Goal: Information Seeking & Learning: Learn about a topic

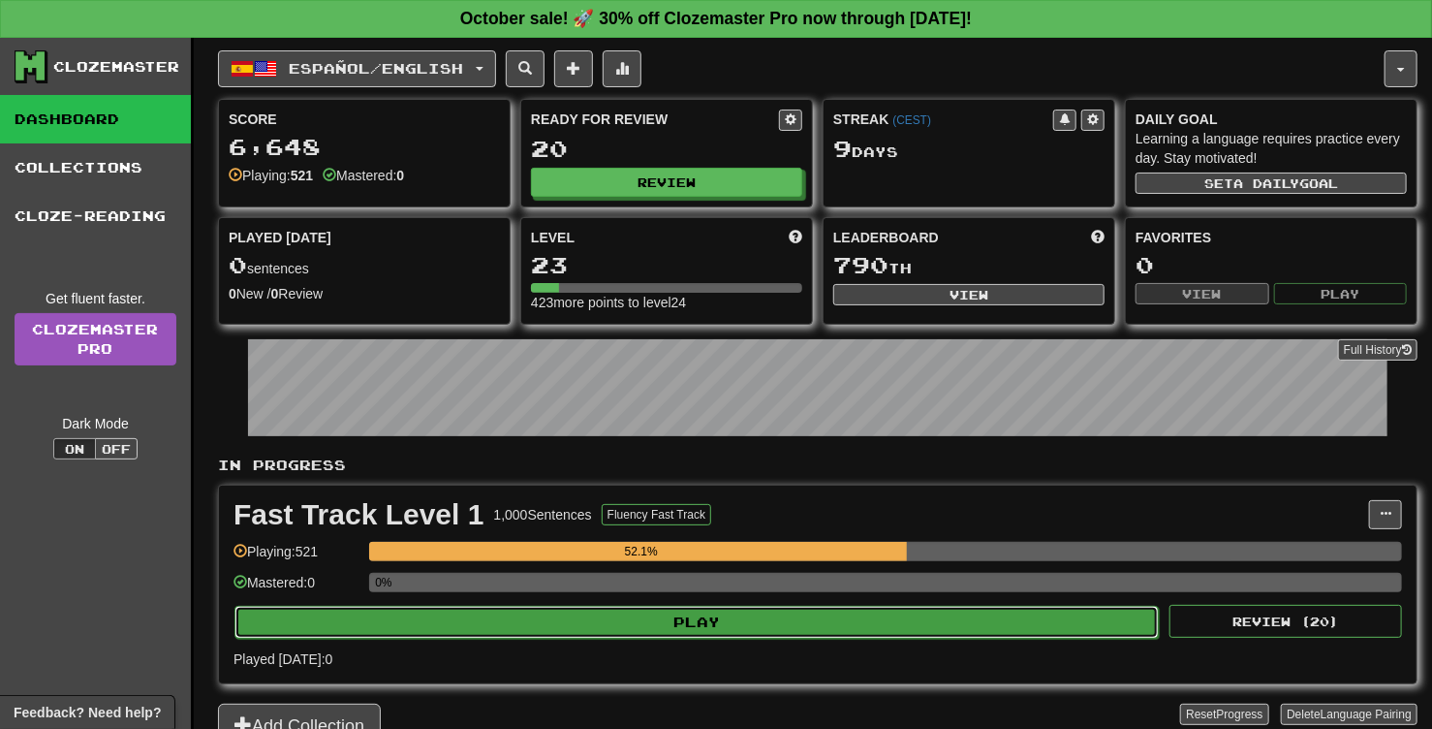
click at [721, 623] on button "Play" at bounding box center [696, 622] width 924 height 33
select select "**"
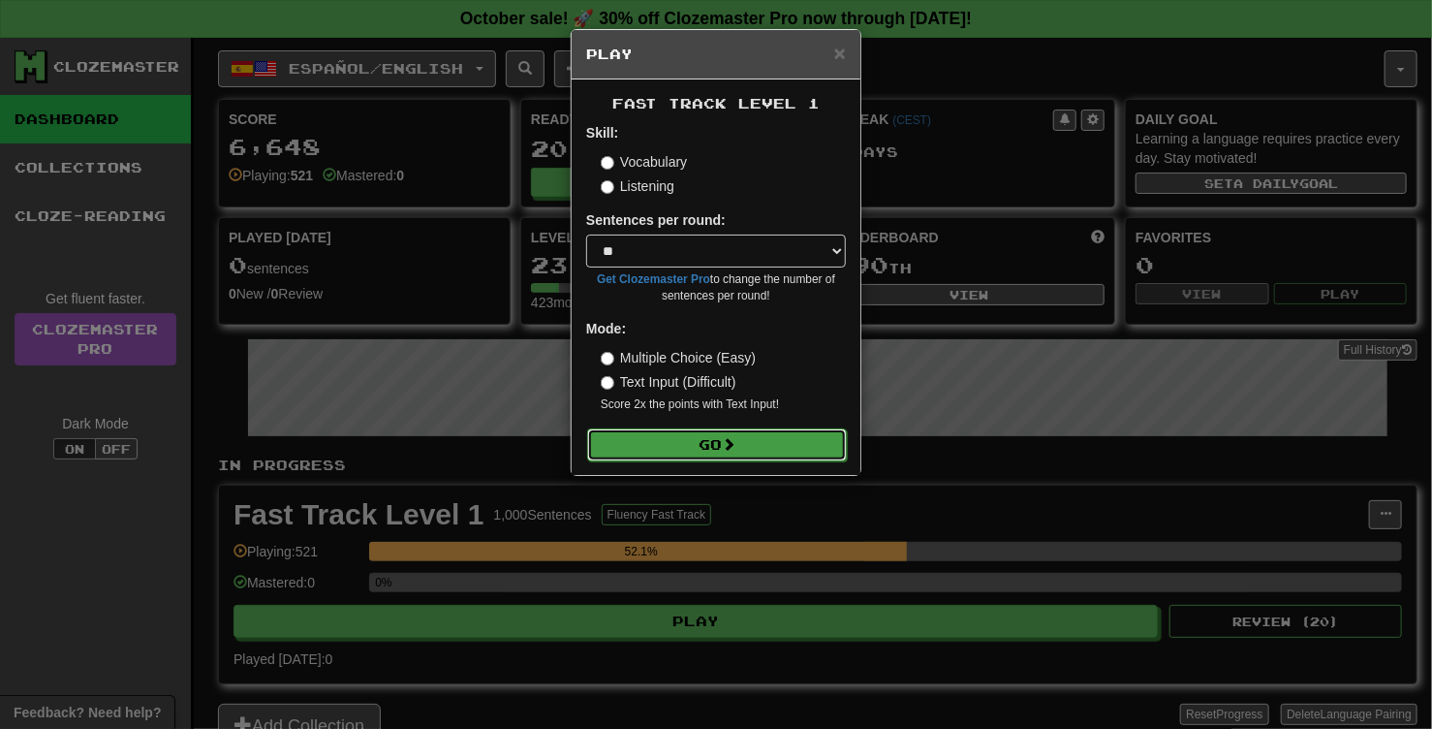
click at [758, 444] on button "Go" at bounding box center [717, 444] width 260 height 33
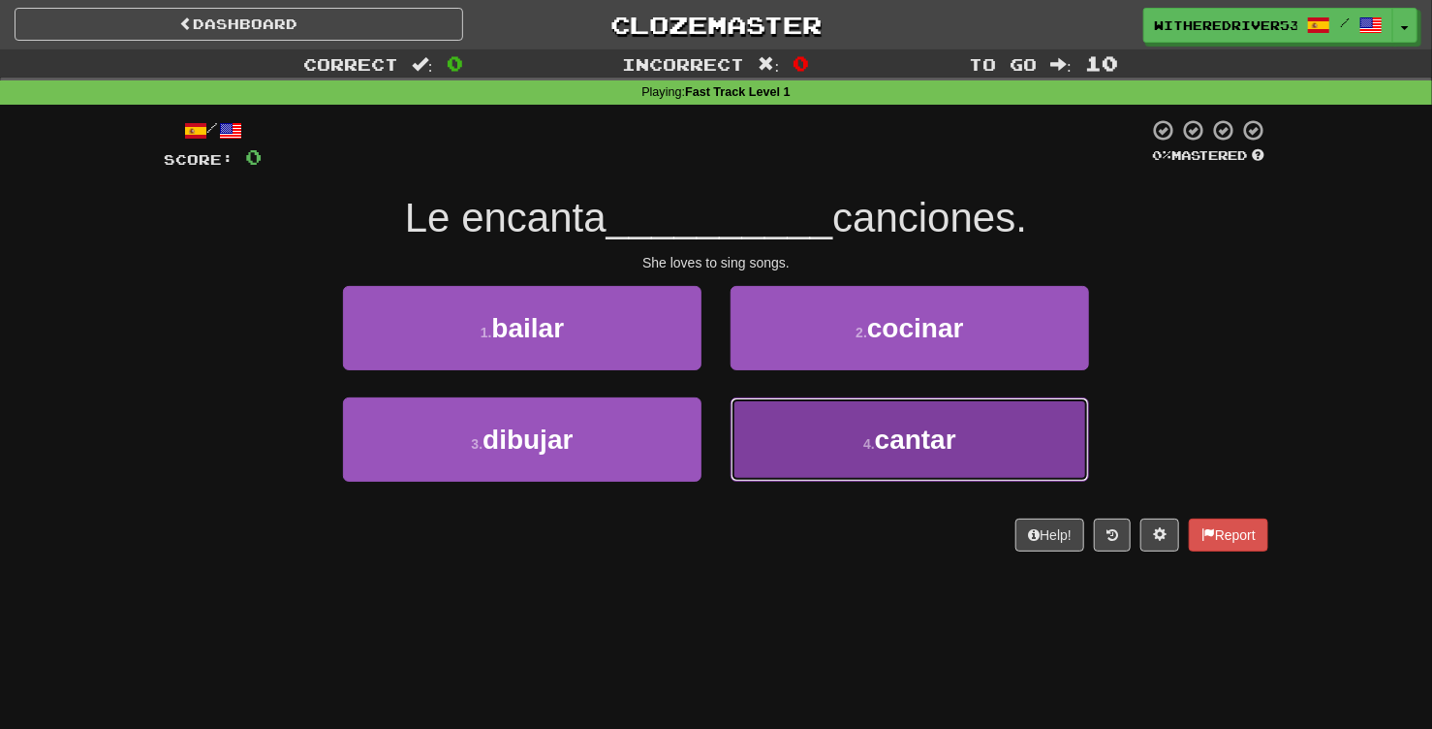
click at [853, 452] on button "4 . cantar" at bounding box center [910, 439] width 359 height 84
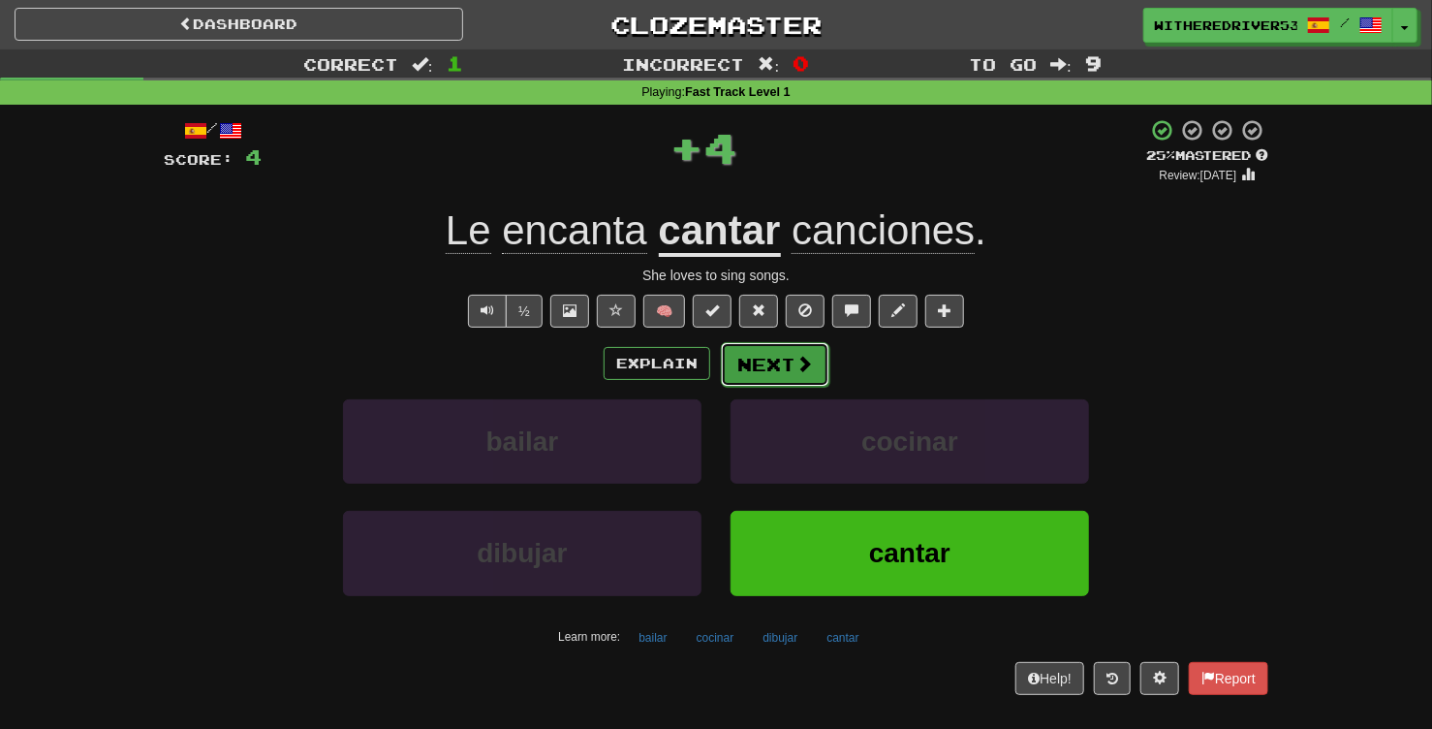
click at [789, 362] on button "Next" at bounding box center [775, 364] width 109 height 45
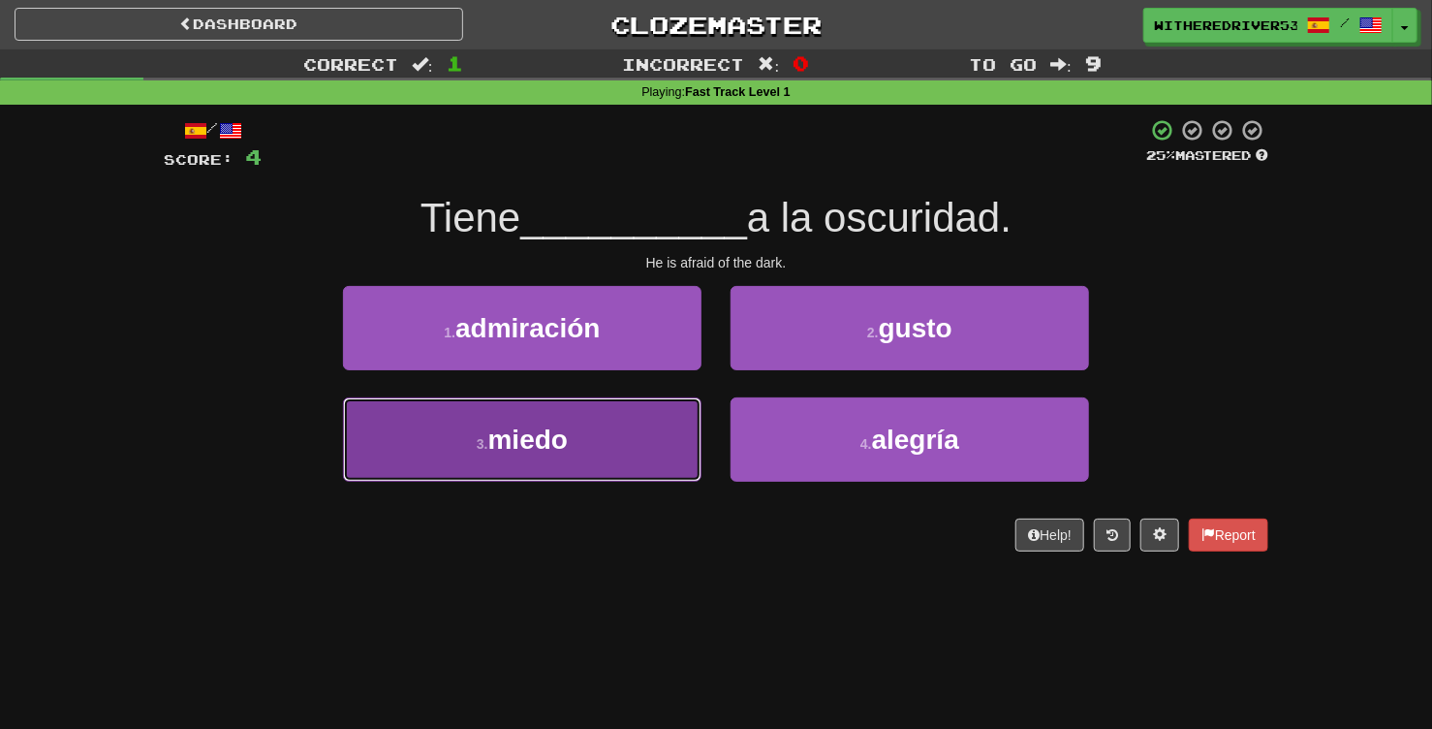
click at [599, 429] on button "3 . miedo" at bounding box center [522, 439] width 359 height 84
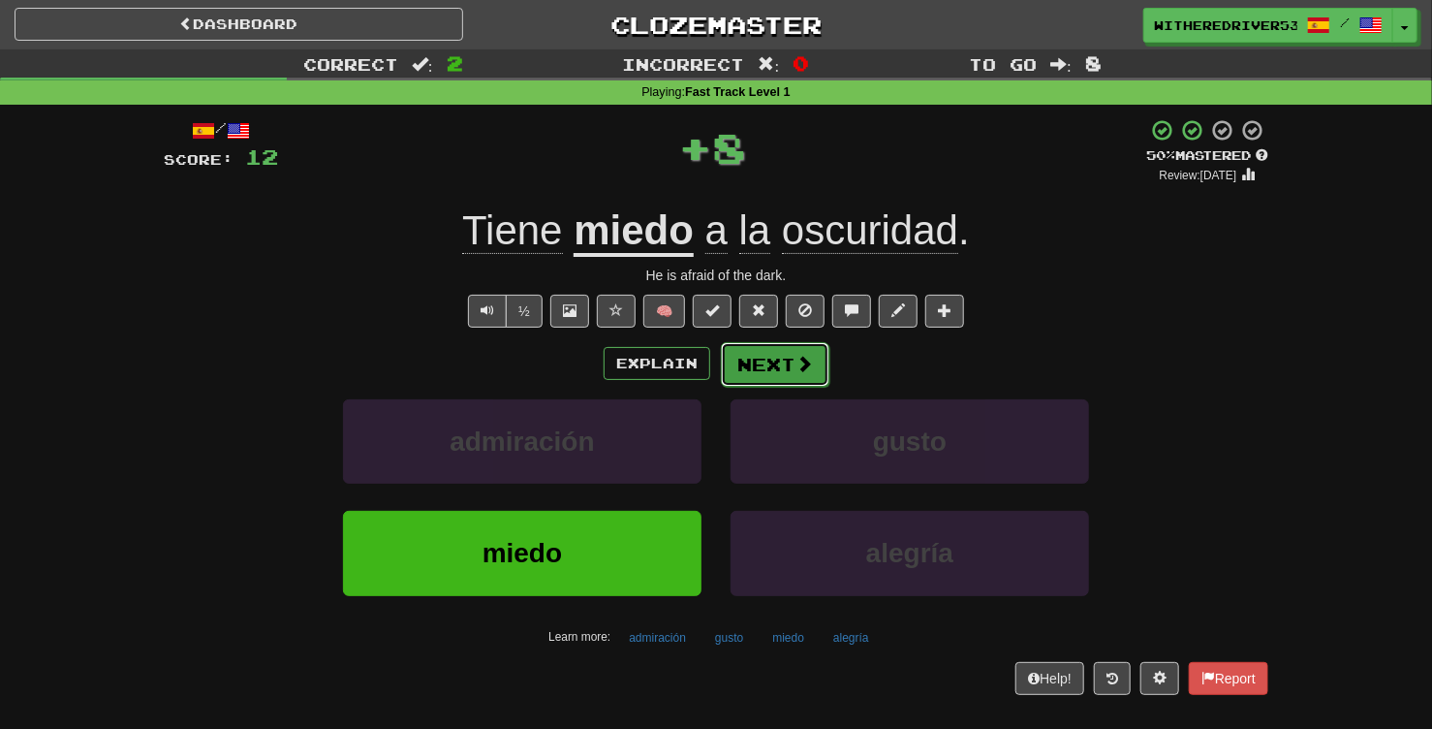
click at [784, 372] on button "Next" at bounding box center [775, 364] width 109 height 45
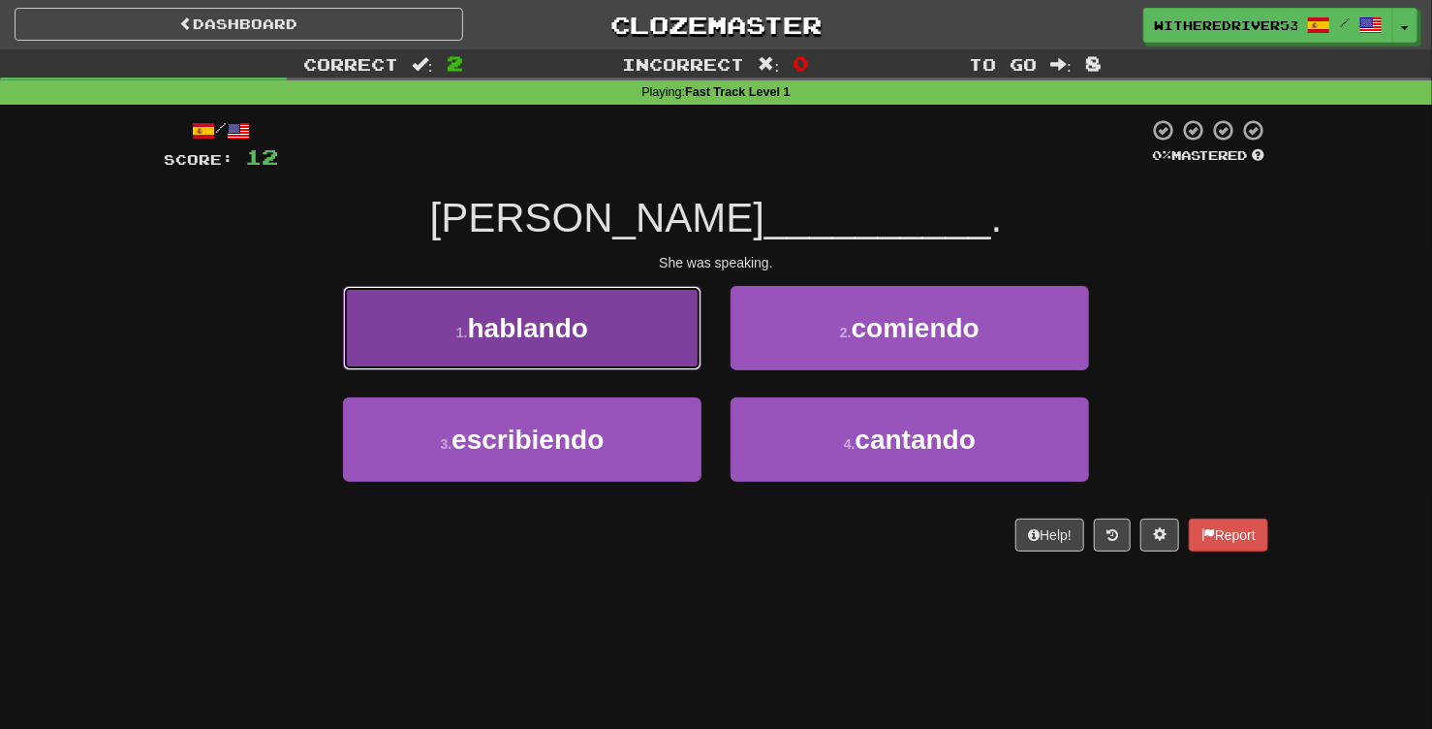
click at [602, 333] on button "1 . hablando" at bounding box center [522, 328] width 359 height 84
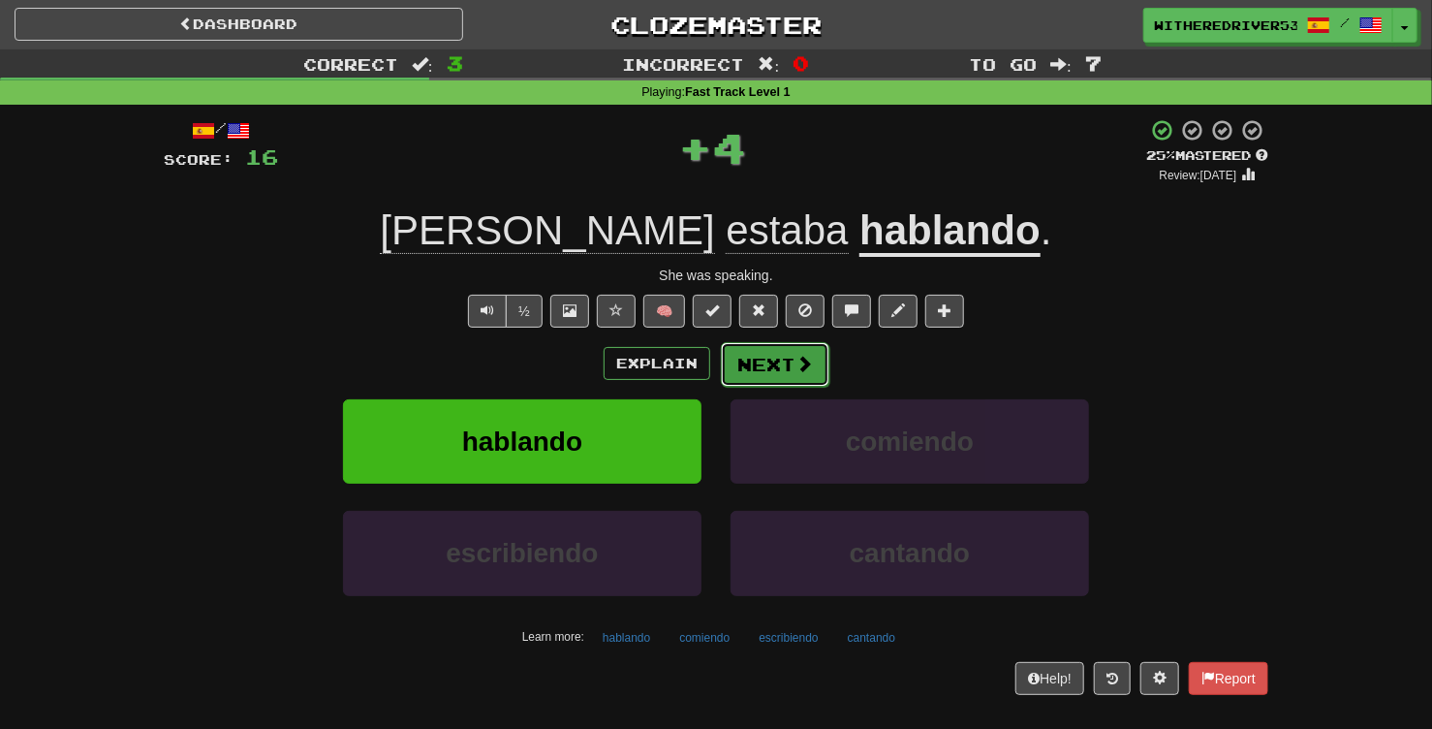
click at [787, 364] on button "Next" at bounding box center [775, 364] width 109 height 45
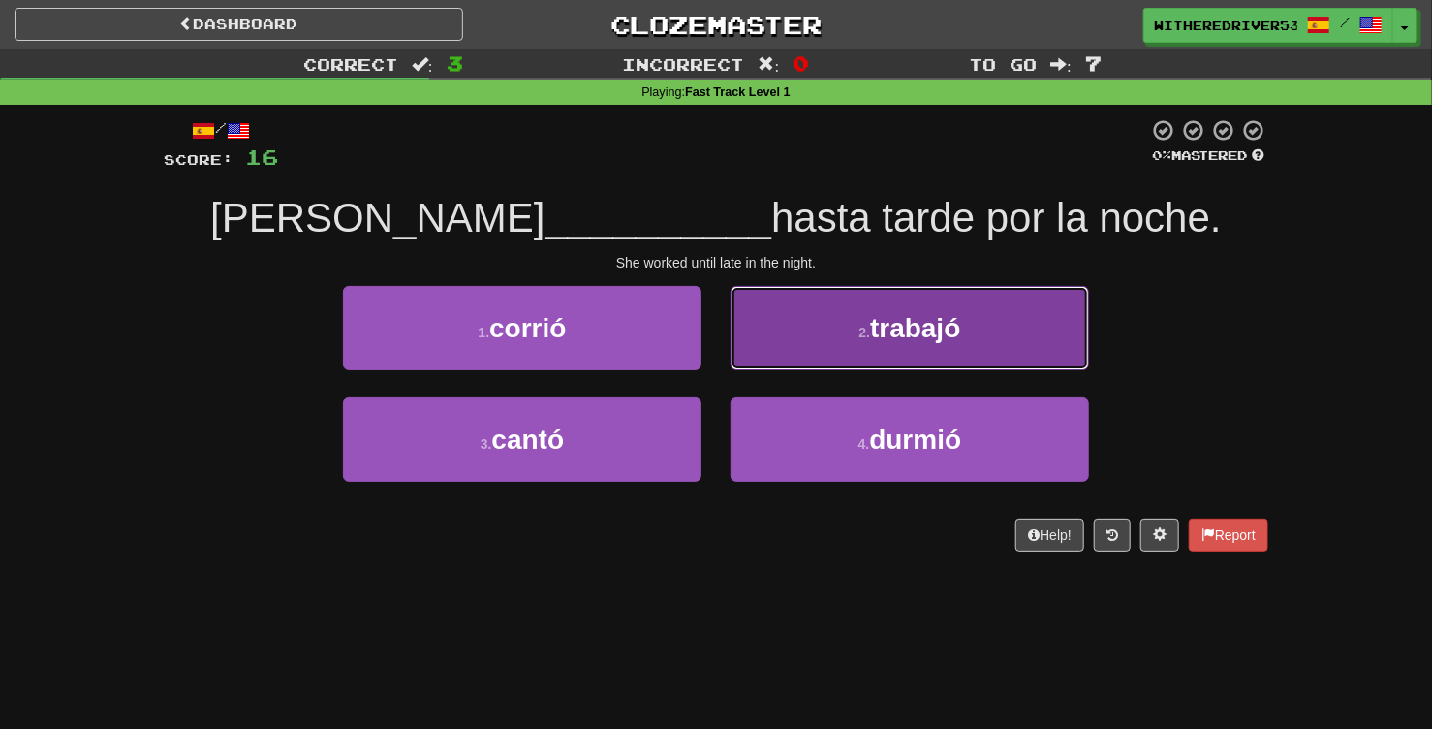
click at [896, 320] on span "trabajó" at bounding box center [915, 328] width 90 height 30
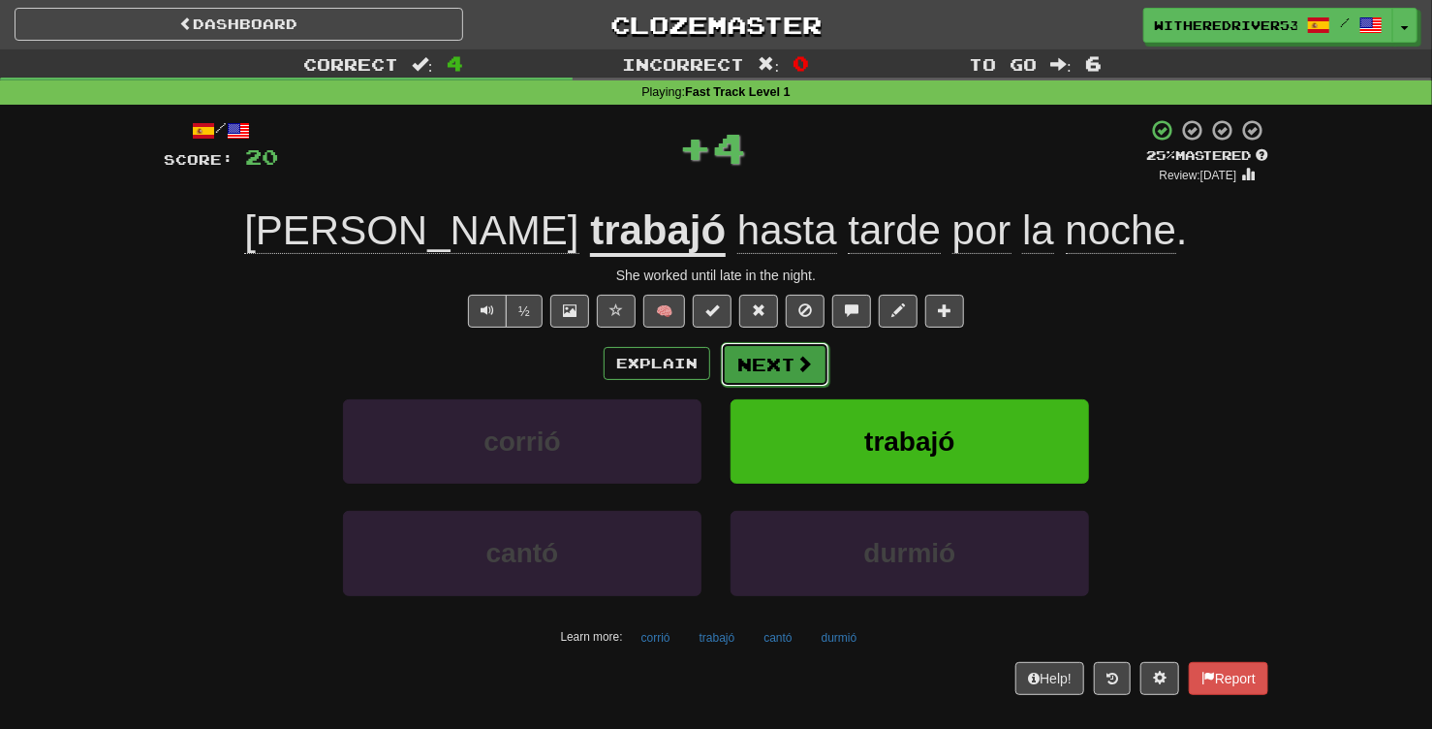
click at [771, 358] on button "Next" at bounding box center [775, 364] width 109 height 45
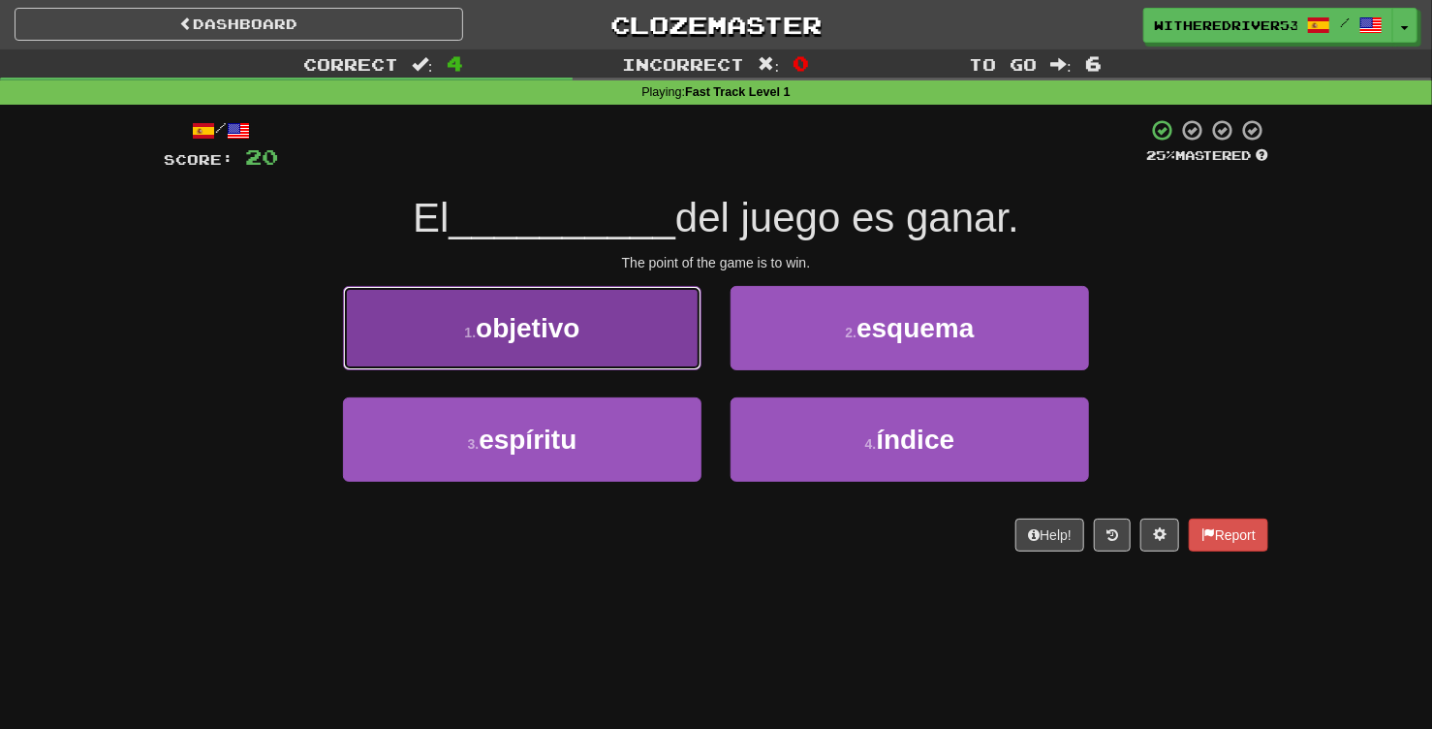
click at [611, 326] on button "1 . objetivo" at bounding box center [522, 328] width 359 height 84
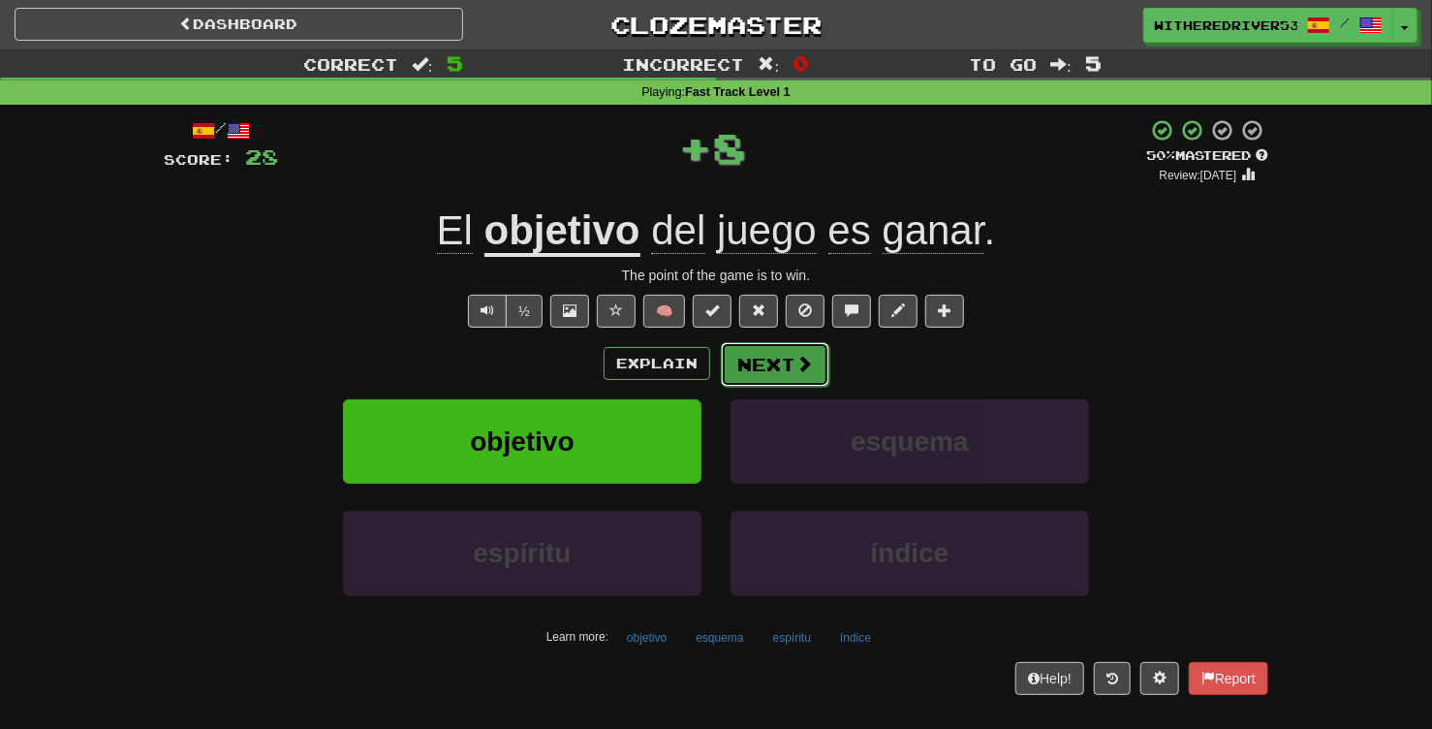
click at [796, 372] on span at bounding box center [804, 363] width 17 height 17
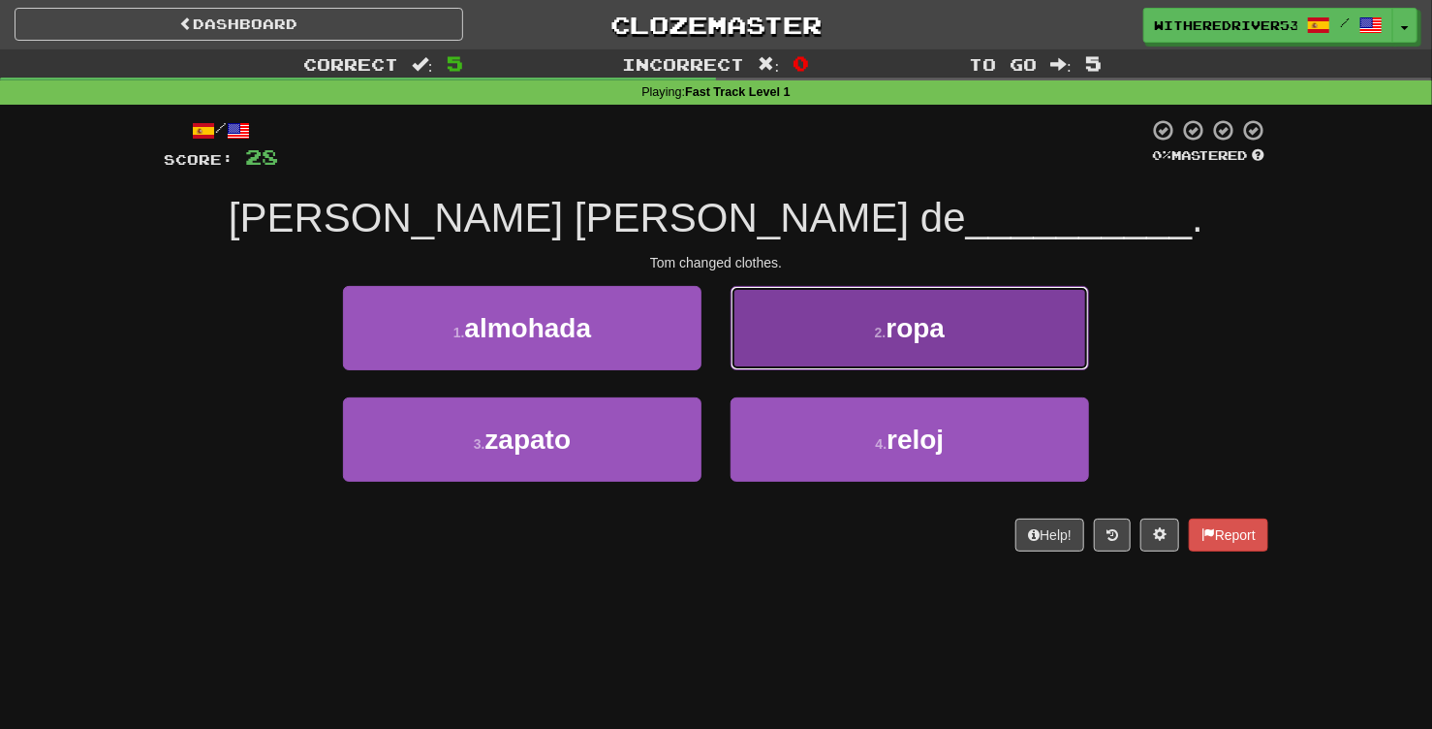
click at [897, 338] on span "ropa" at bounding box center [916, 328] width 59 height 30
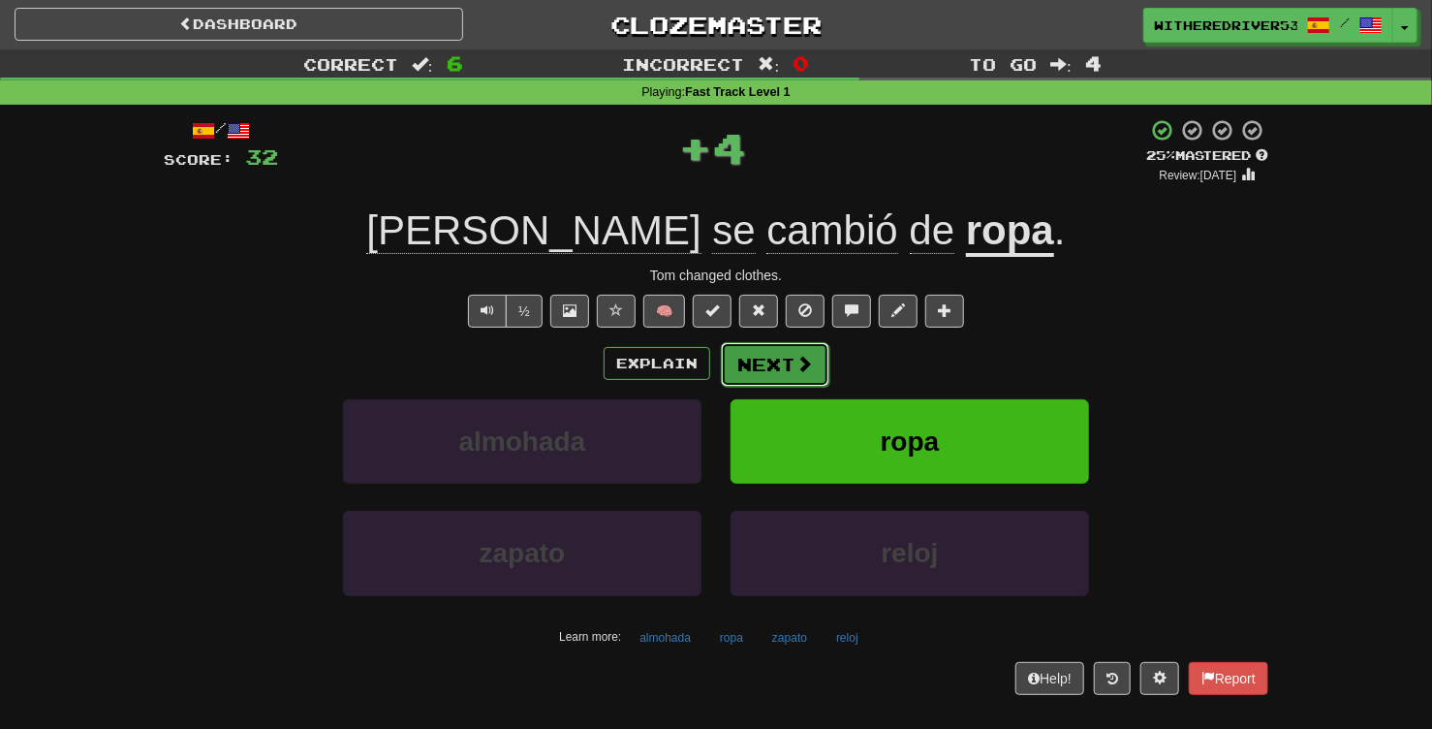
click at [806, 355] on span at bounding box center [804, 363] width 17 height 17
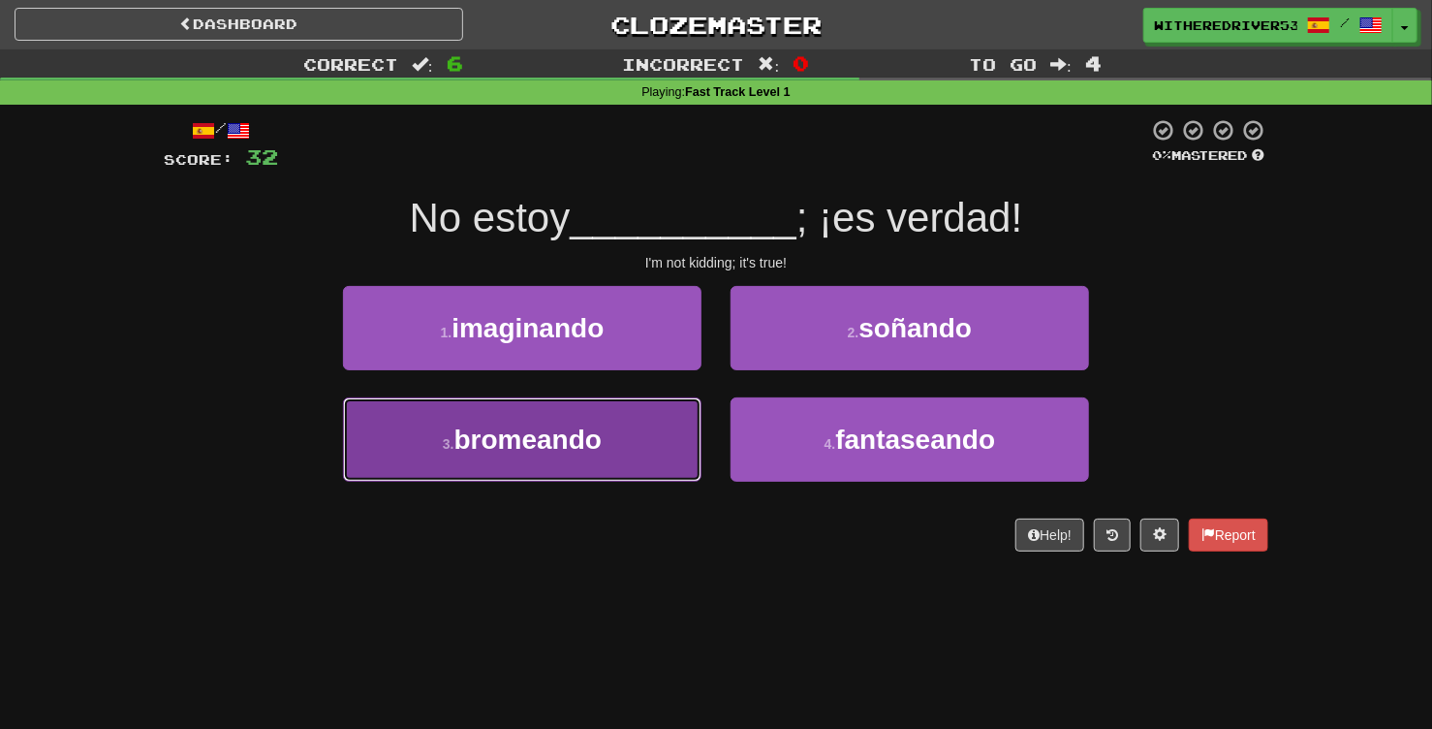
click at [602, 434] on span "bromeando" at bounding box center [527, 439] width 147 height 30
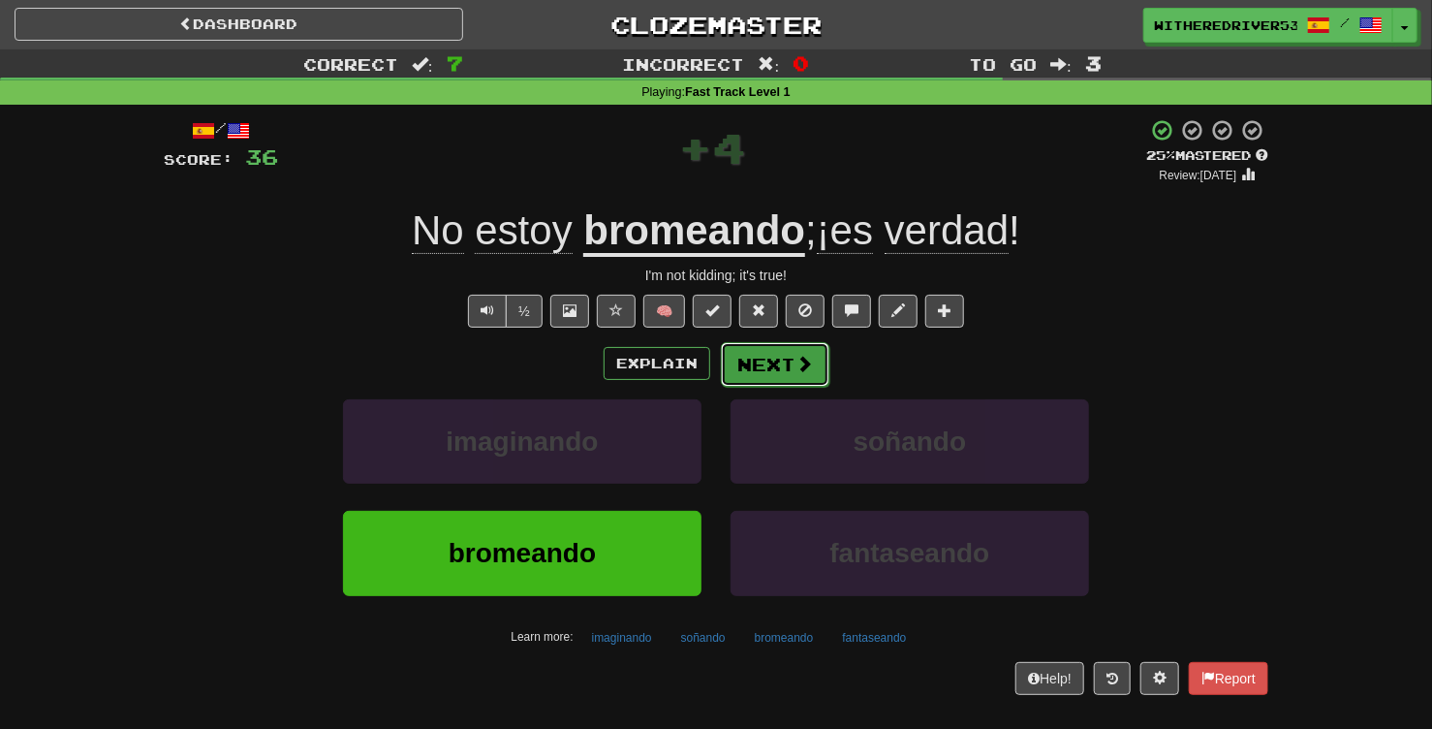
click at [782, 370] on button "Next" at bounding box center [775, 364] width 109 height 45
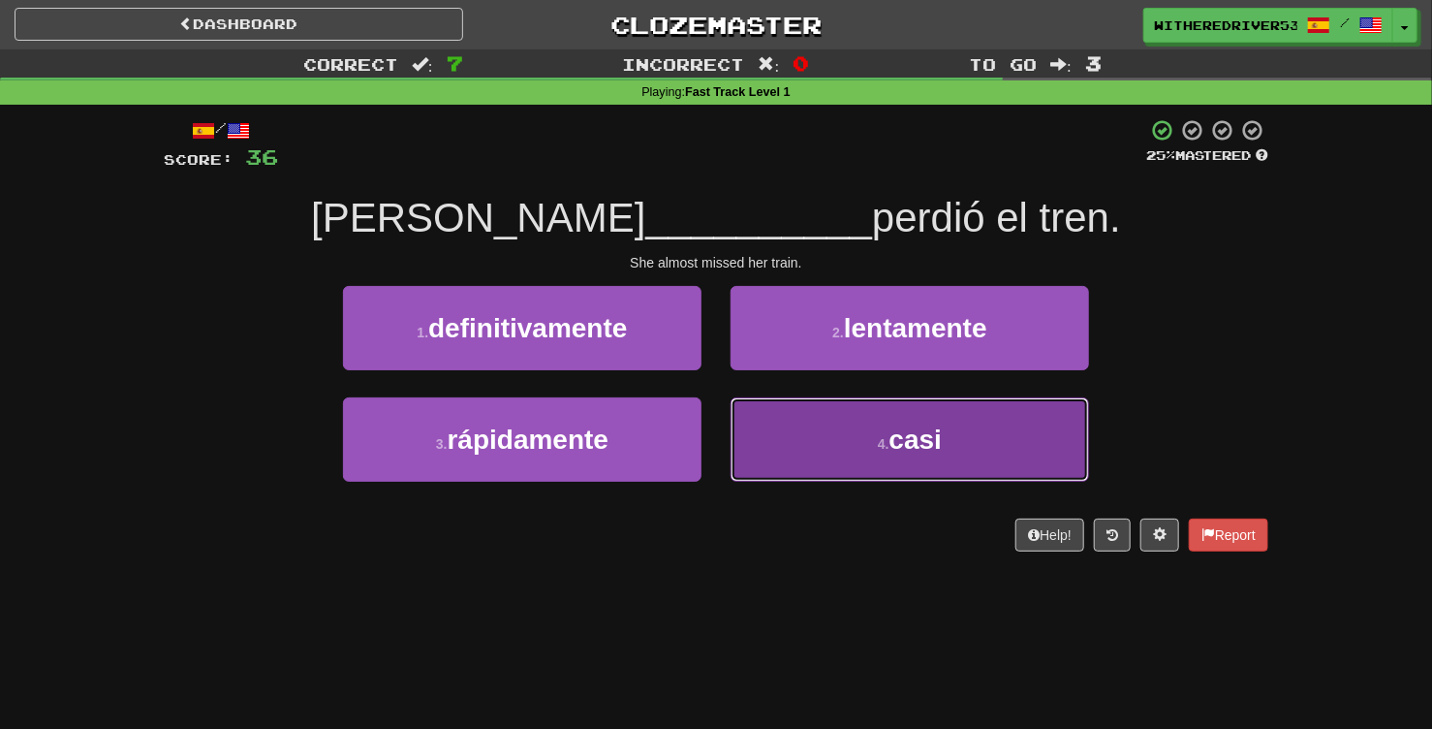
click at [855, 443] on button "4 . casi" at bounding box center [910, 439] width 359 height 84
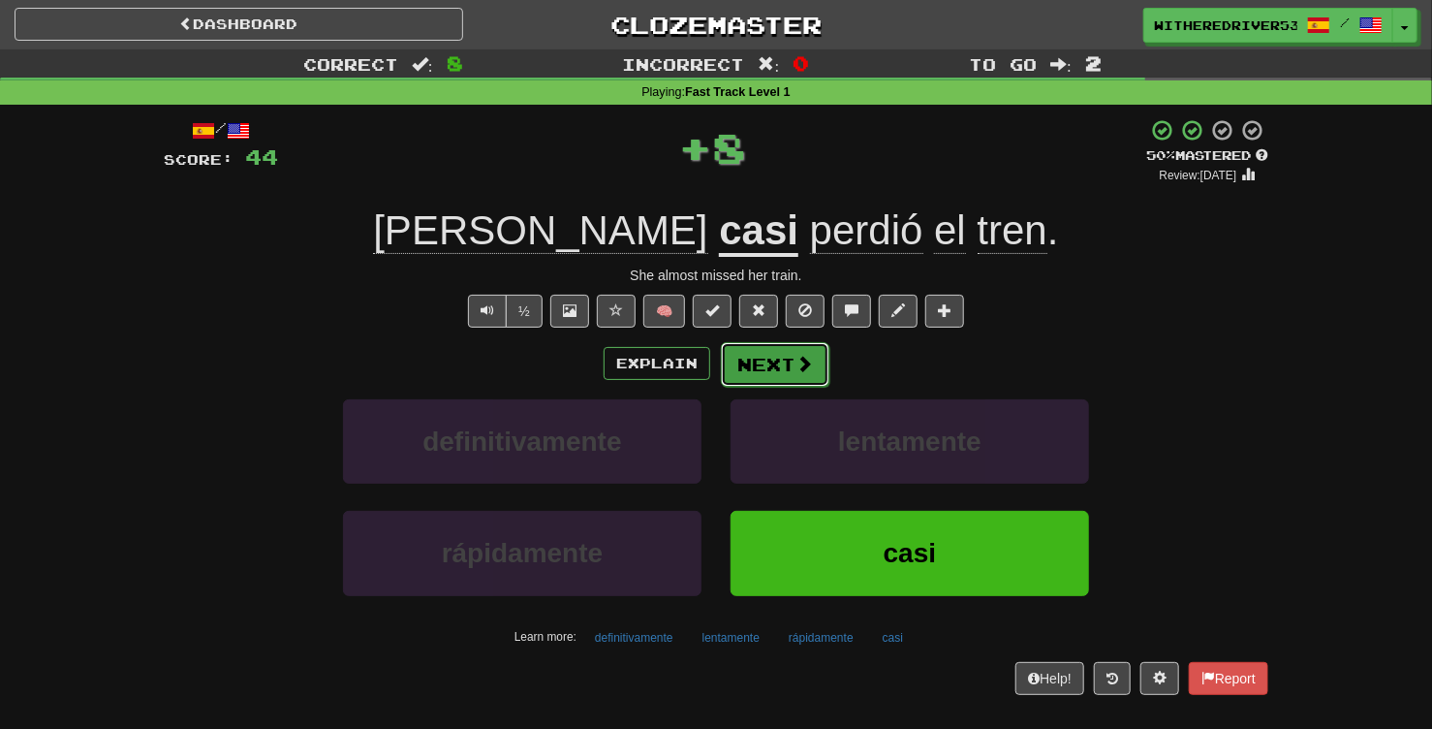
click at [782, 364] on button "Next" at bounding box center [775, 364] width 109 height 45
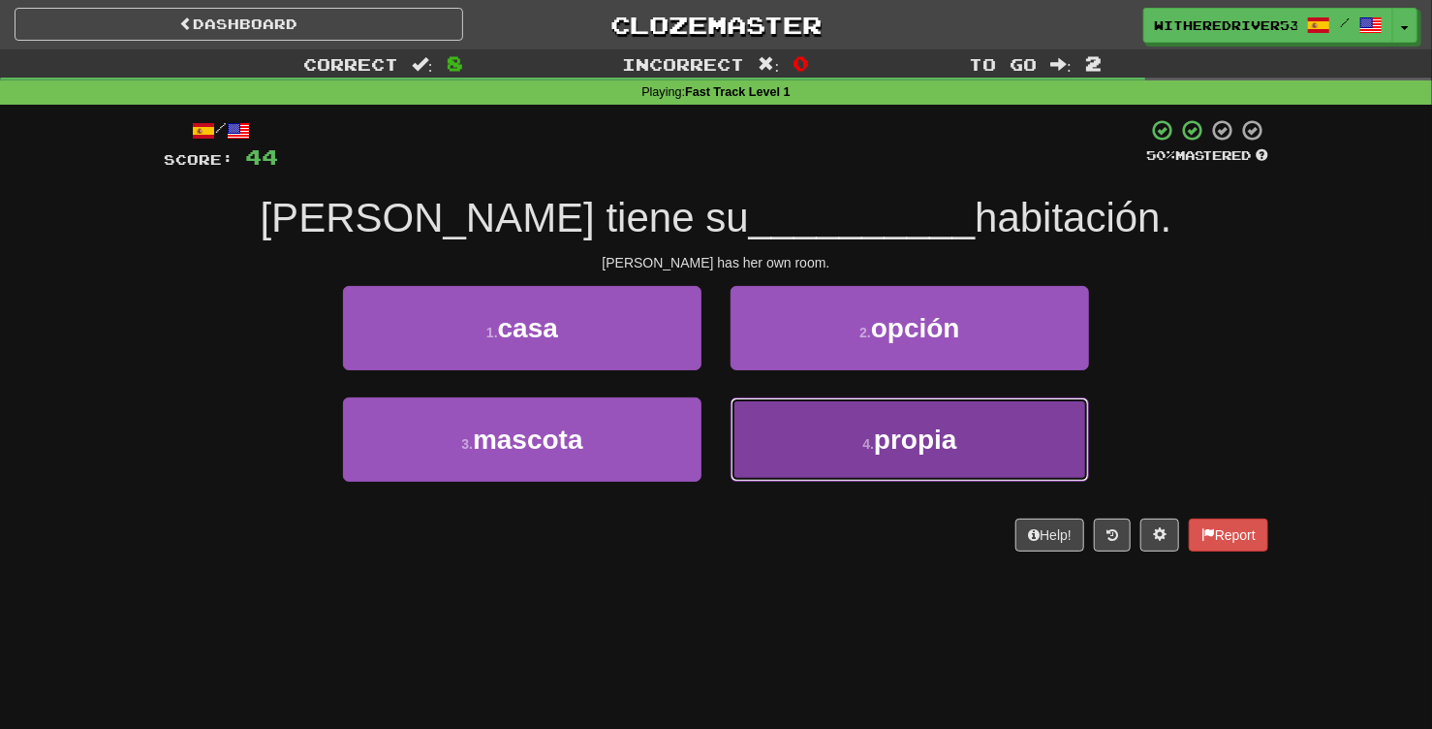
click at [836, 428] on button "4 . propia" at bounding box center [910, 439] width 359 height 84
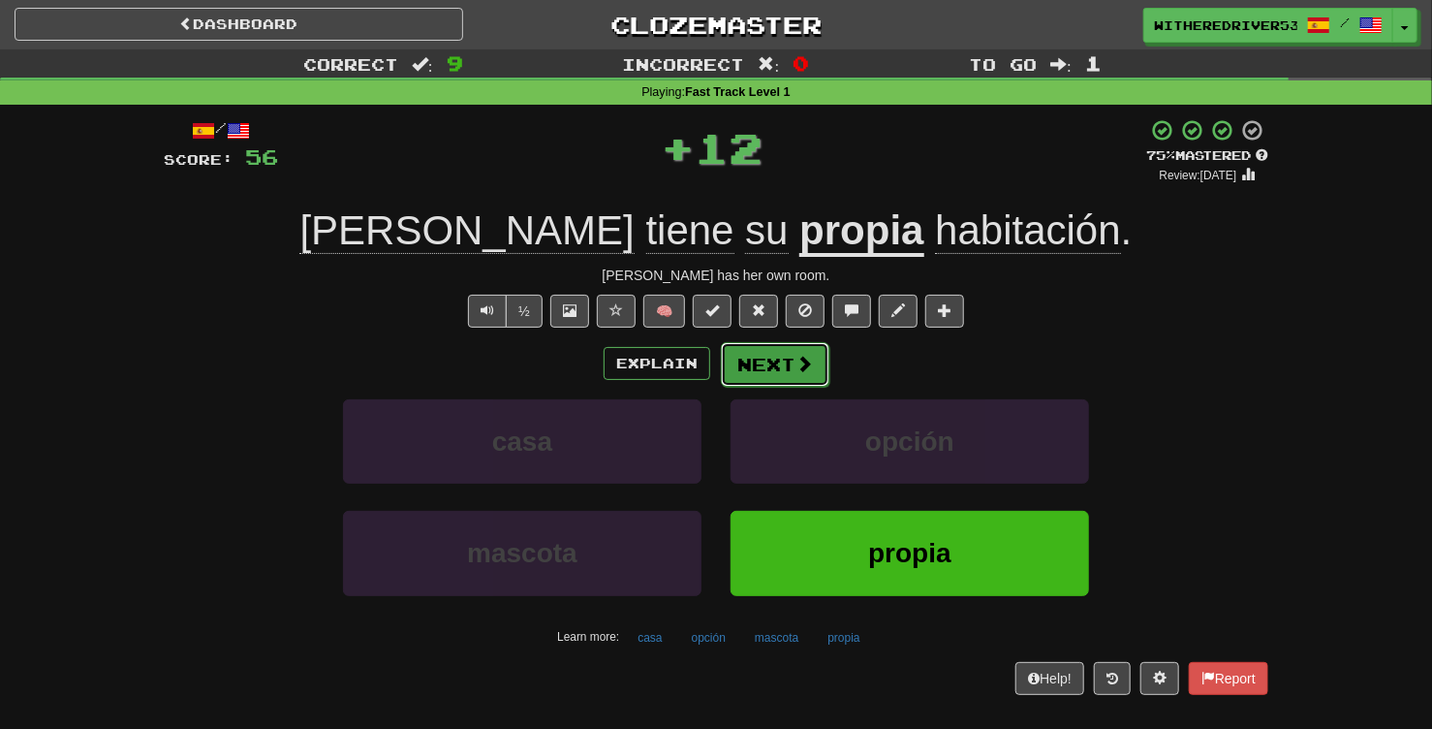
click at [788, 364] on button "Next" at bounding box center [775, 364] width 109 height 45
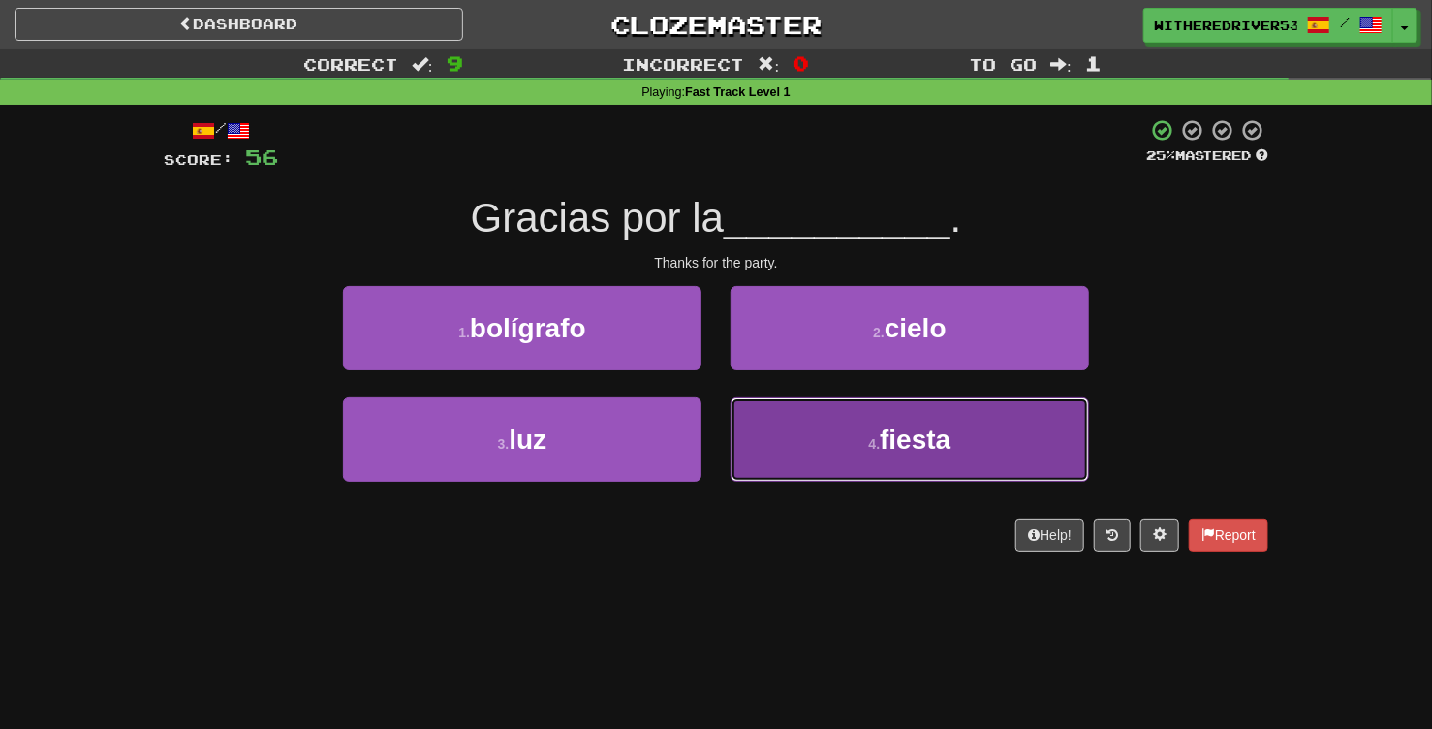
click at [840, 426] on button "4 . fiesta" at bounding box center [910, 439] width 359 height 84
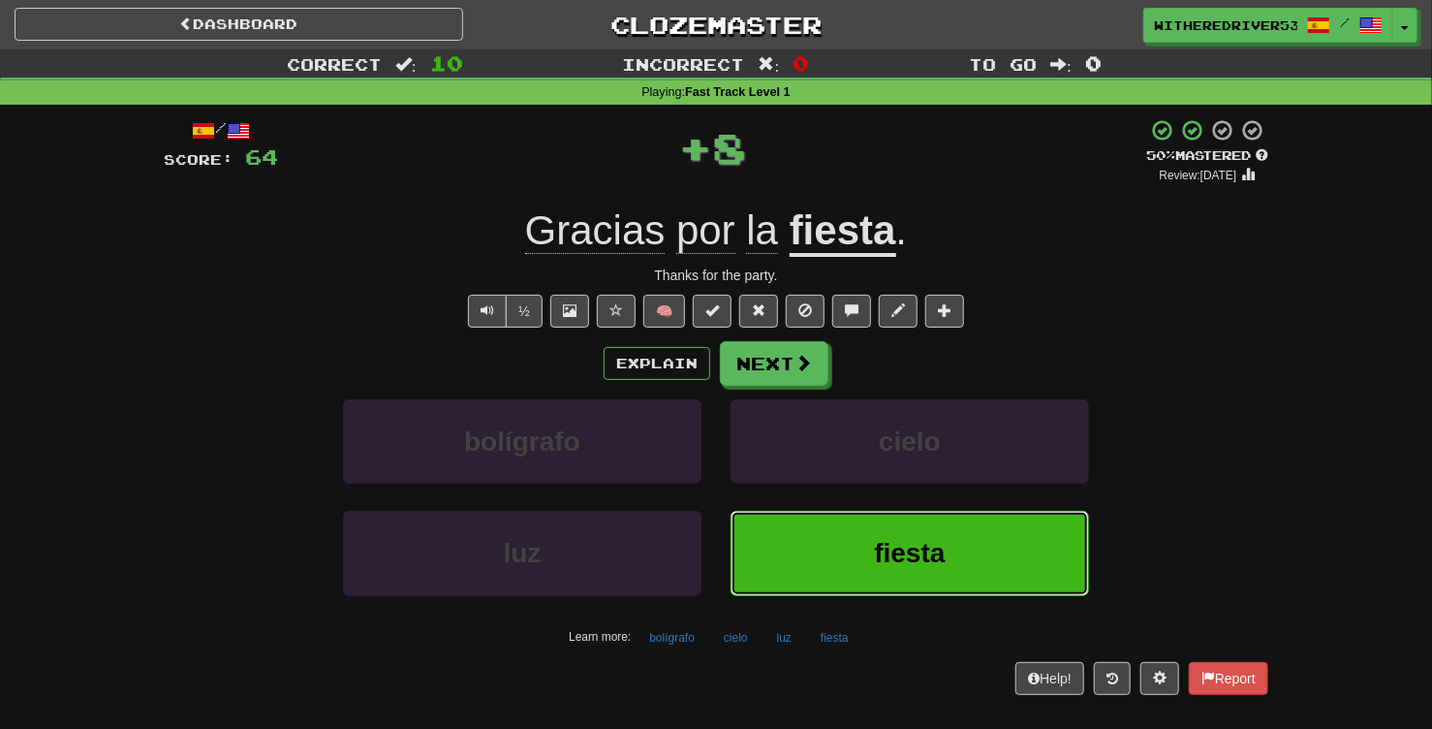
click at [863, 565] on button "fiesta" at bounding box center [910, 553] width 359 height 84
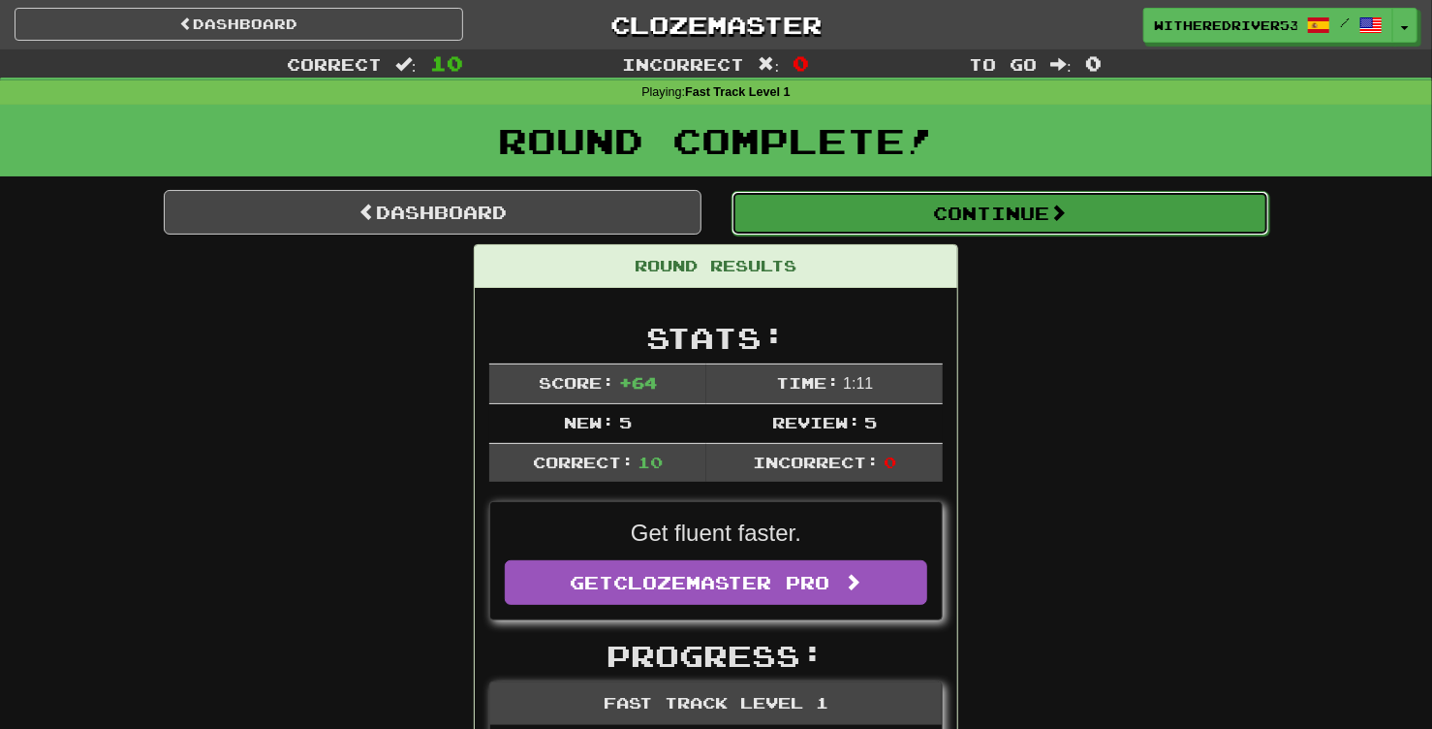
click at [1035, 212] on button "Continue" at bounding box center [1001, 213] width 538 height 45
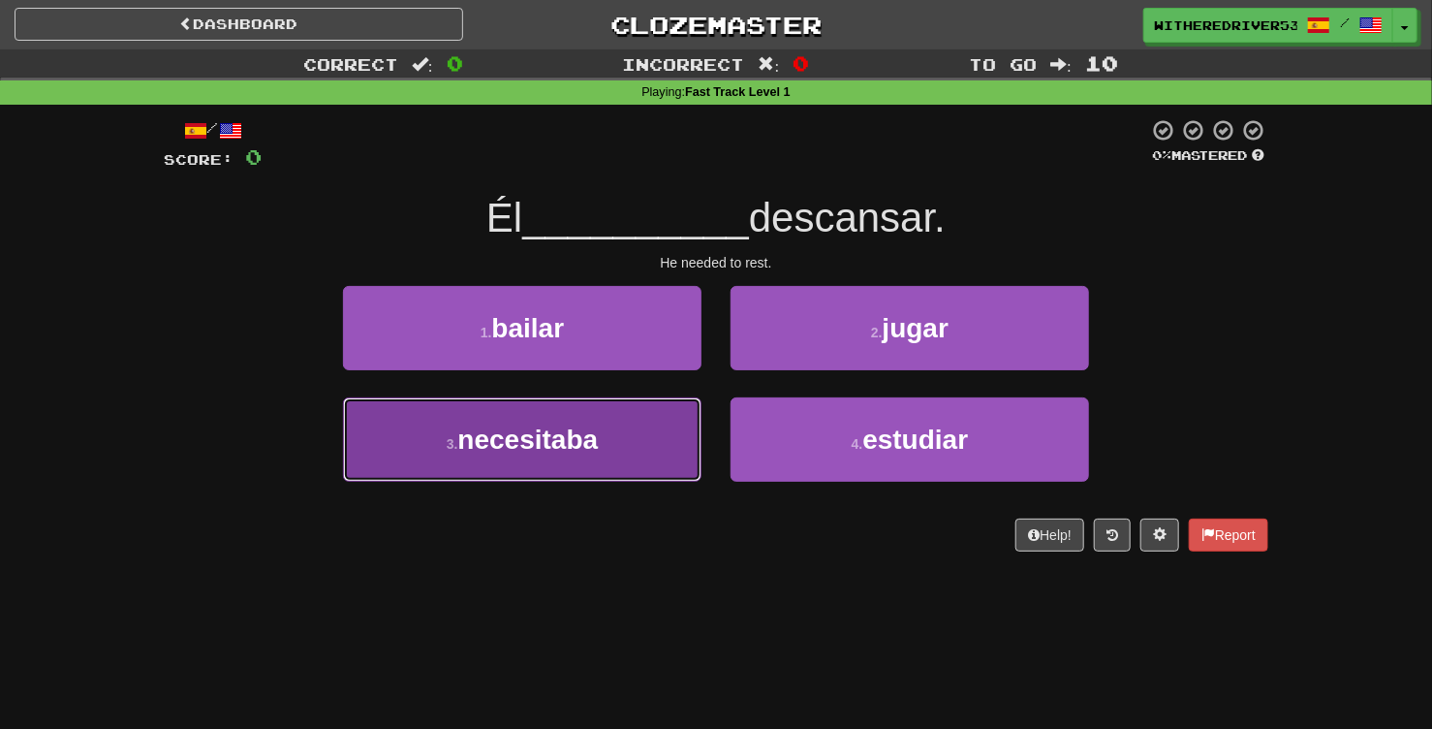
click at [618, 435] on button "3 . necesitaba" at bounding box center [522, 439] width 359 height 84
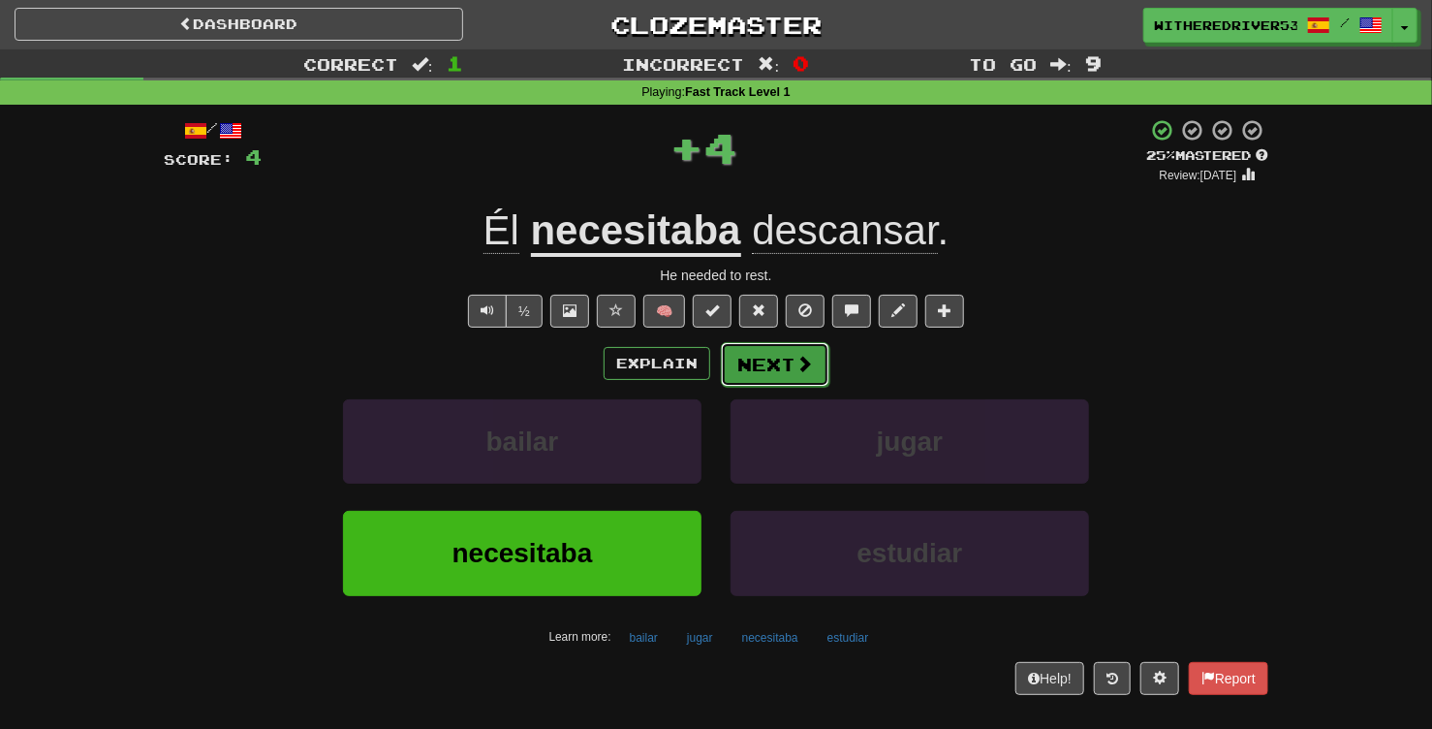
click at [796, 368] on span at bounding box center [804, 363] width 17 height 17
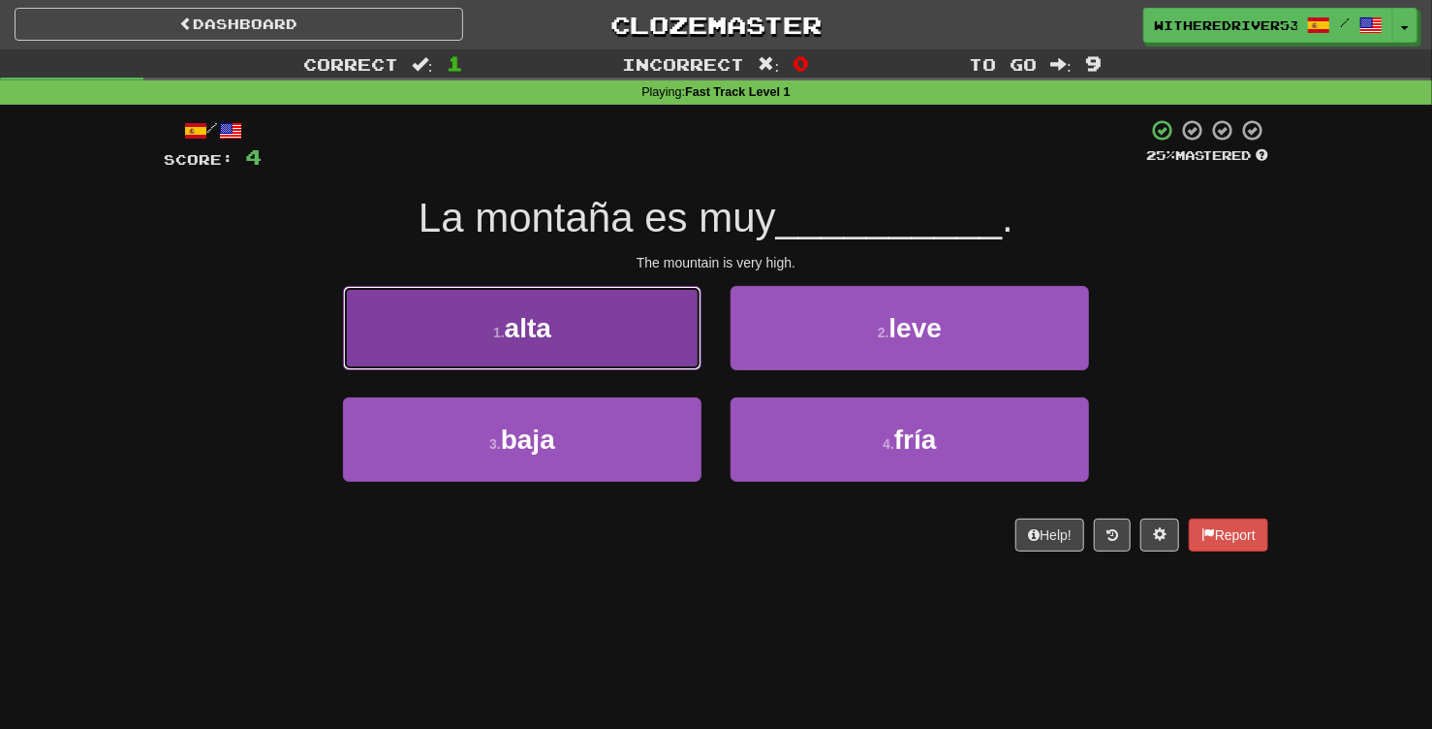
click at [554, 332] on button "1 . alta" at bounding box center [522, 328] width 359 height 84
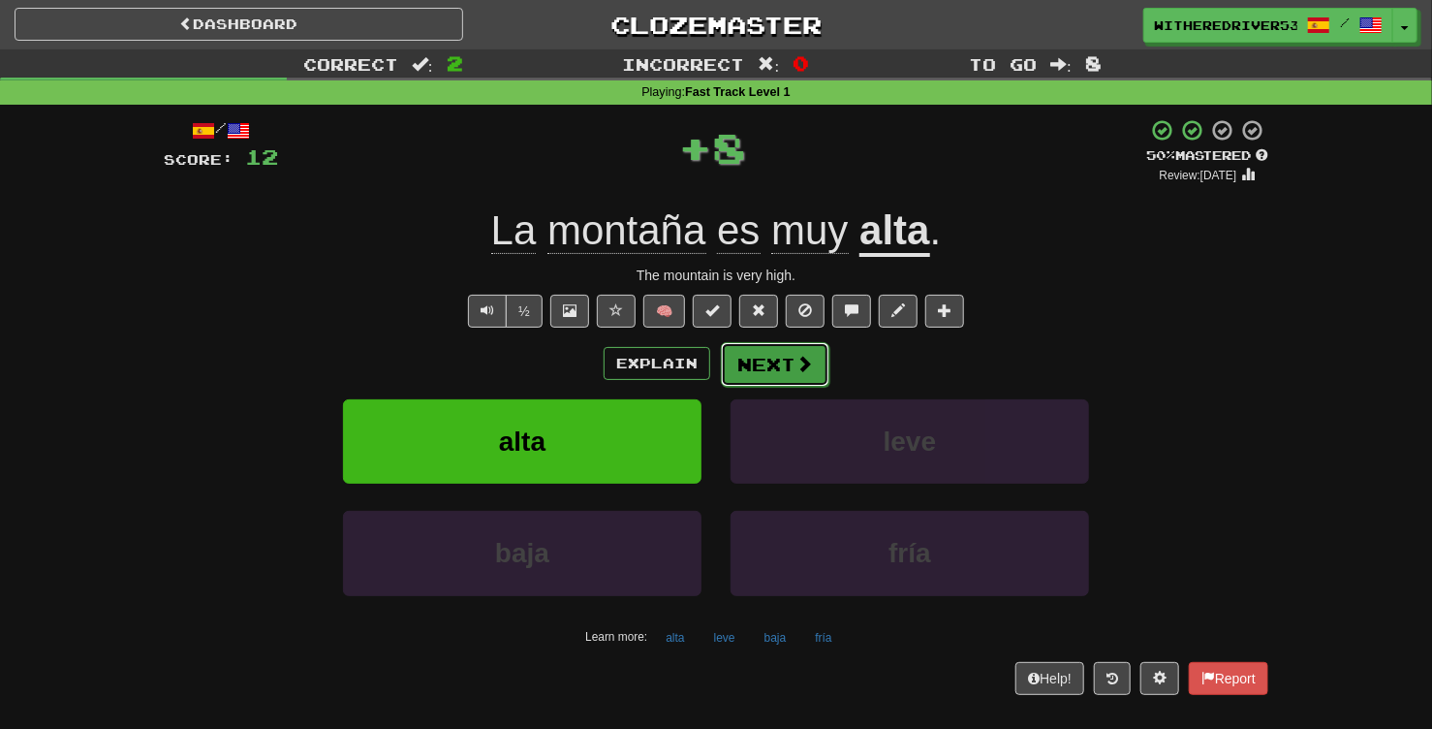
click at [782, 362] on button "Next" at bounding box center [775, 364] width 109 height 45
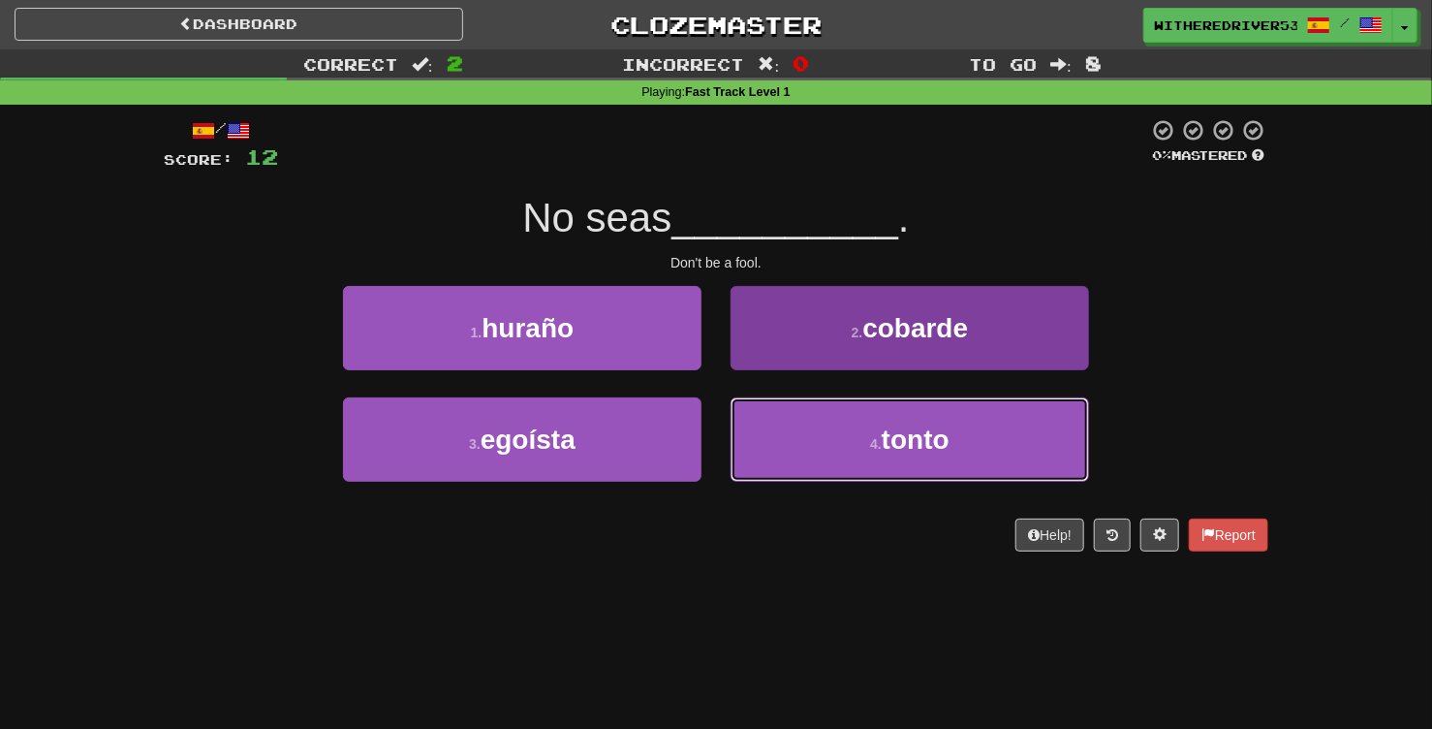
click at [854, 447] on button "4 . tonto" at bounding box center [910, 439] width 359 height 84
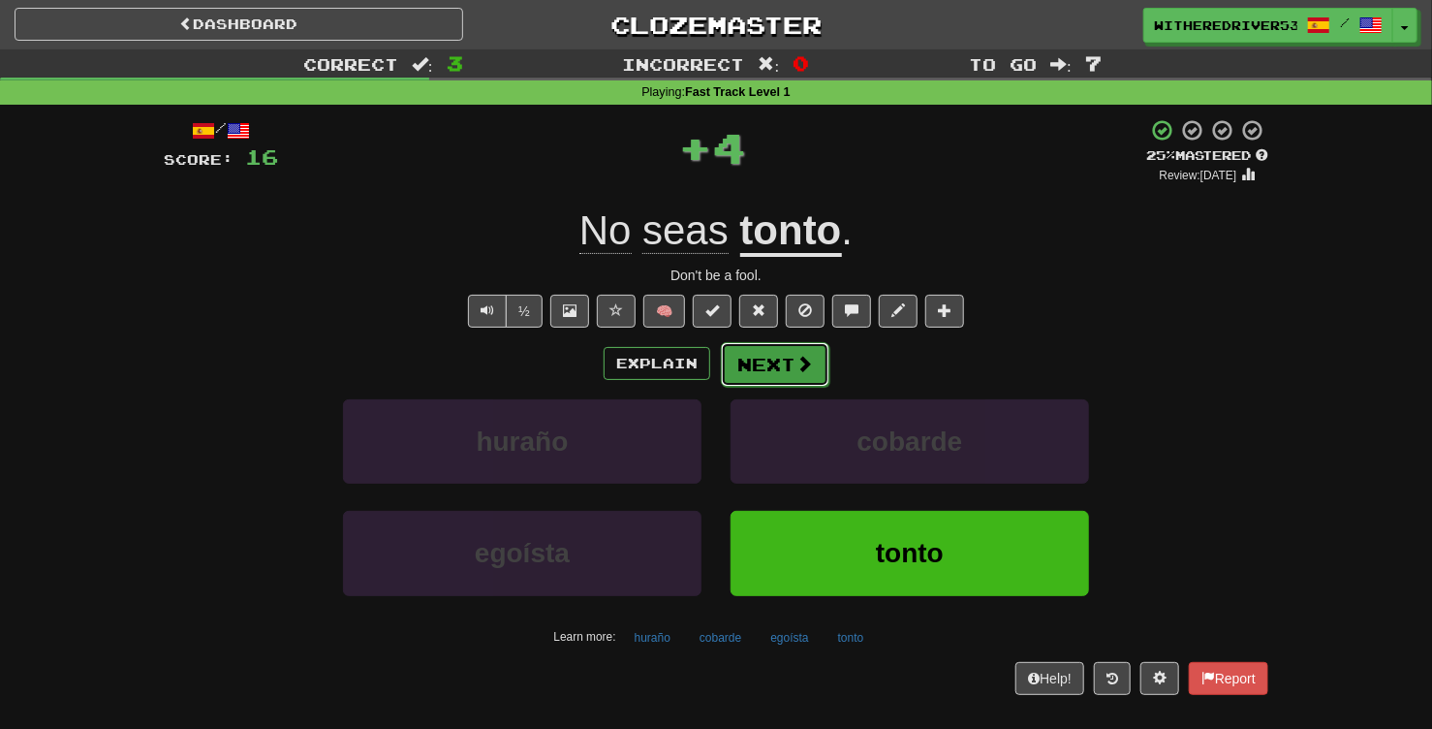
click at [787, 366] on button "Next" at bounding box center [775, 364] width 109 height 45
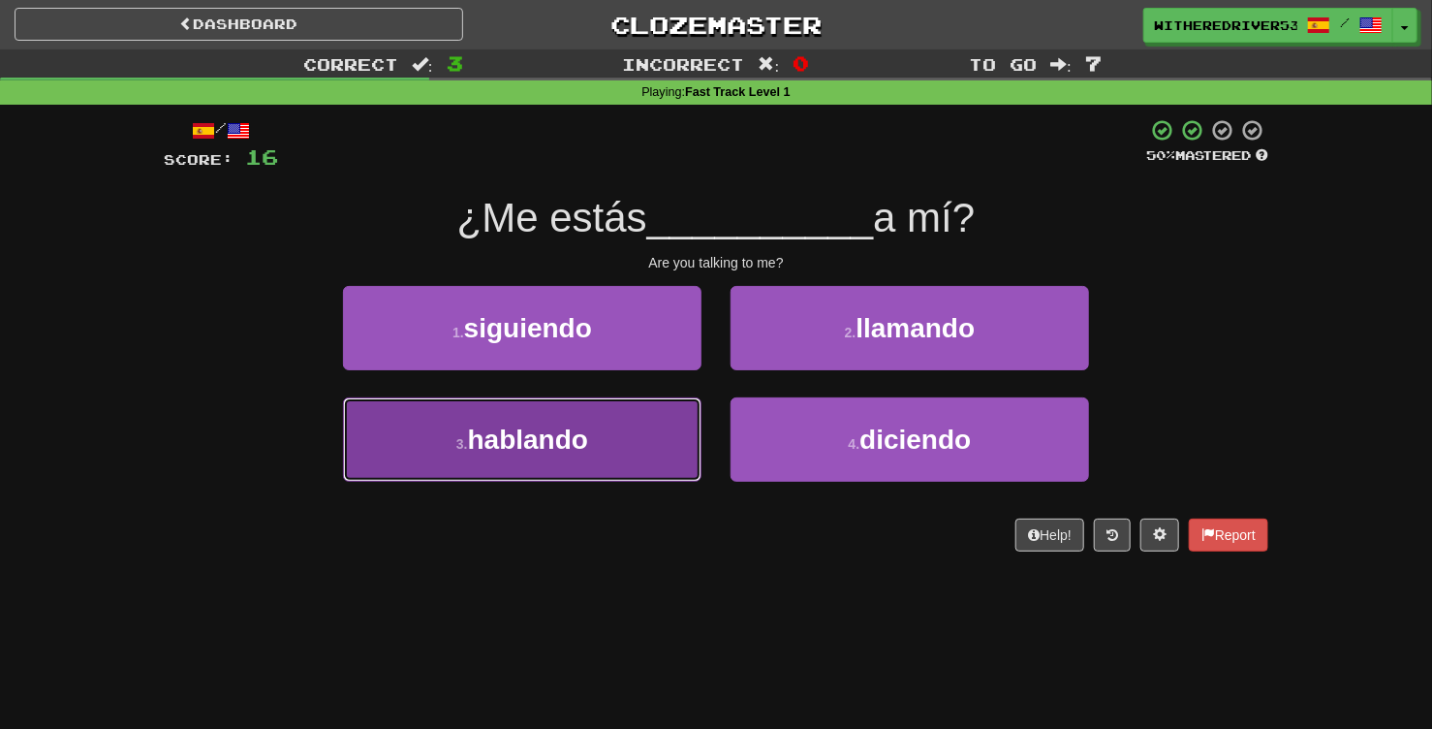
click at [593, 447] on button "3 . hablando" at bounding box center [522, 439] width 359 height 84
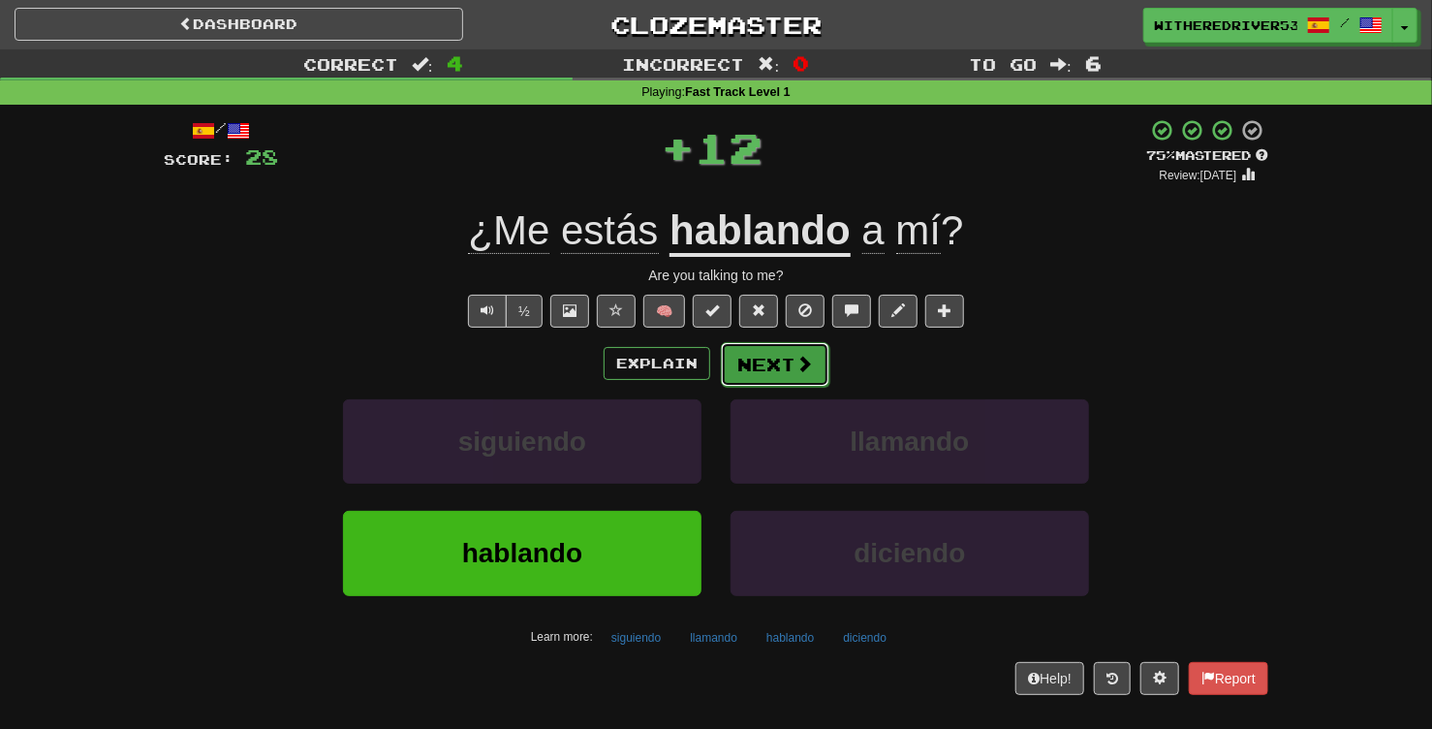
click at [782, 365] on button "Next" at bounding box center [775, 364] width 109 height 45
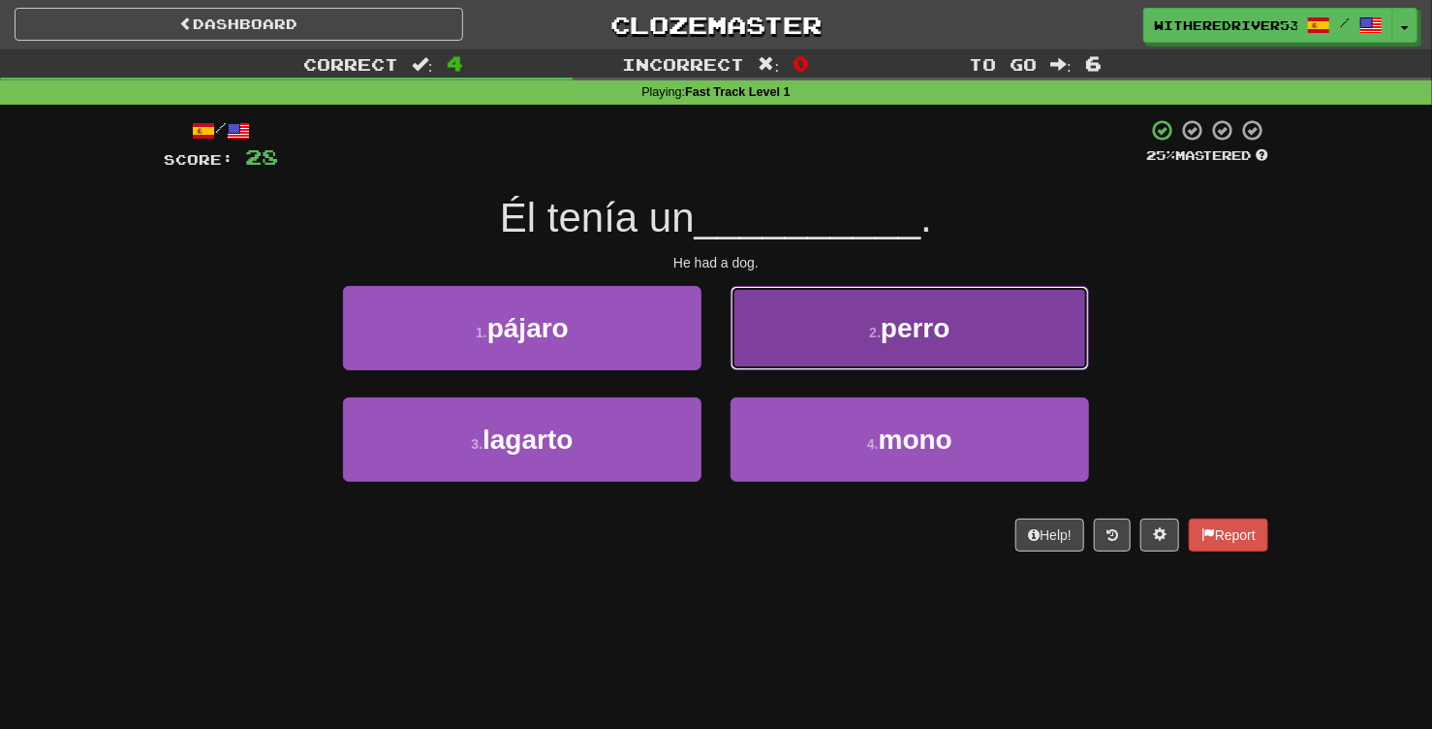
click at [824, 343] on button "2 . perro" at bounding box center [910, 328] width 359 height 84
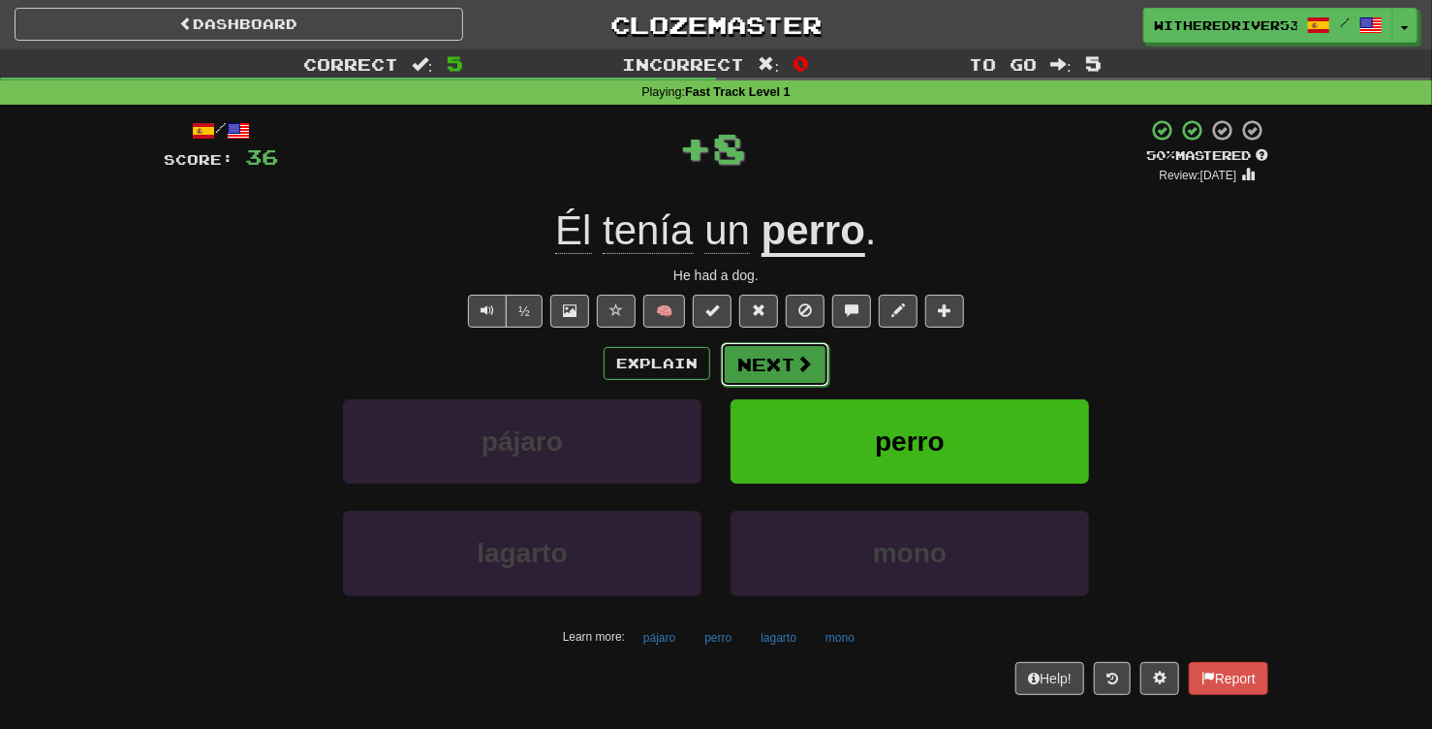
click at [784, 366] on button "Next" at bounding box center [775, 364] width 109 height 45
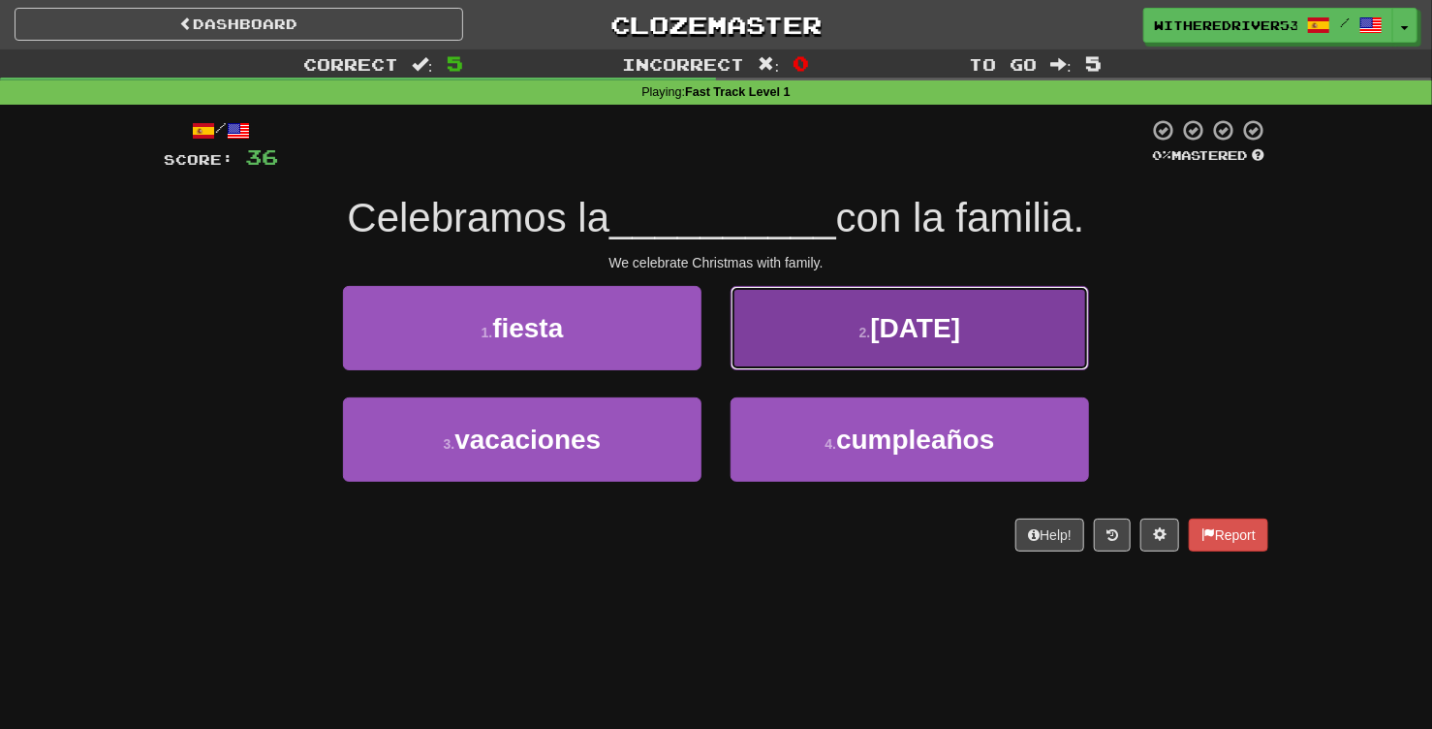
click at [865, 346] on button "2 . navidad" at bounding box center [910, 328] width 359 height 84
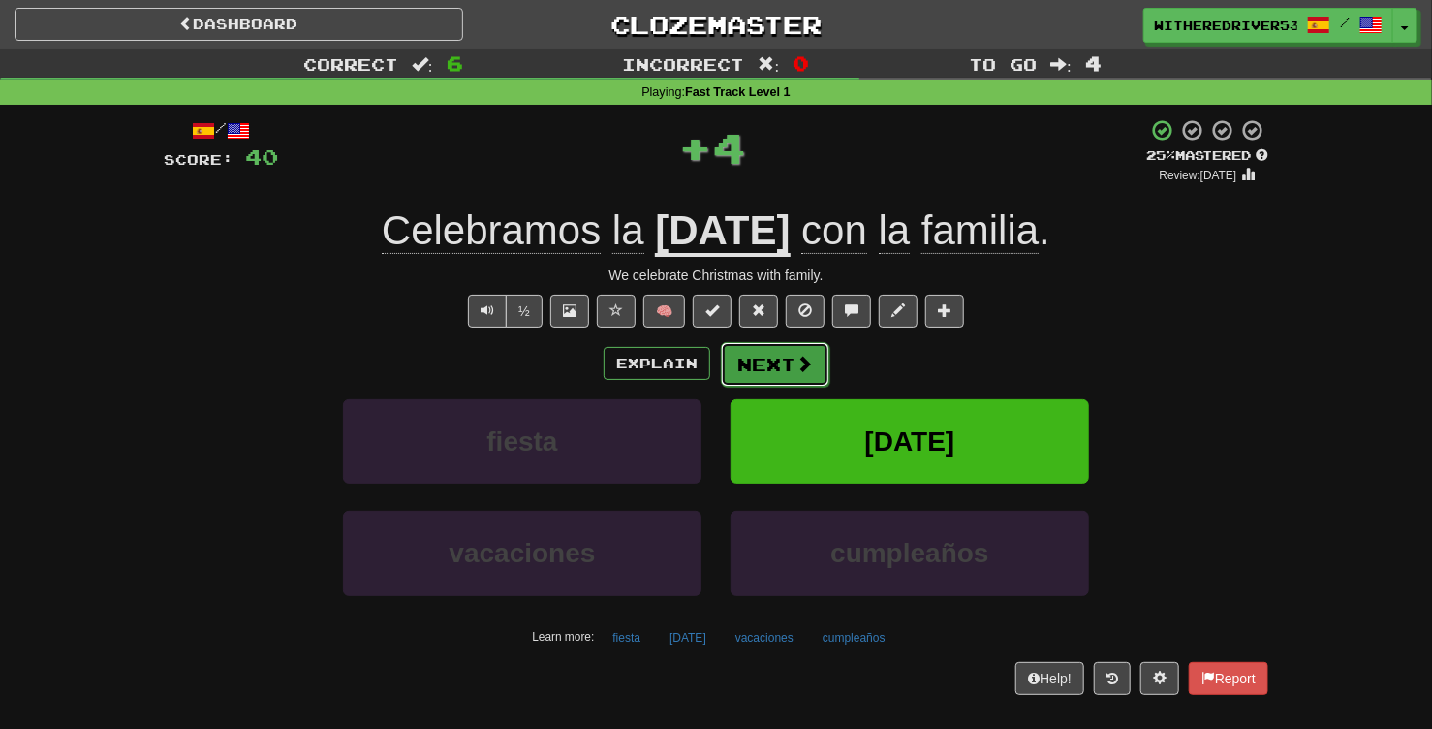
click at [785, 372] on button "Next" at bounding box center [775, 364] width 109 height 45
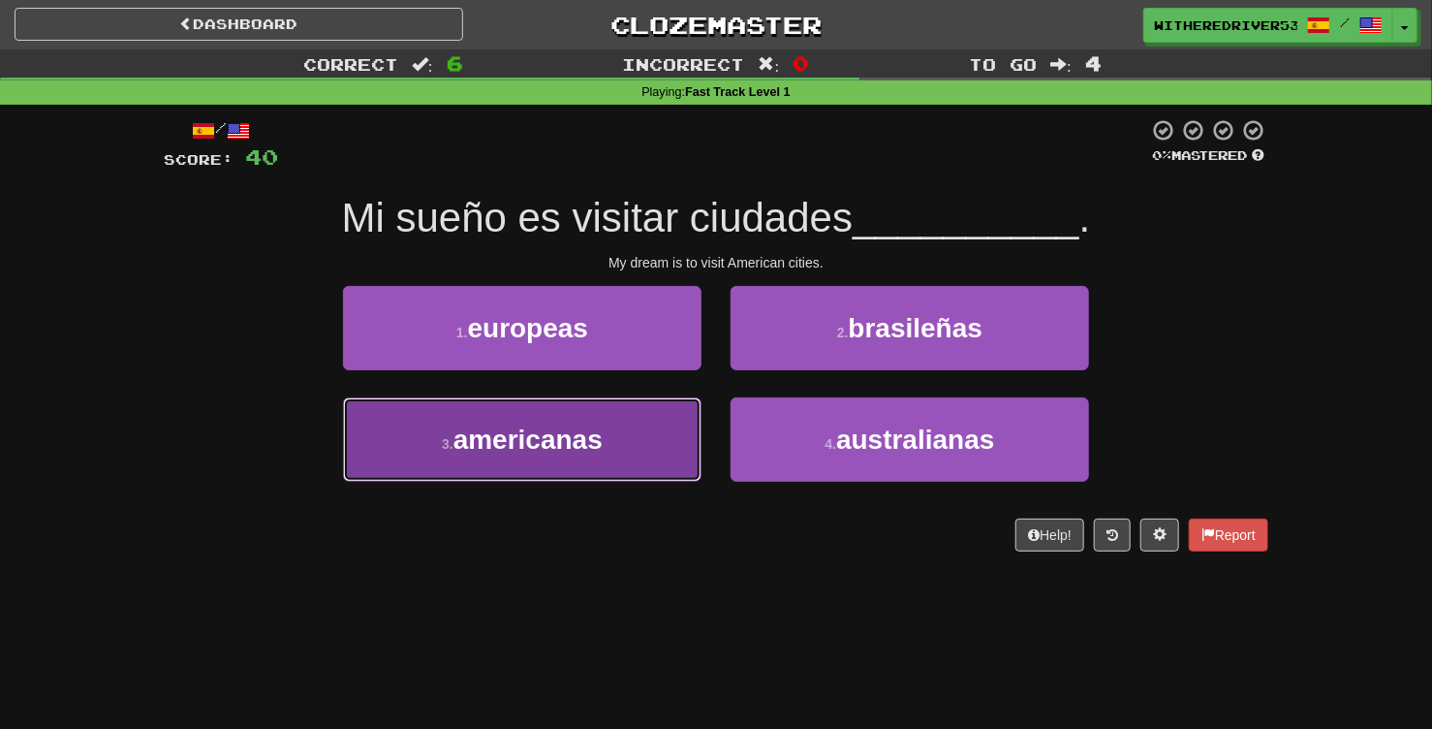
click at [614, 444] on button "3 . americanas" at bounding box center [522, 439] width 359 height 84
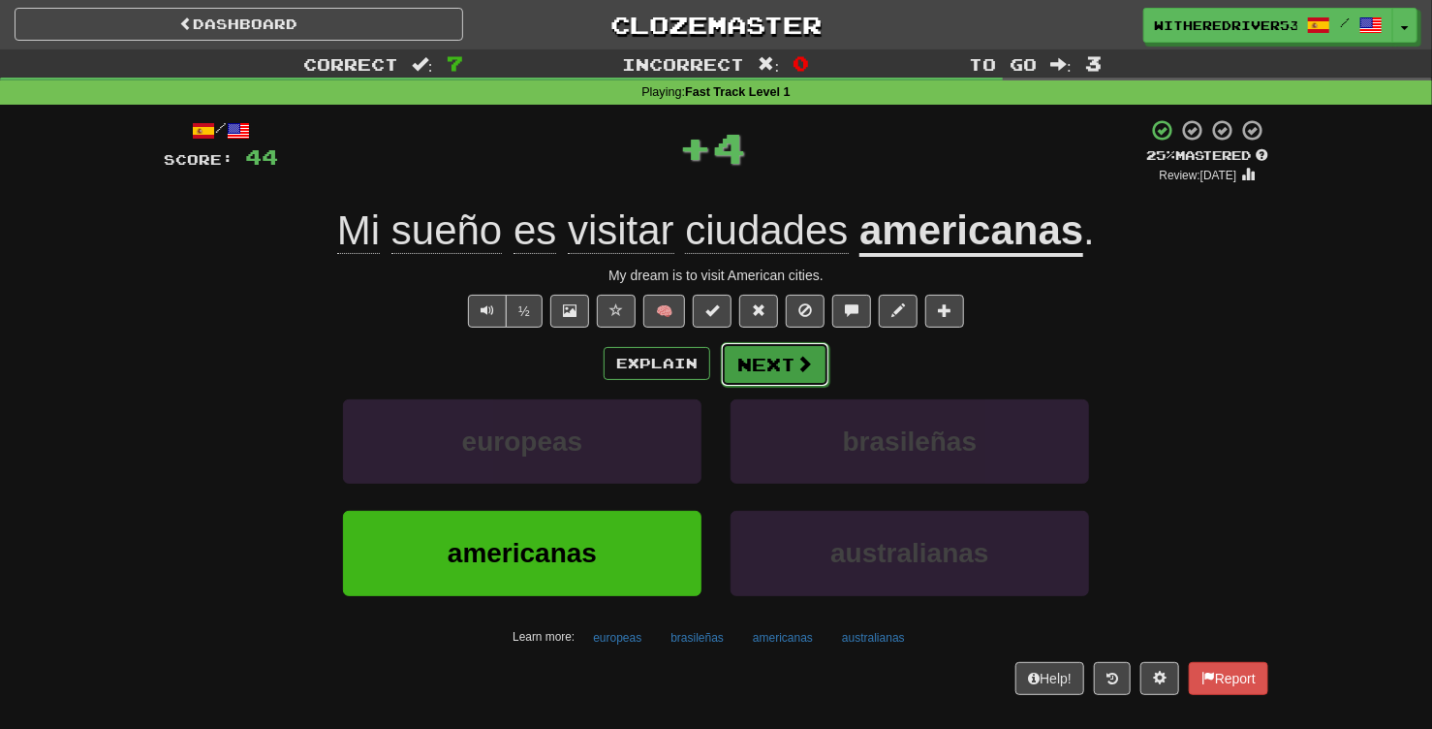
click at [781, 370] on button "Next" at bounding box center [775, 364] width 109 height 45
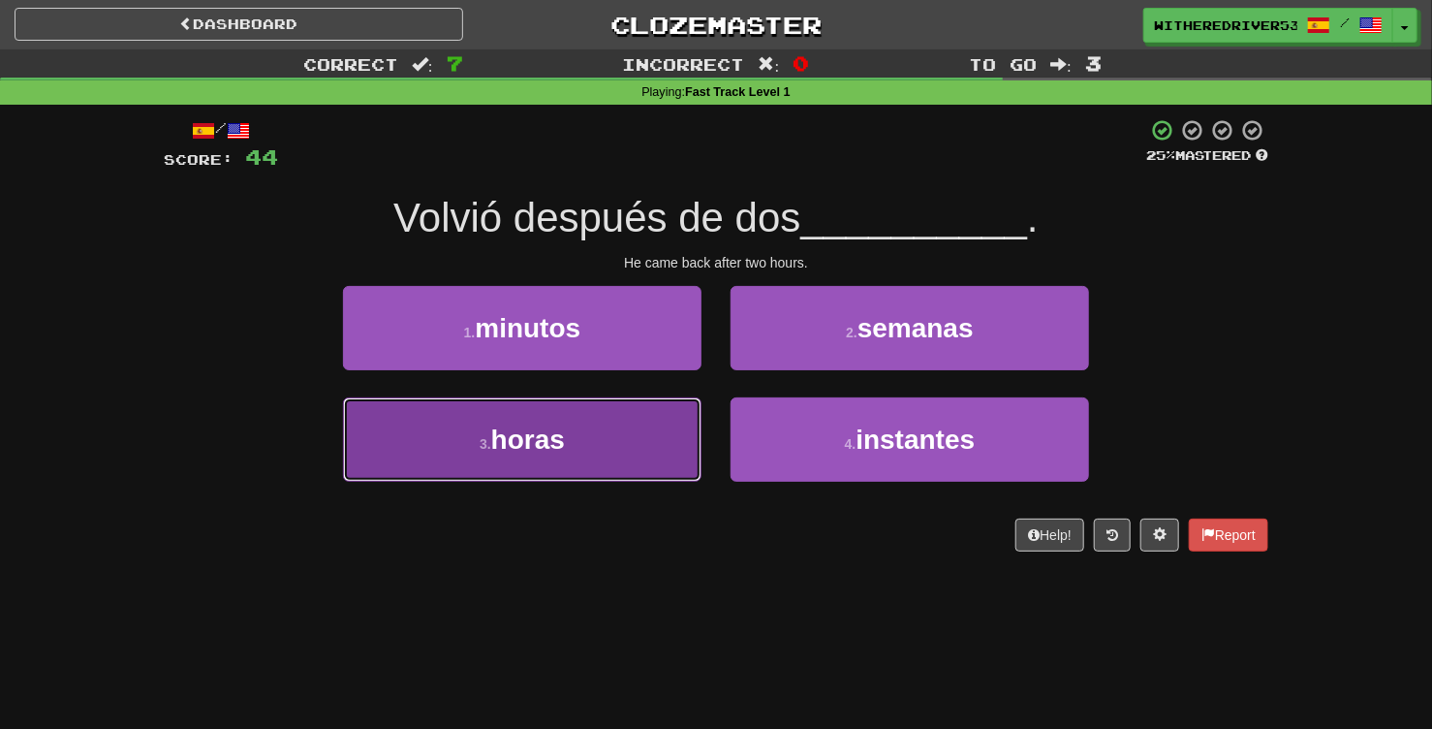
click at [629, 440] on button "3 . horas" at bounding box center [522, 439] width 359 height 84
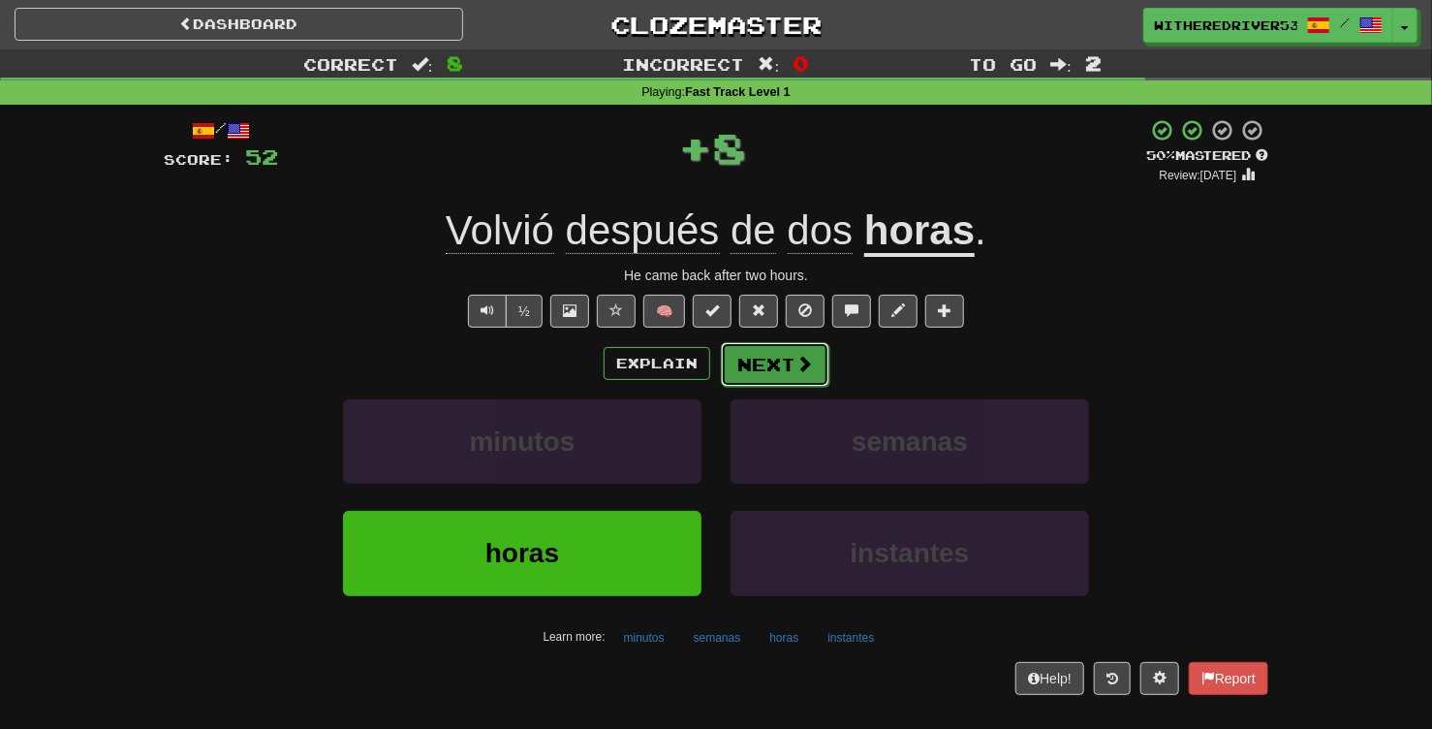
click at [780, 365] on button "Next" at bounding box center [775, 364] width 109 height 45
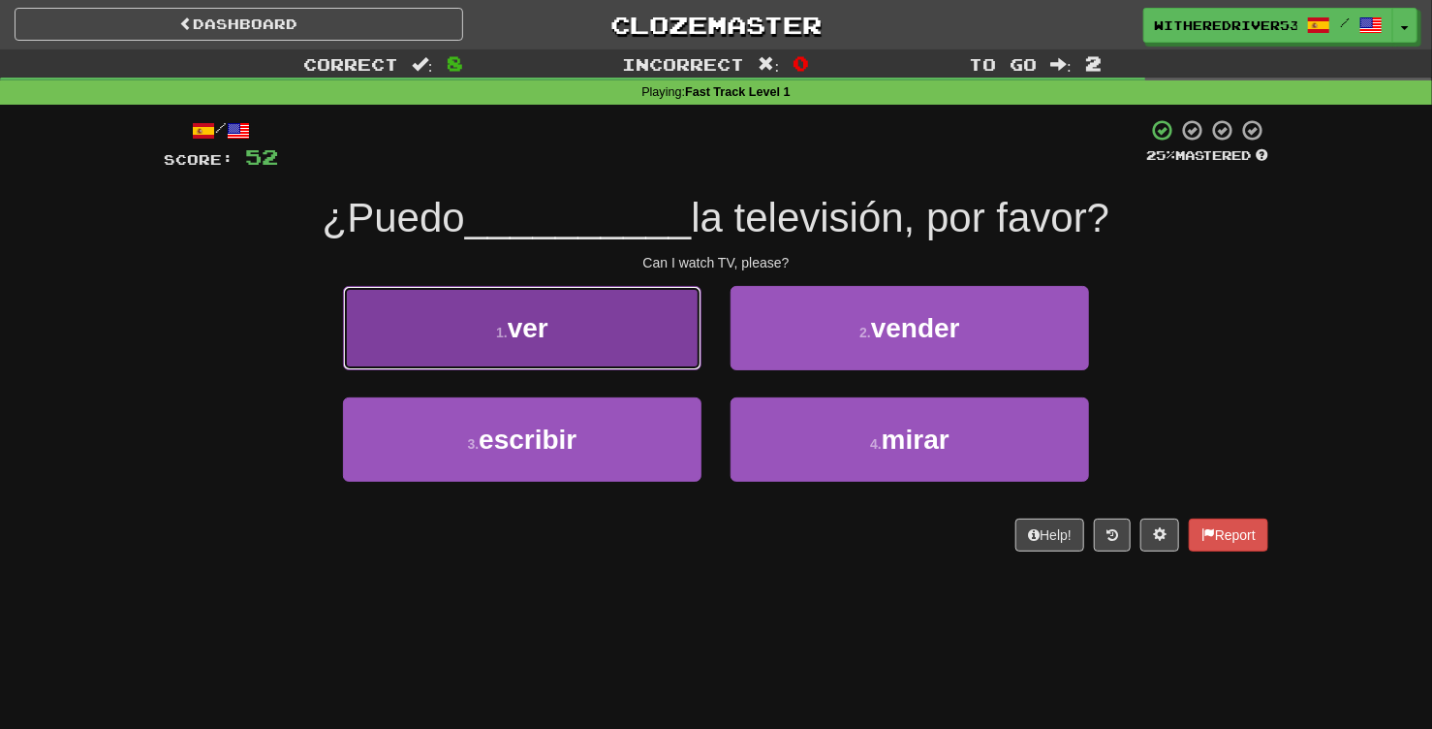
click at [600, 339] on button "1 . ver" at bounding box center [522, 328] width 359 height 84
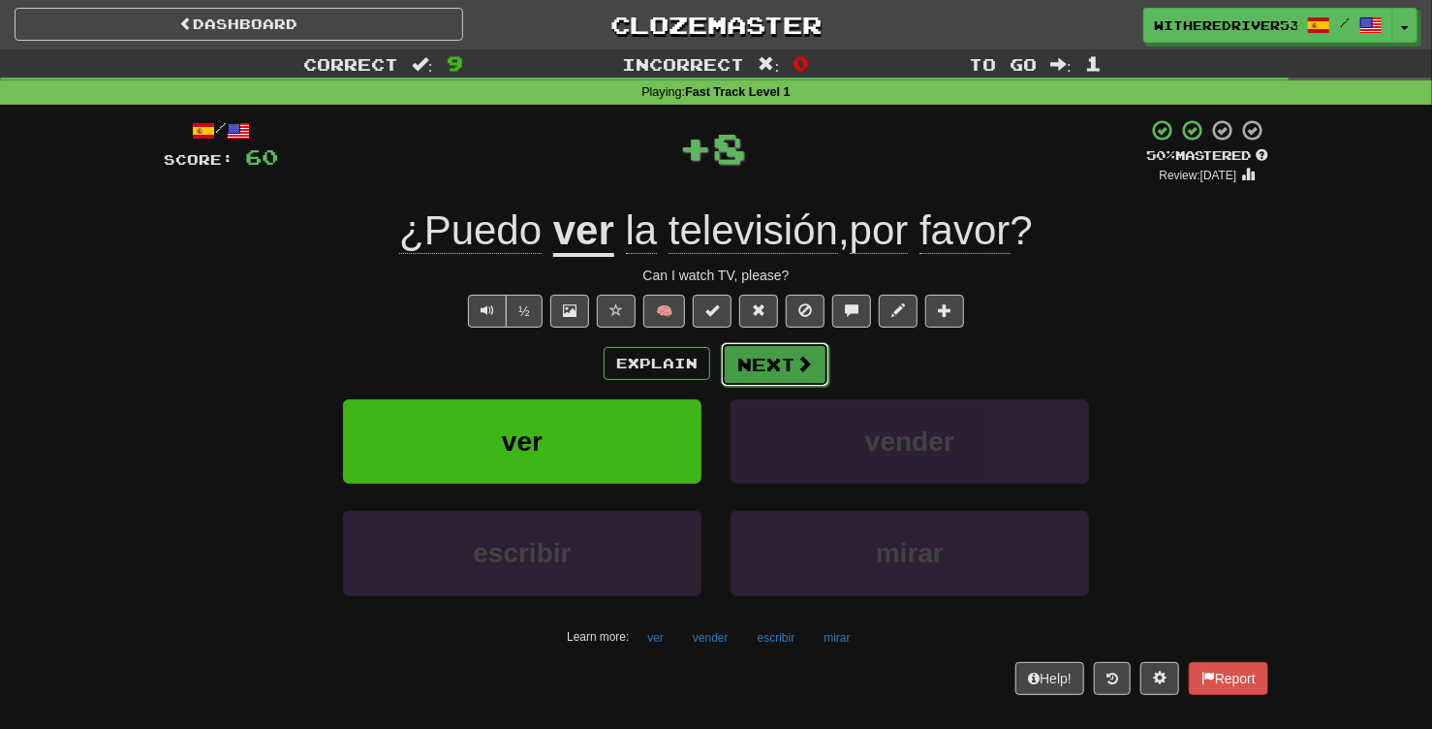
click at [766, 359] on button "Next" at bounding box center [775, 364] width 109 height 45
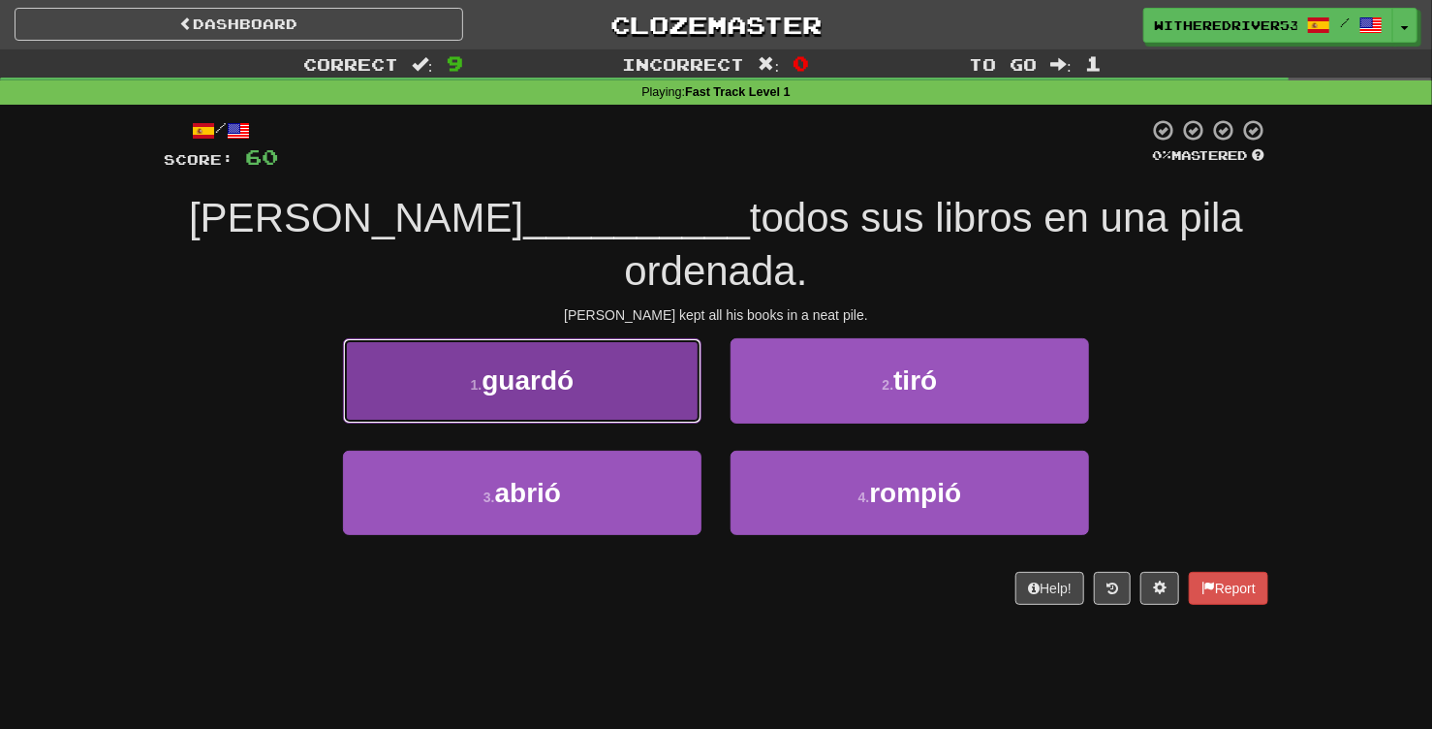
click at [604, 338] on button "1 . guardó" at bounding box center [522, 380] width 359 height 84
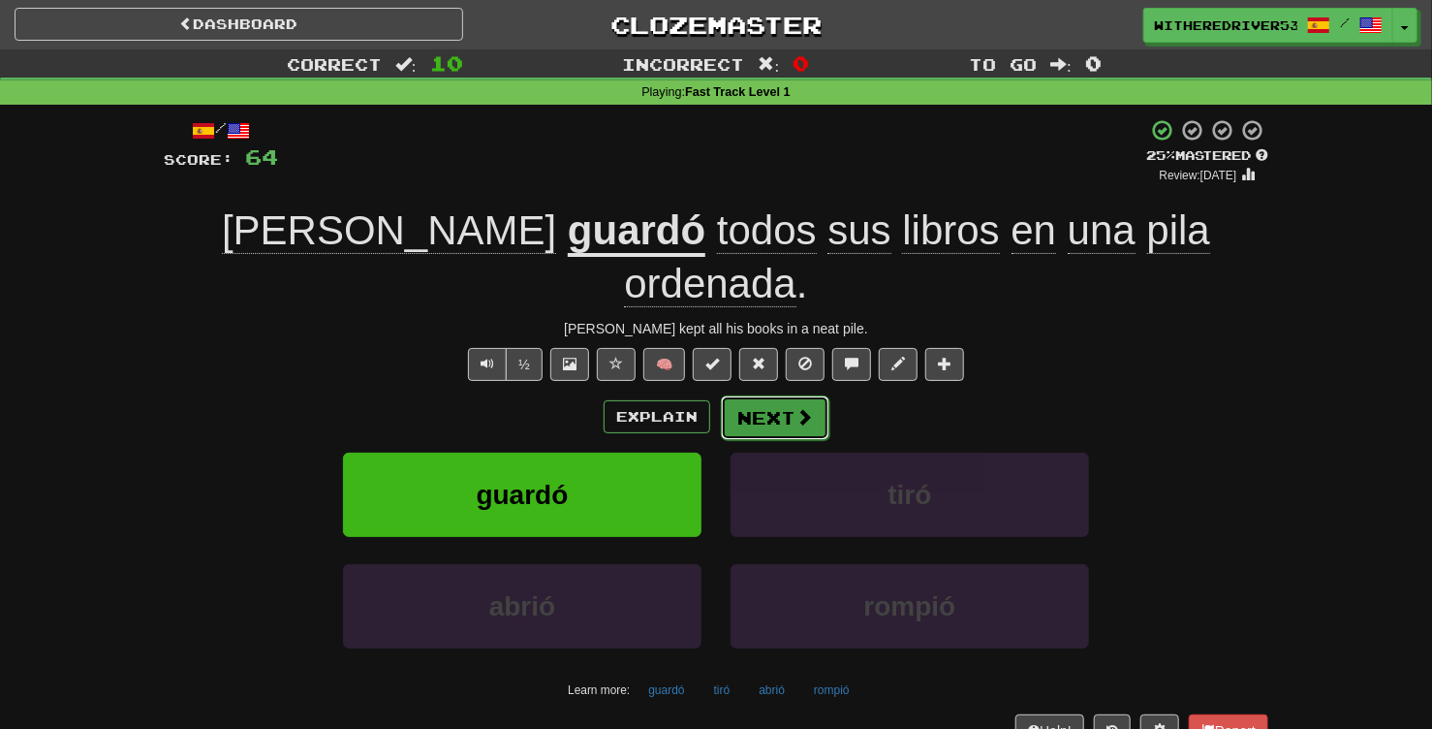
click at [789, 395] on button "Next" at bounding box center [775, 417] width 109 height 45
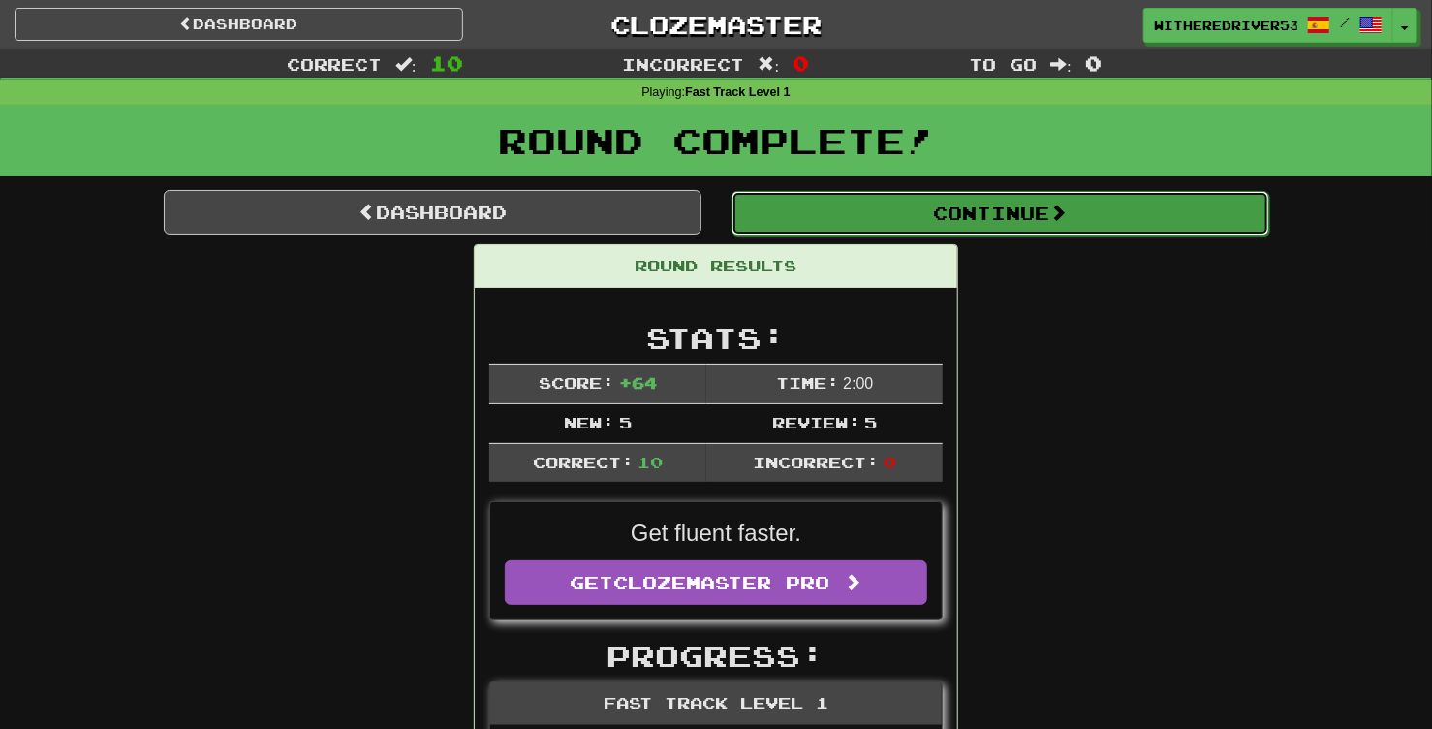
click at [963, 223] on button "Continue" at bounding box center [1001, 213] width 538 height 45
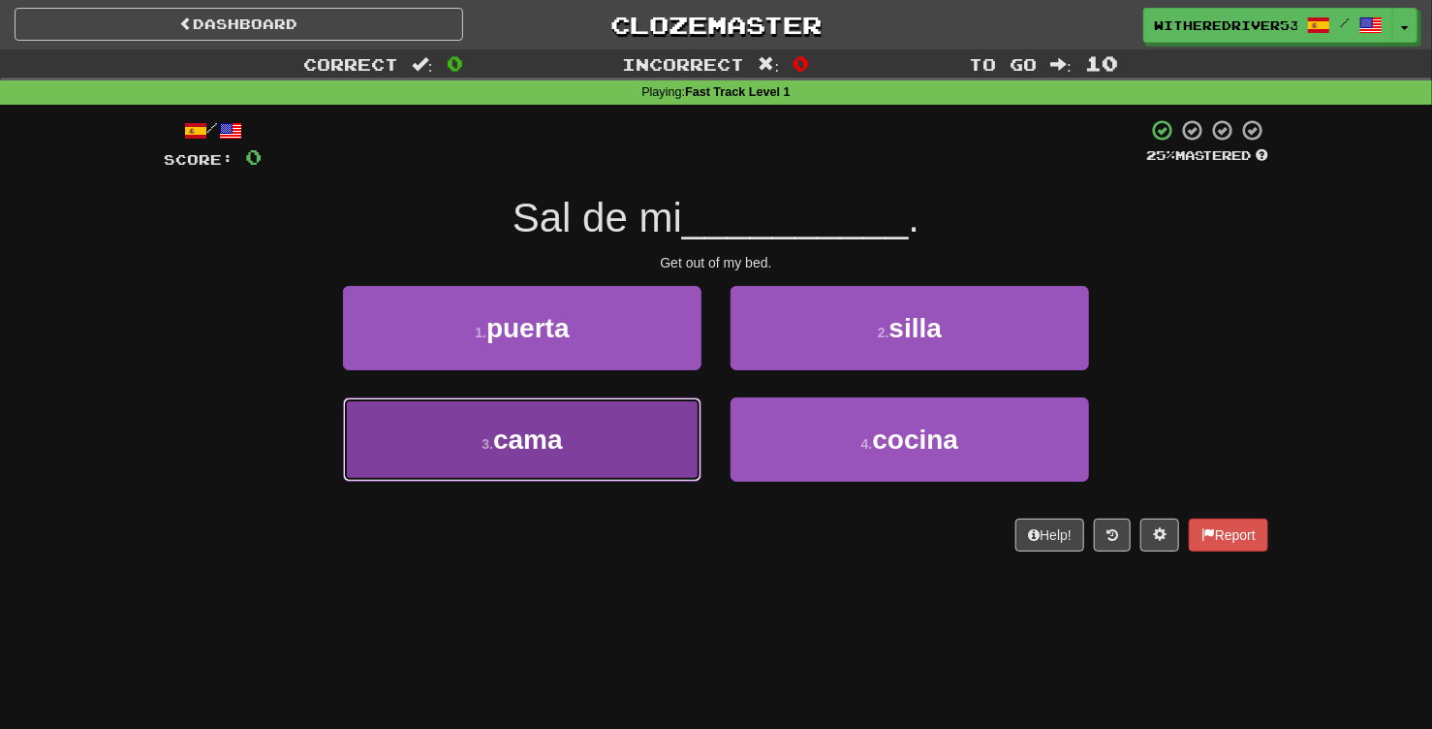
click at [613, 464] on button "3 . cama" at bounding box center [522, 439] width 359 height 84
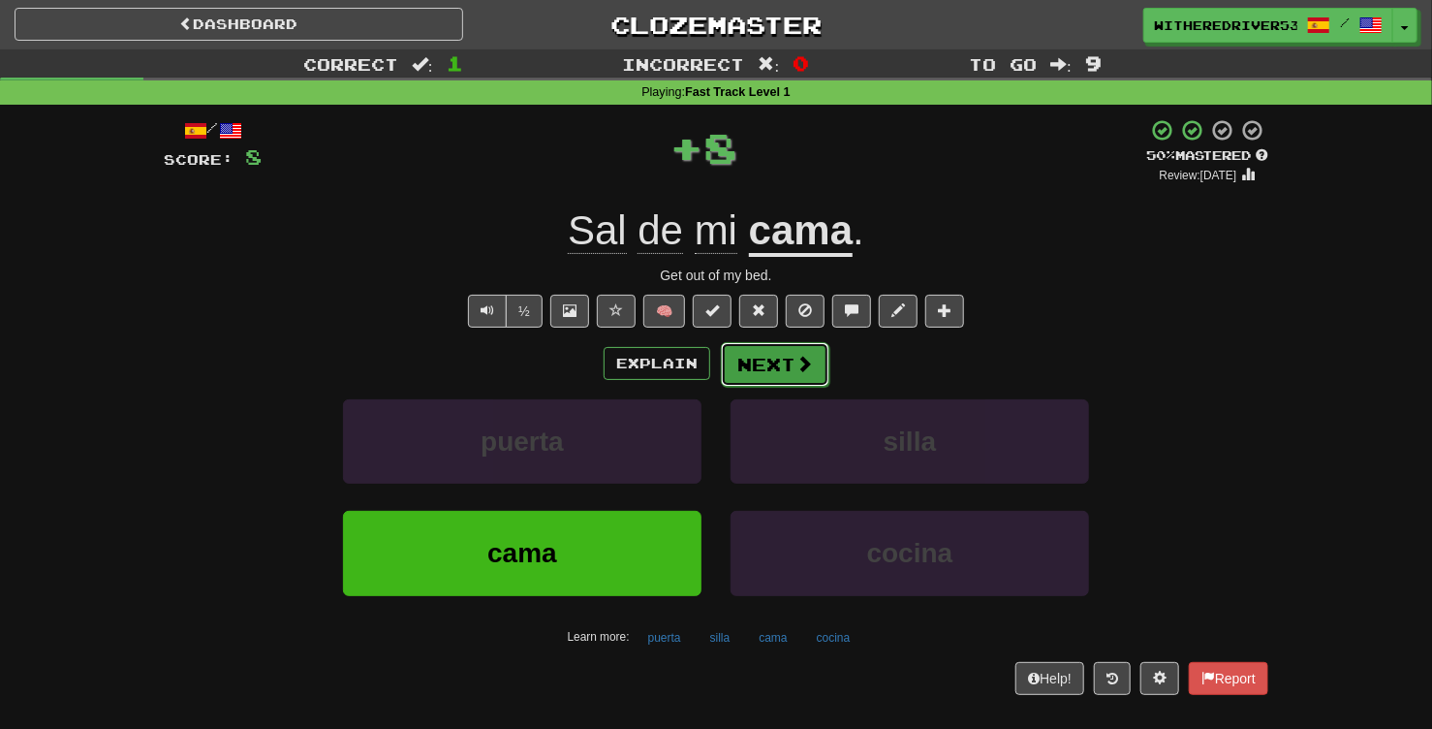
click at [783, 366] on button "Next" at bounding box center [775, 364] width 109 height 45
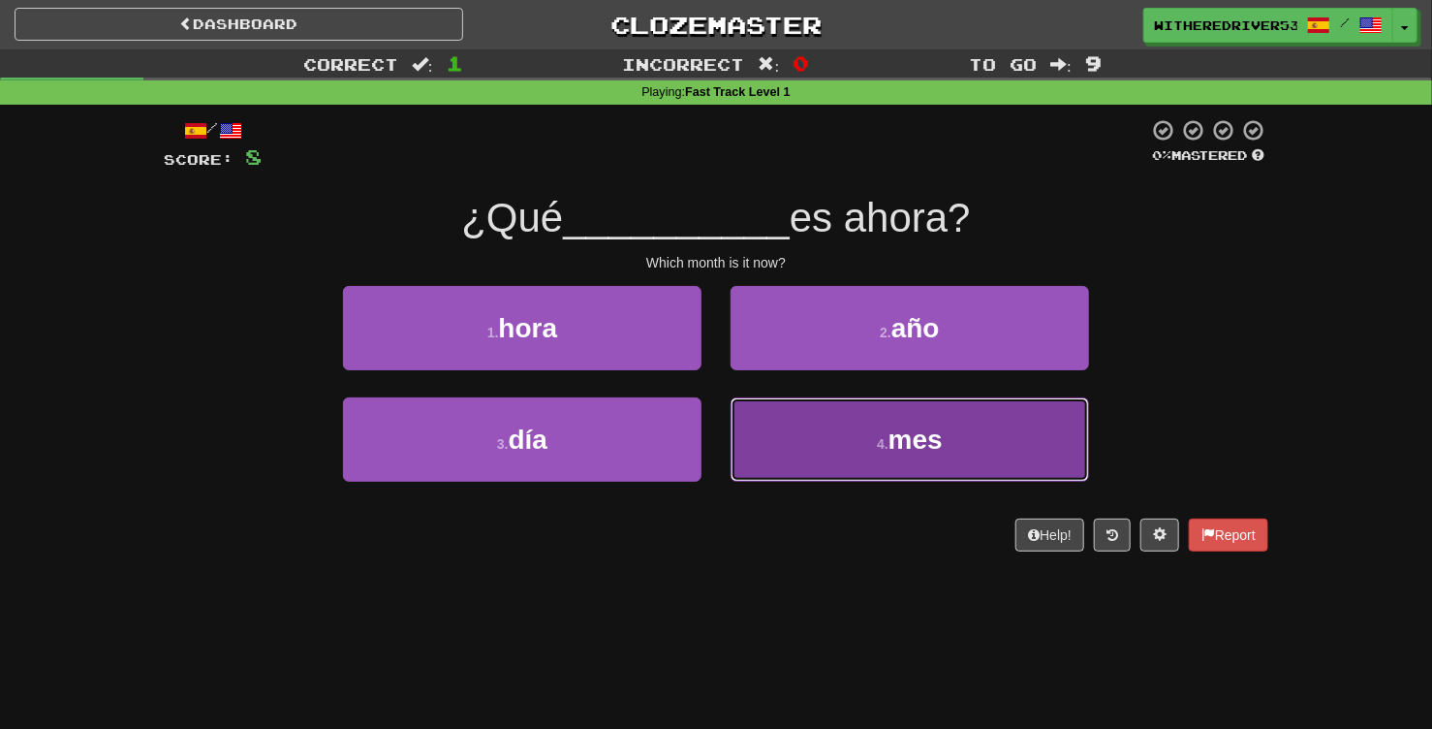
click at [834, 443] on button "4 . mes" at bounding box center [910, 439] width 359 height 84
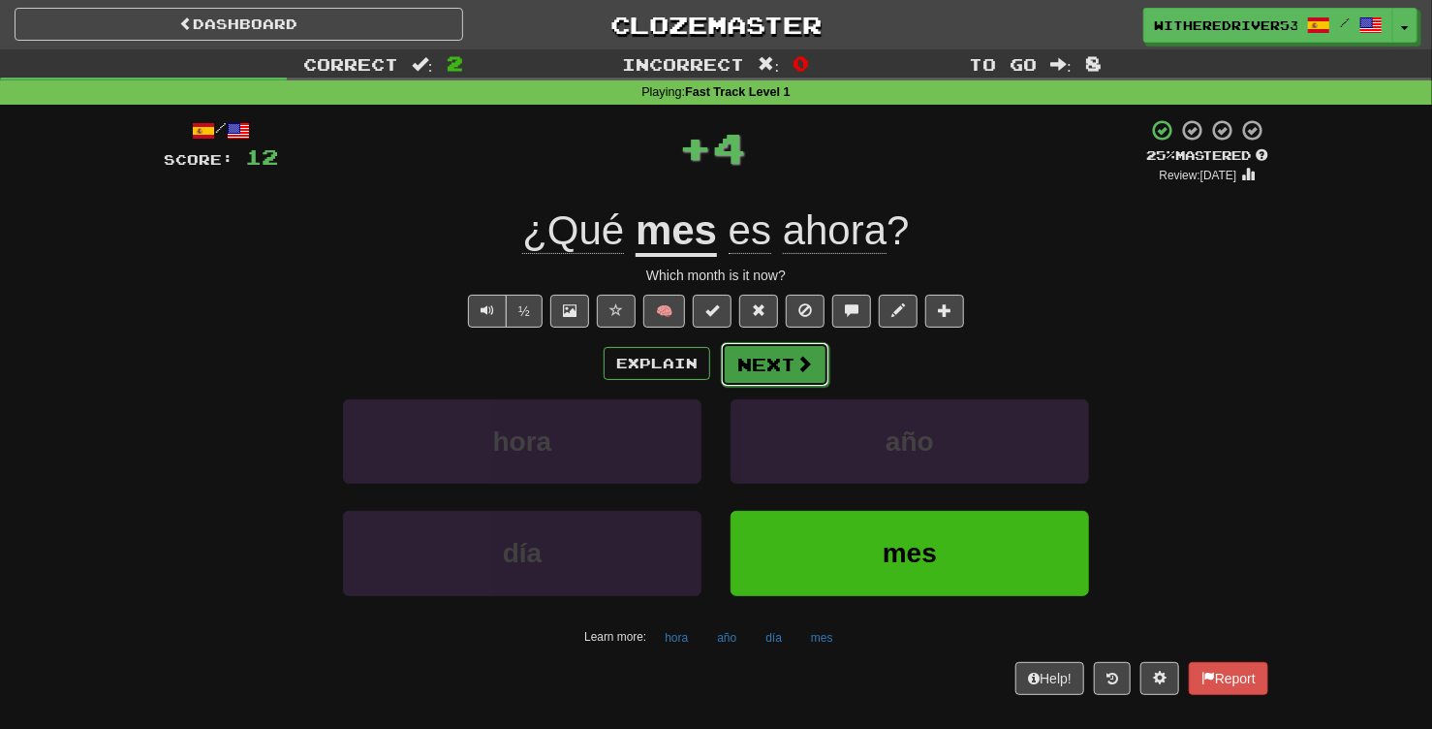
click at [787, 359] on button "Next" at bounding box center [775, 364] width 109 height 45
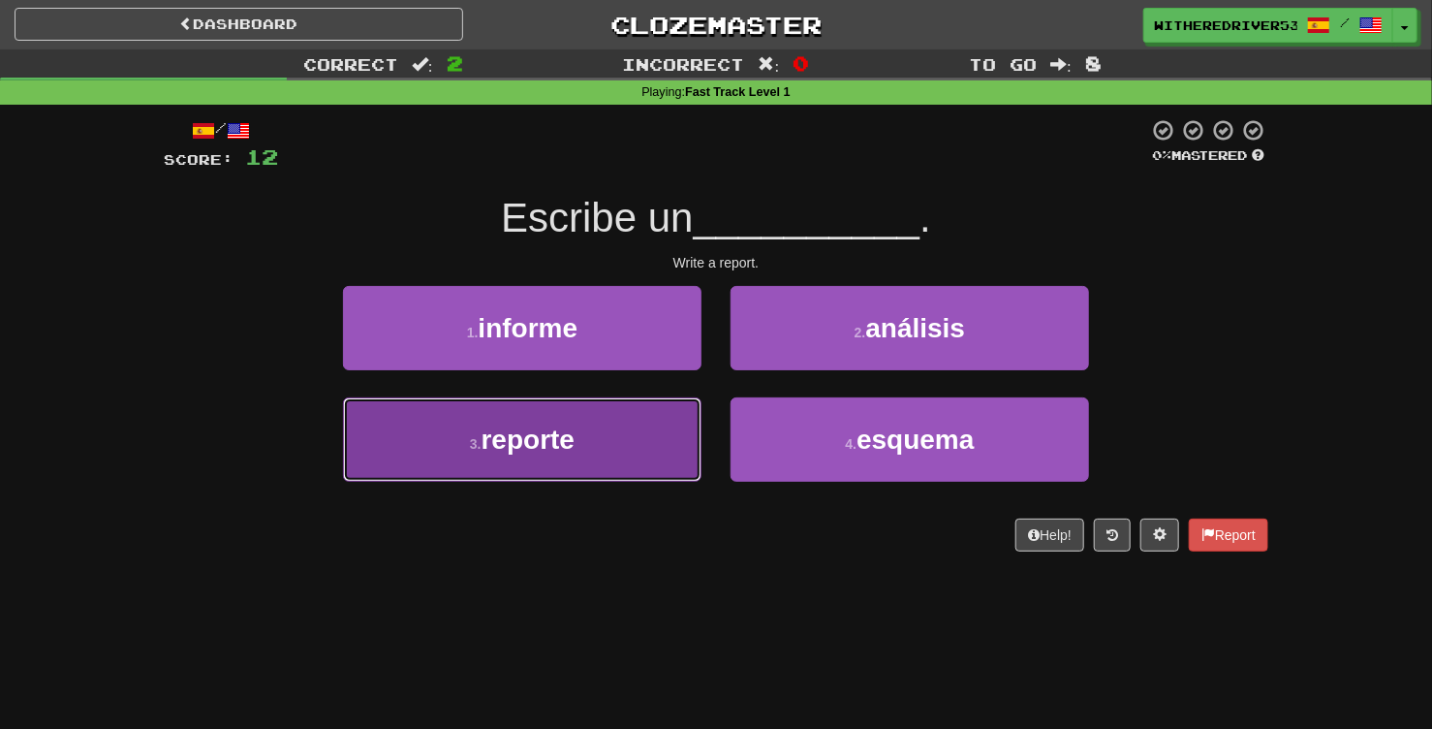
click at [595, 440] on button "3 . reporte" at bounding box center [522, 439] width 359 height 84
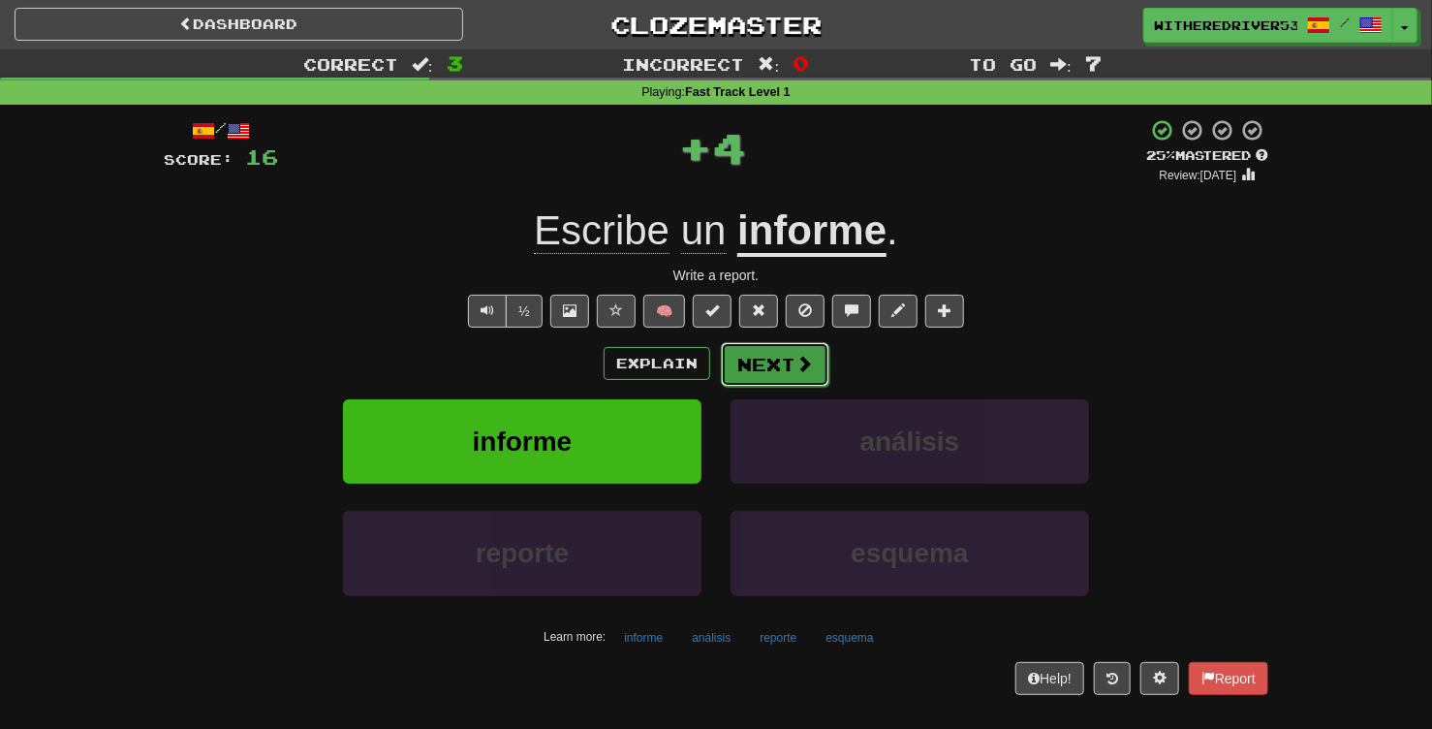
click at [774, 366] on button "Next" at bounding box center [775, 364] width 109 height 45
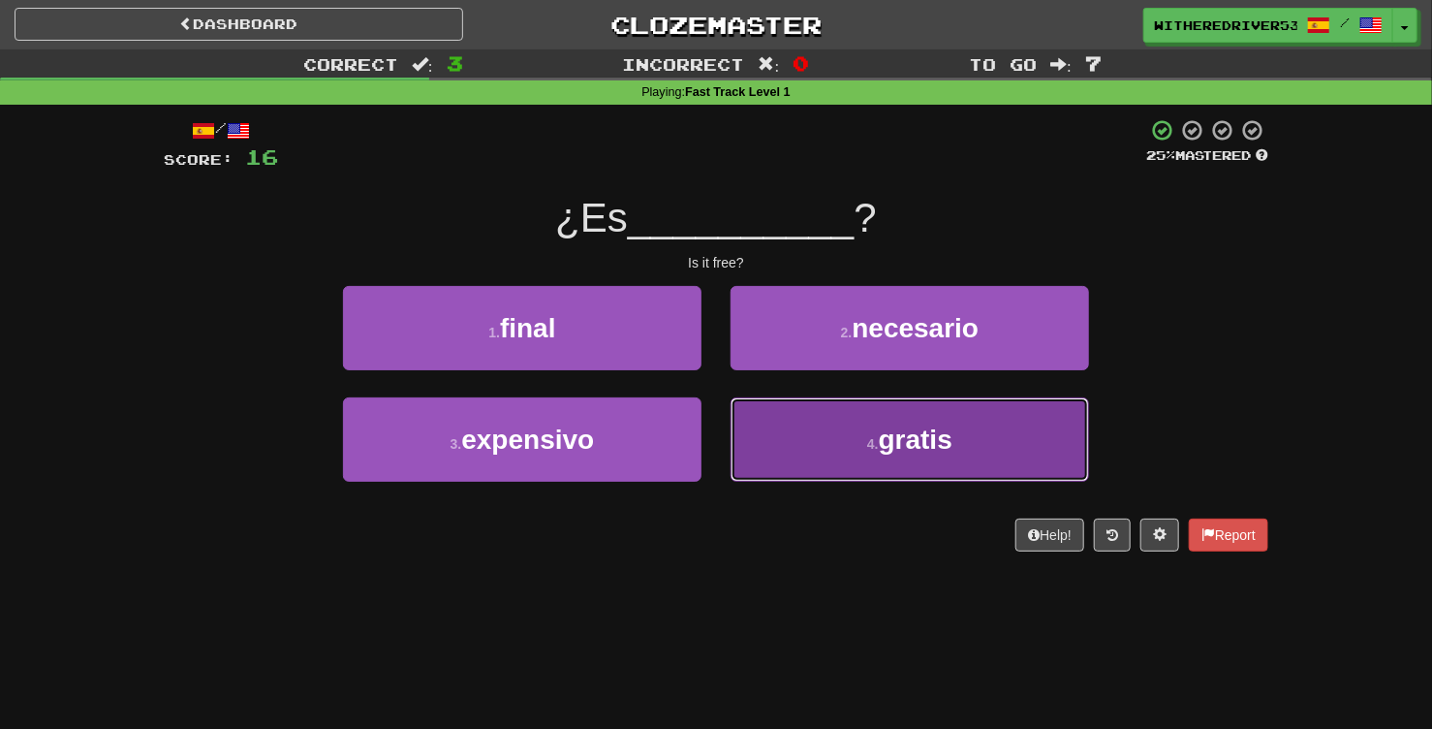
click at [847, 436] on button "4 . gratis" at bounding box center [910, 439] width 359 height 84
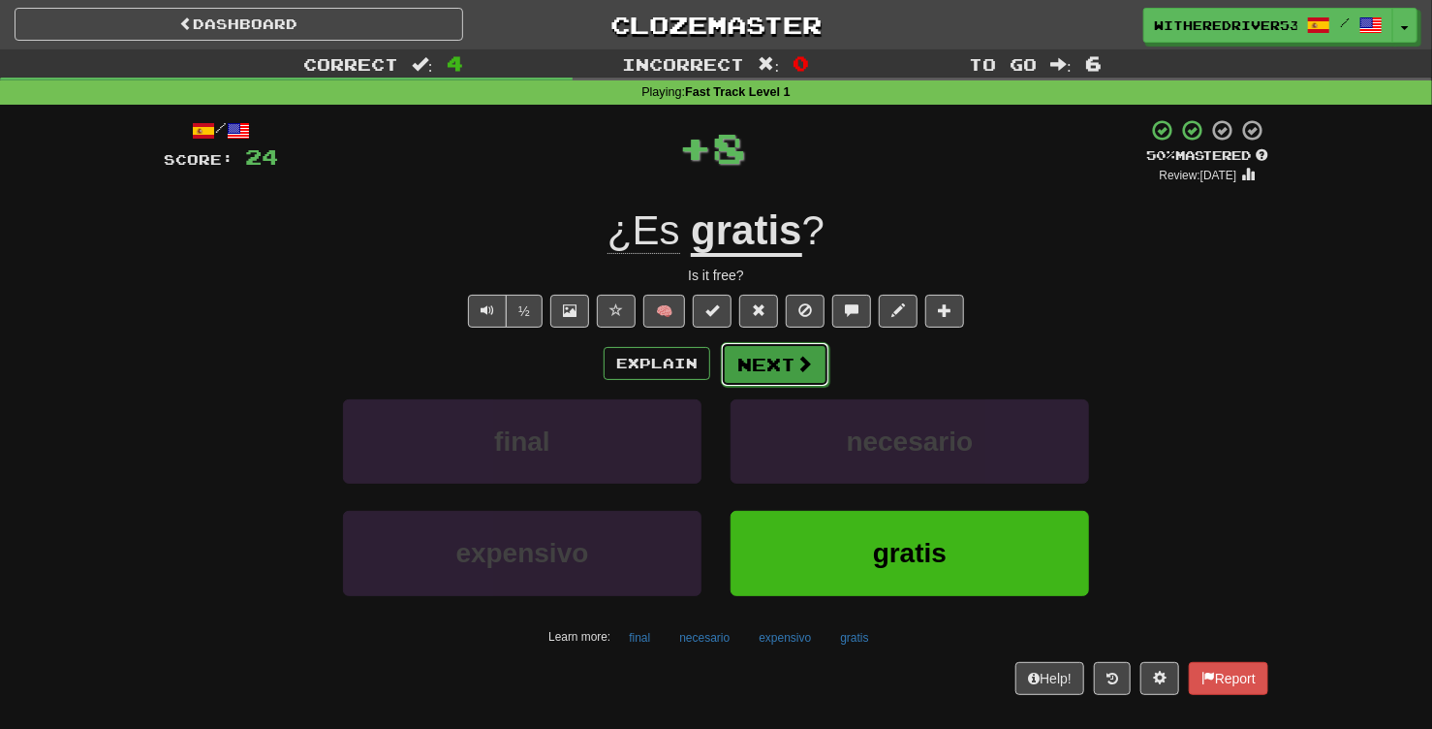
click at [769, 365] on button "Next" at bounding box center [775, 364] width 109 height 45
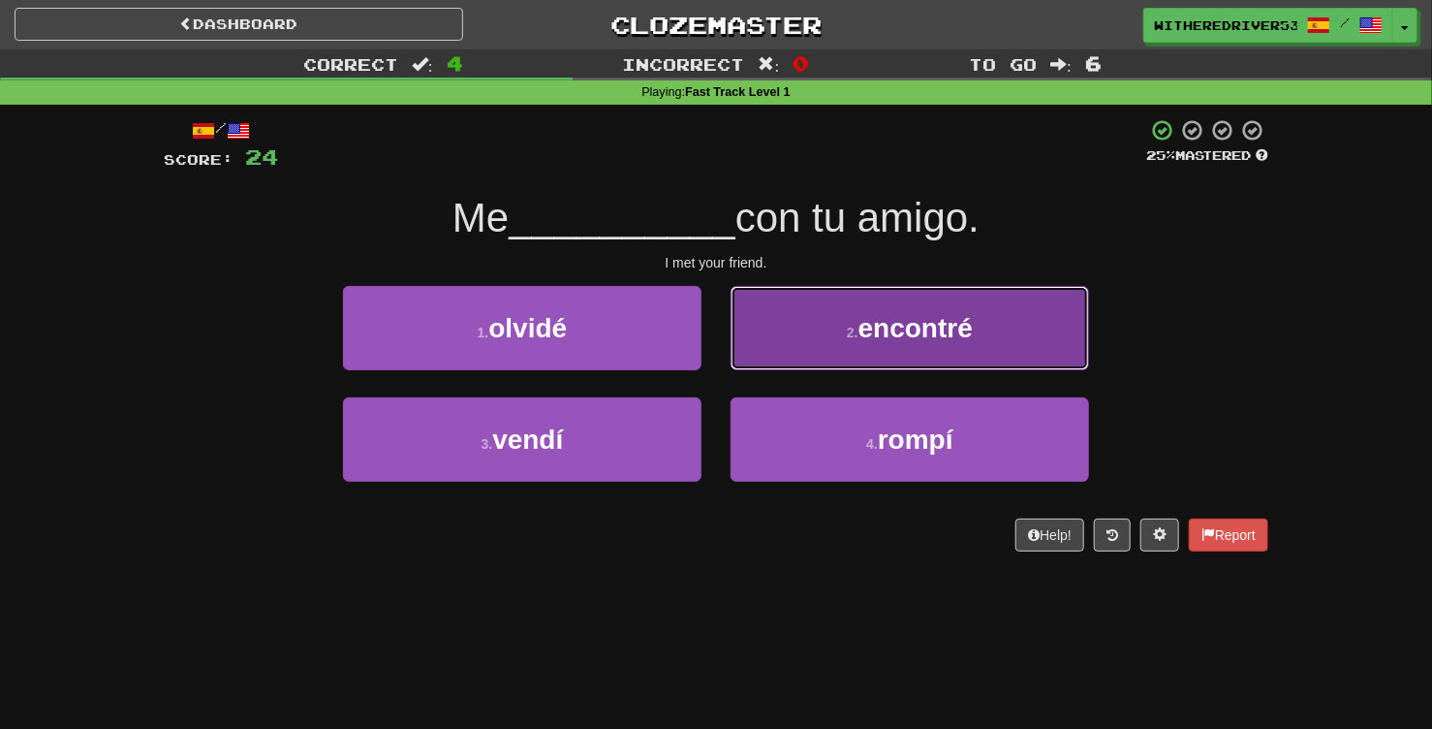
click at [843, 330] on button "2 . encontré" at bounding box center [910, 328] width 359 height 84
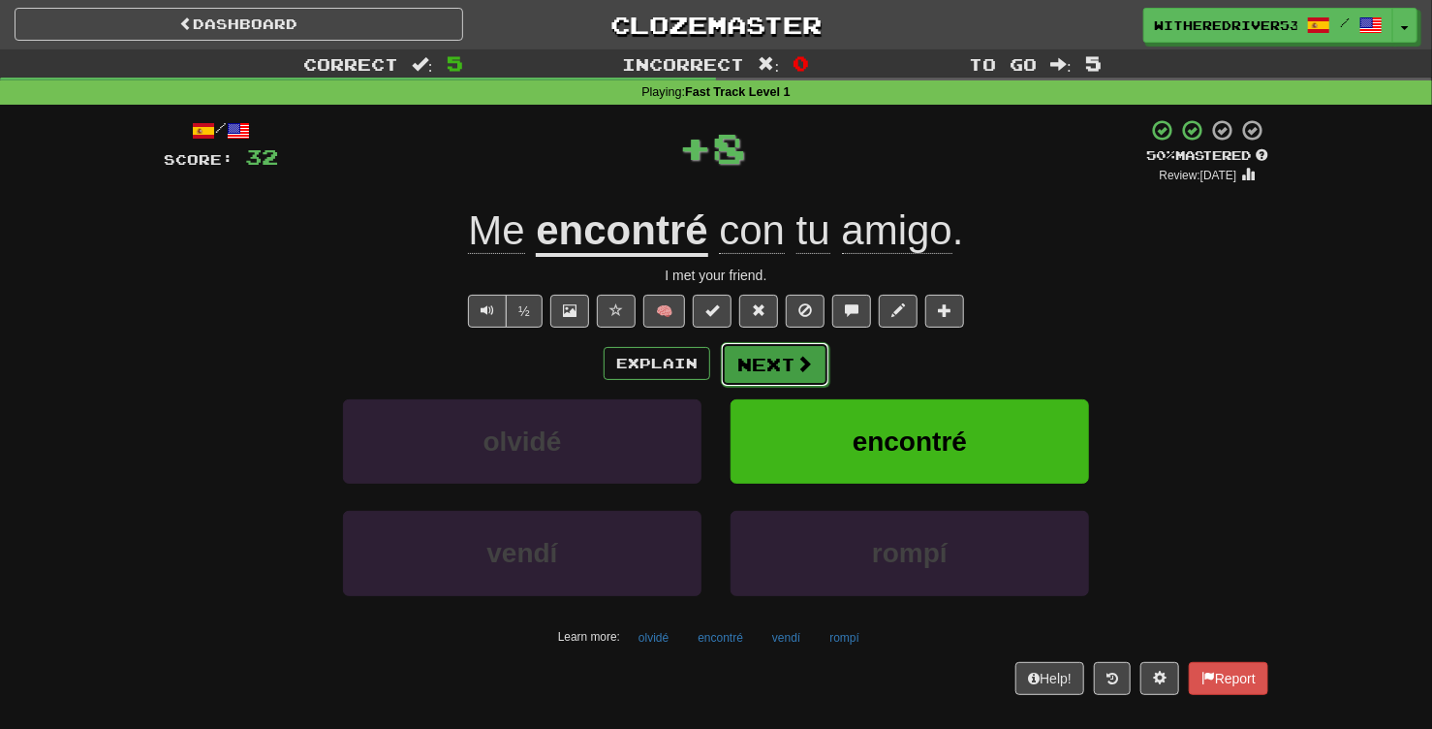
click at [781, 372] on button "Next" at bounding box center [775, 364] width 109 height 45
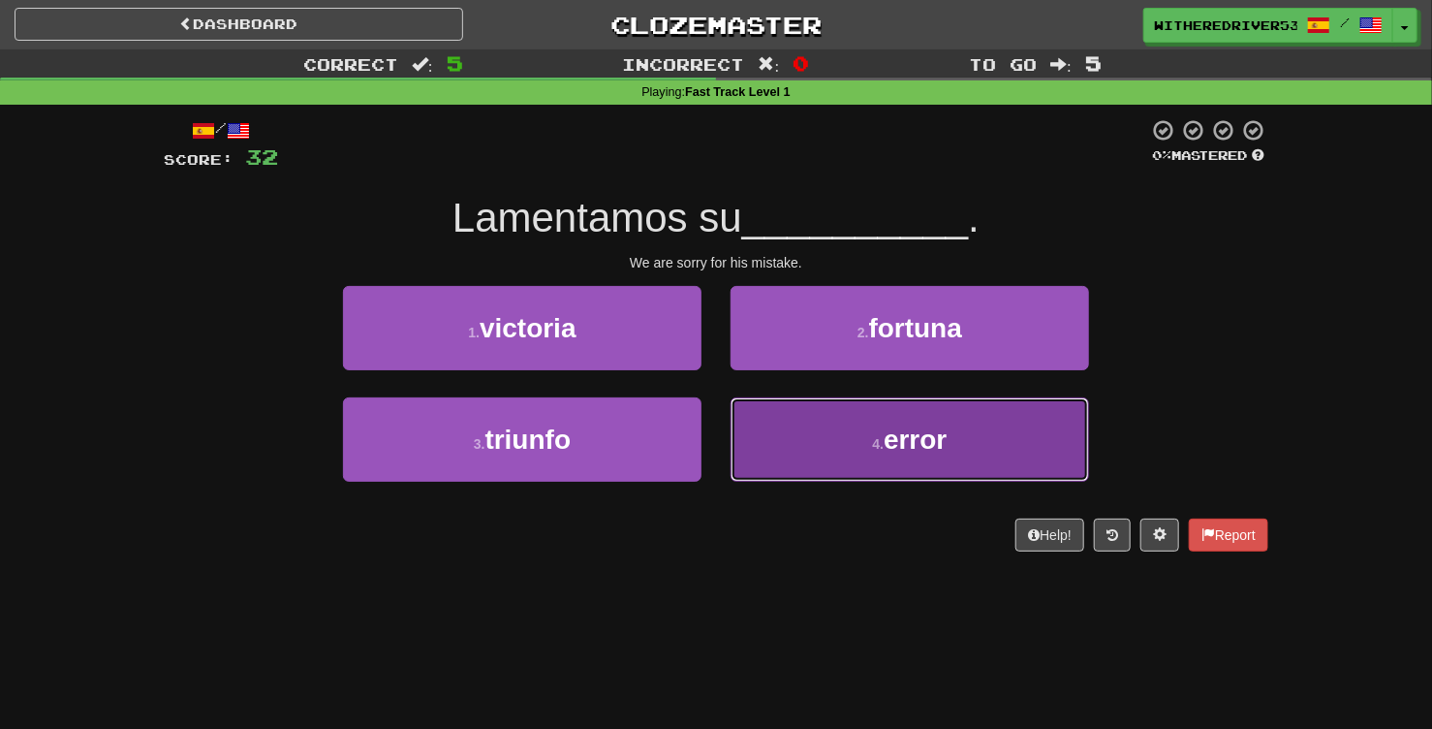
click at [904, 419] on button "4 . error" at bounding box center [910, 439] width 359 height 84
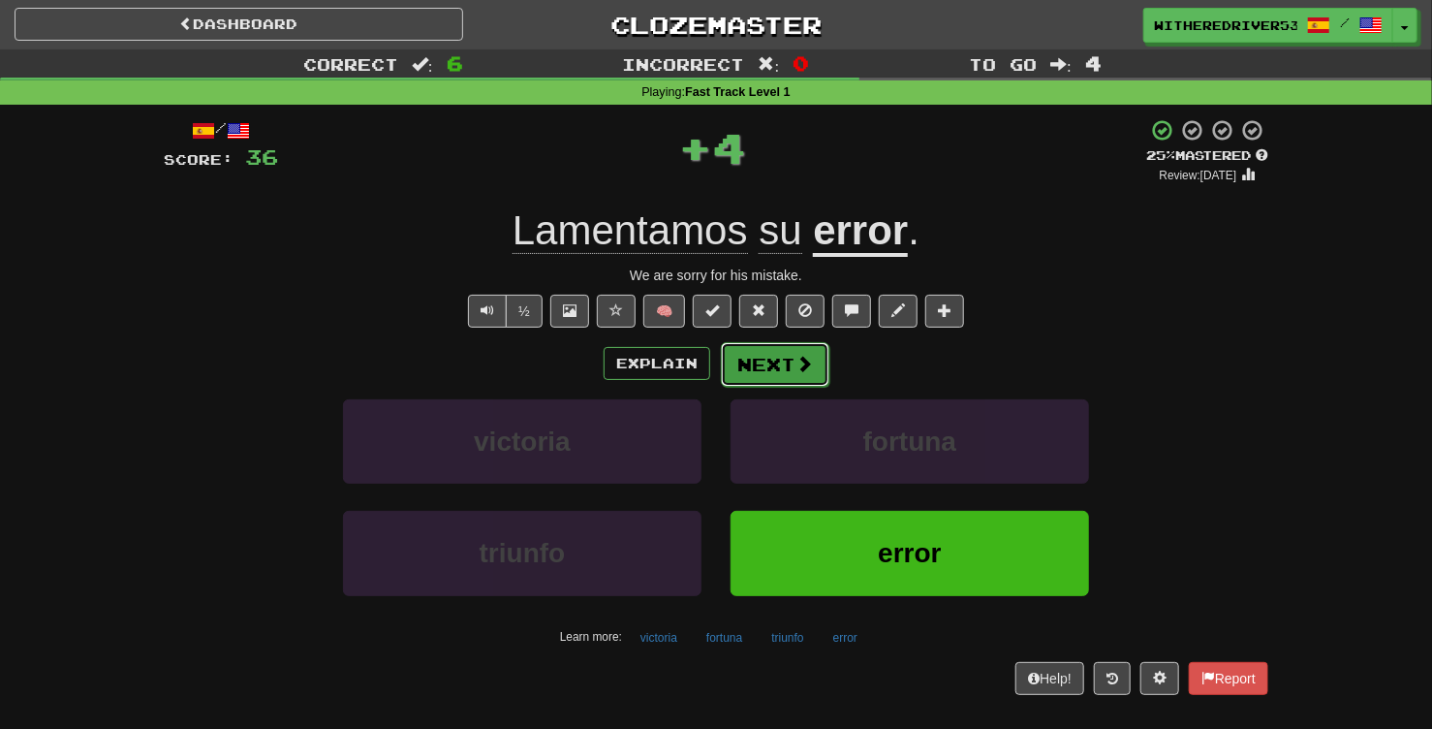
click at [793, 371] on button "Next" at bounding box center [775, 364] width 109 height 45
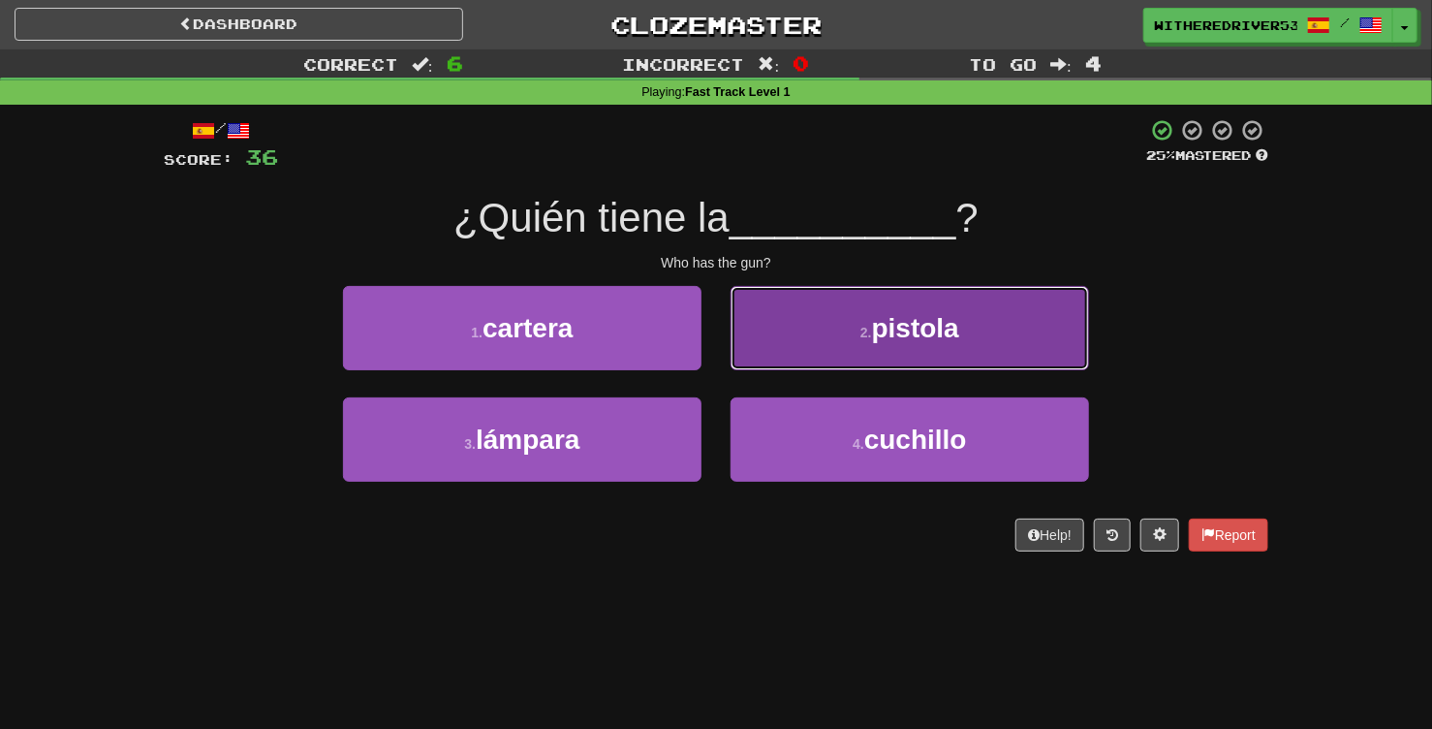
click at [847, 335] on button "2 . pistola" at bounding box center [910, 328] width 359 height 84
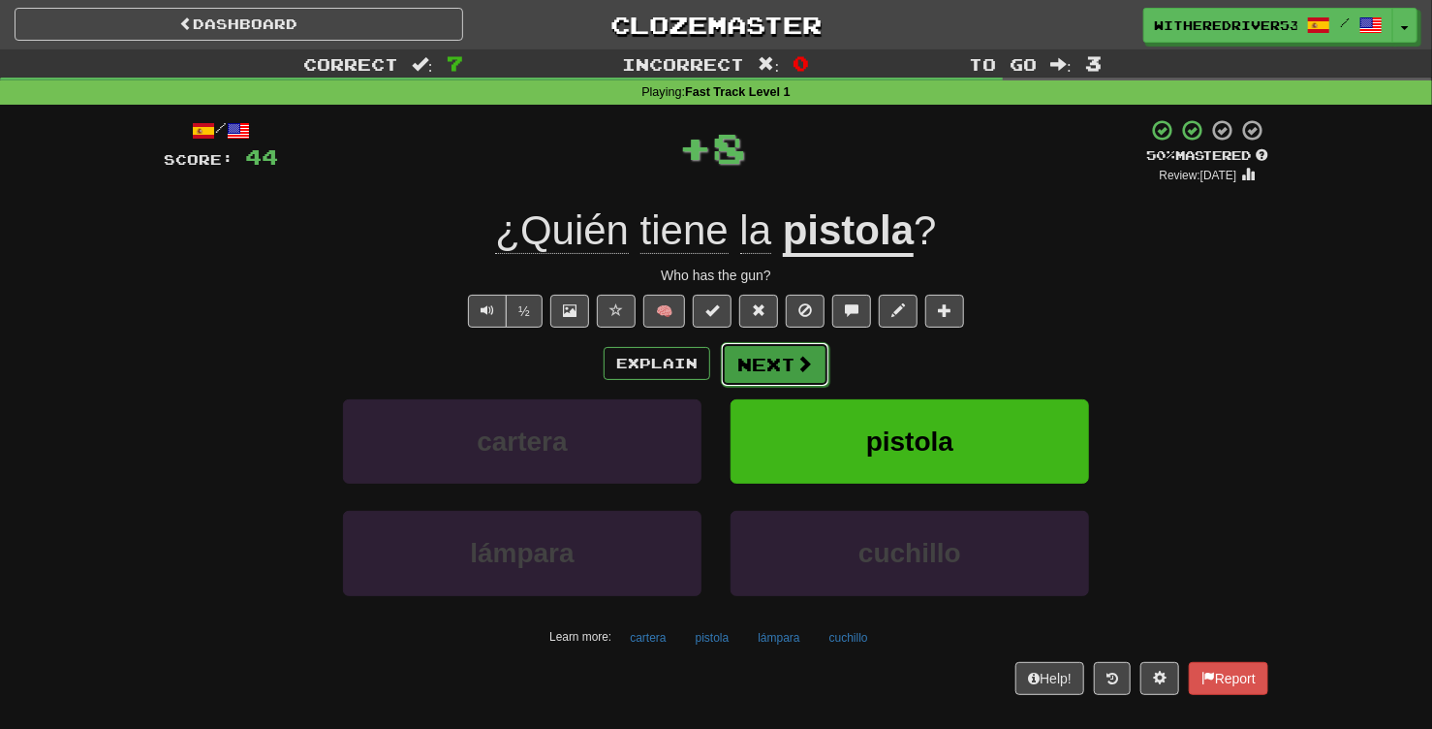
click at [786, 364] on button "Next" at bounding box center [775, 364] width 109 height 45
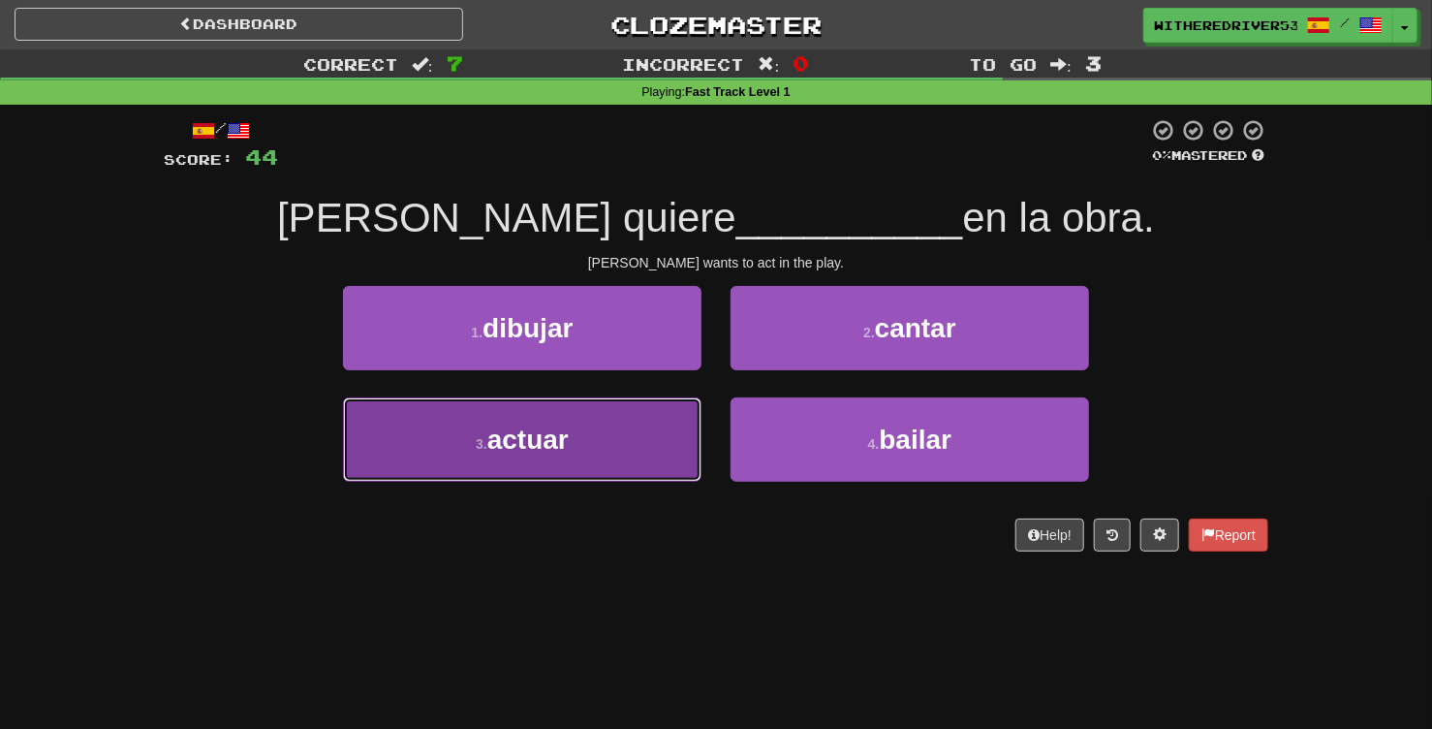
click at [641, 455] on button "3 . actuar" at bounding box center [522, 439] width 359 height 84
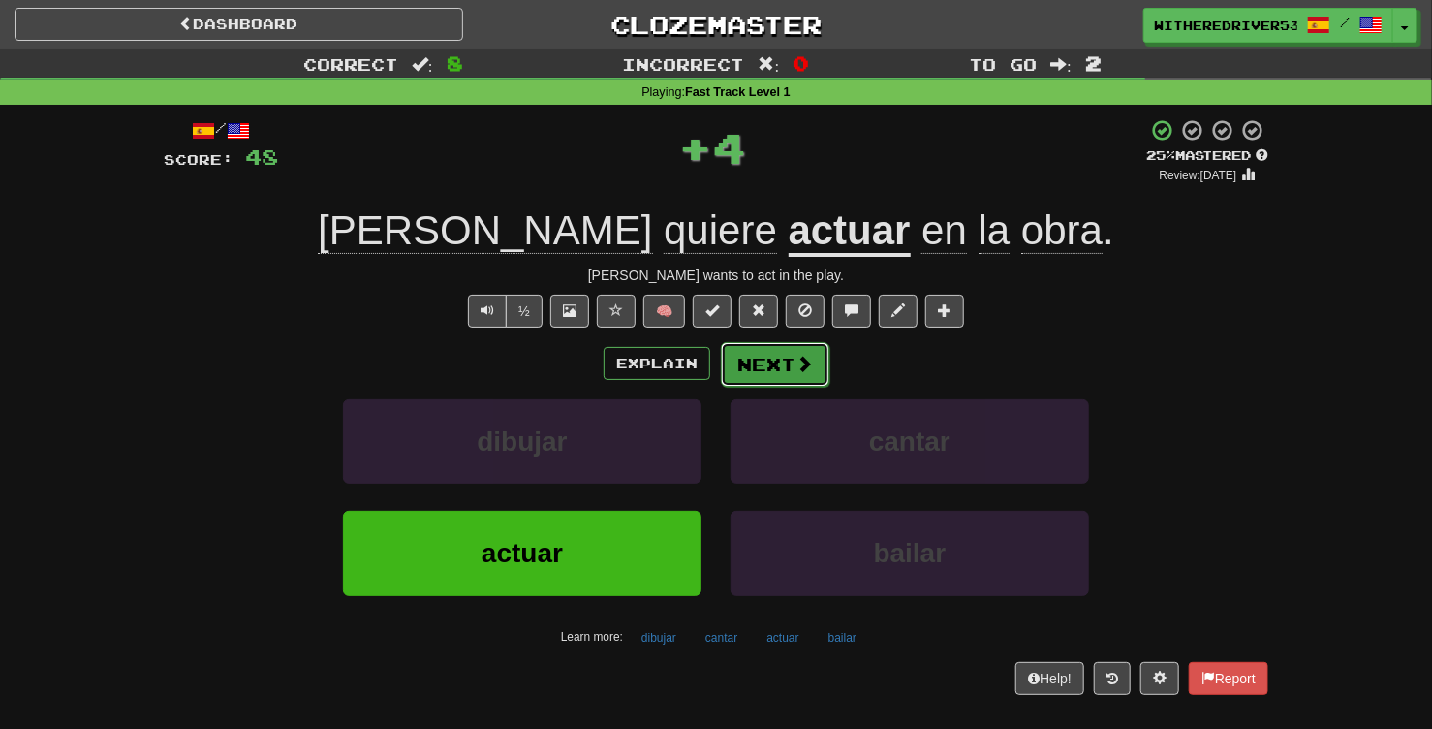
click at [793, 366] on button "Next" at bounding box center [775, 364] width 109 height 45
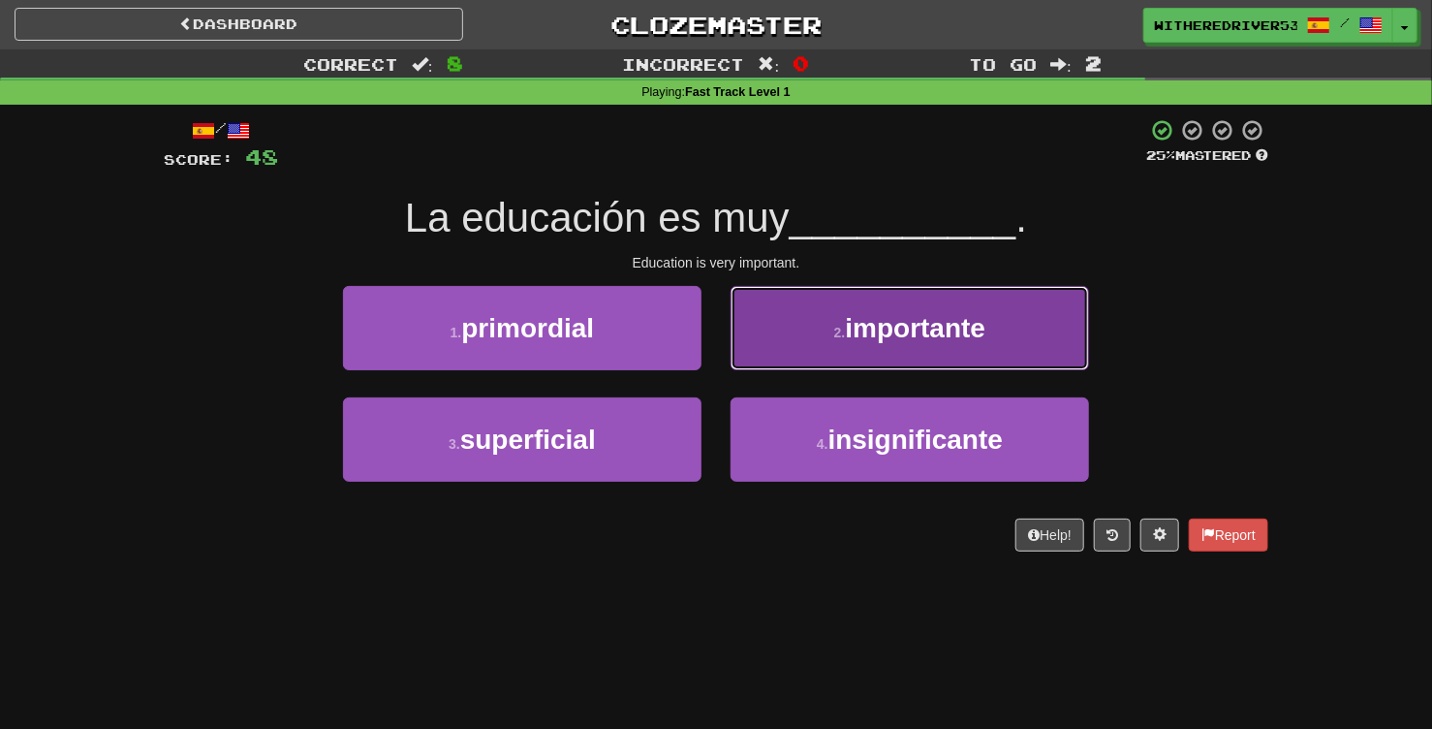
click at [834, 328] on small "2 ." at bounding box center [840, 333] width 12 height 16
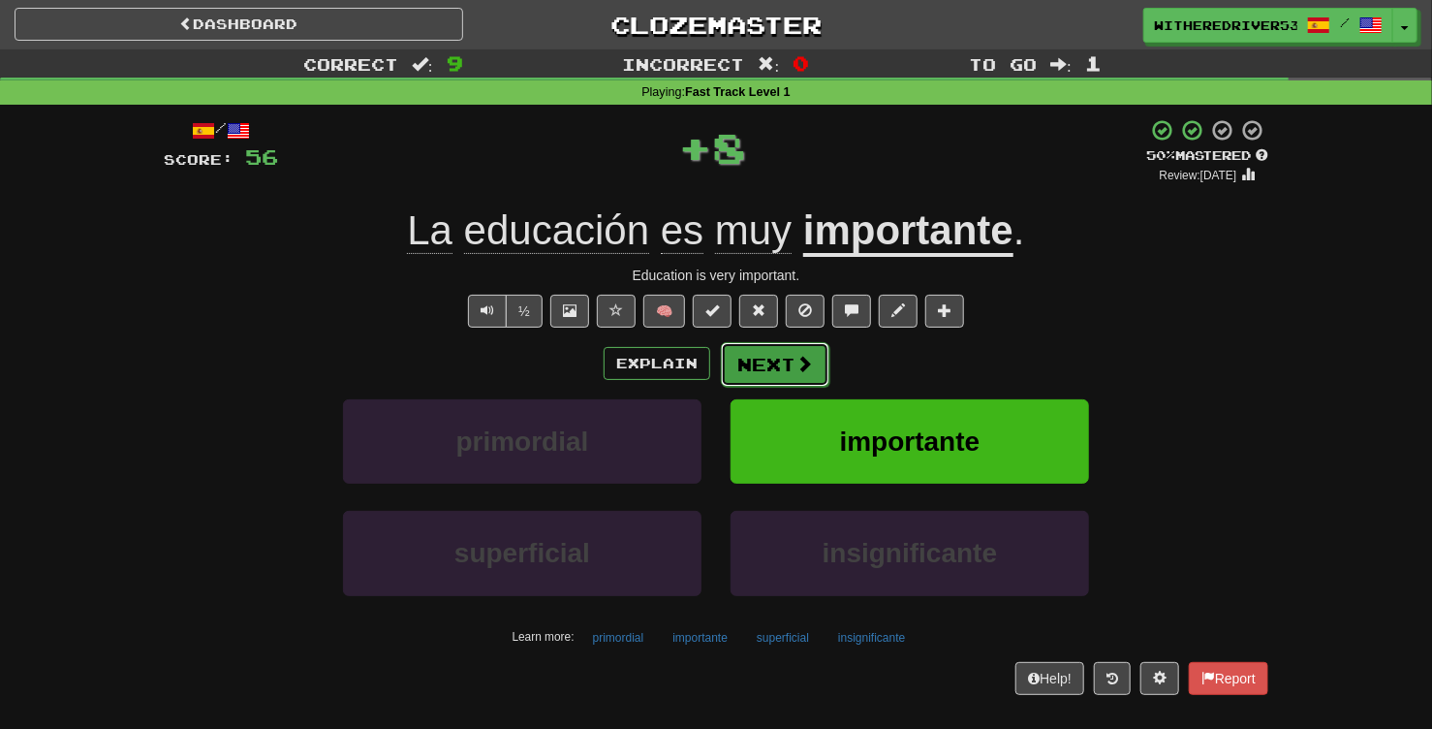
click at [768, 366] on button "Next" at bounding box center [775, 364] width 109 height 45
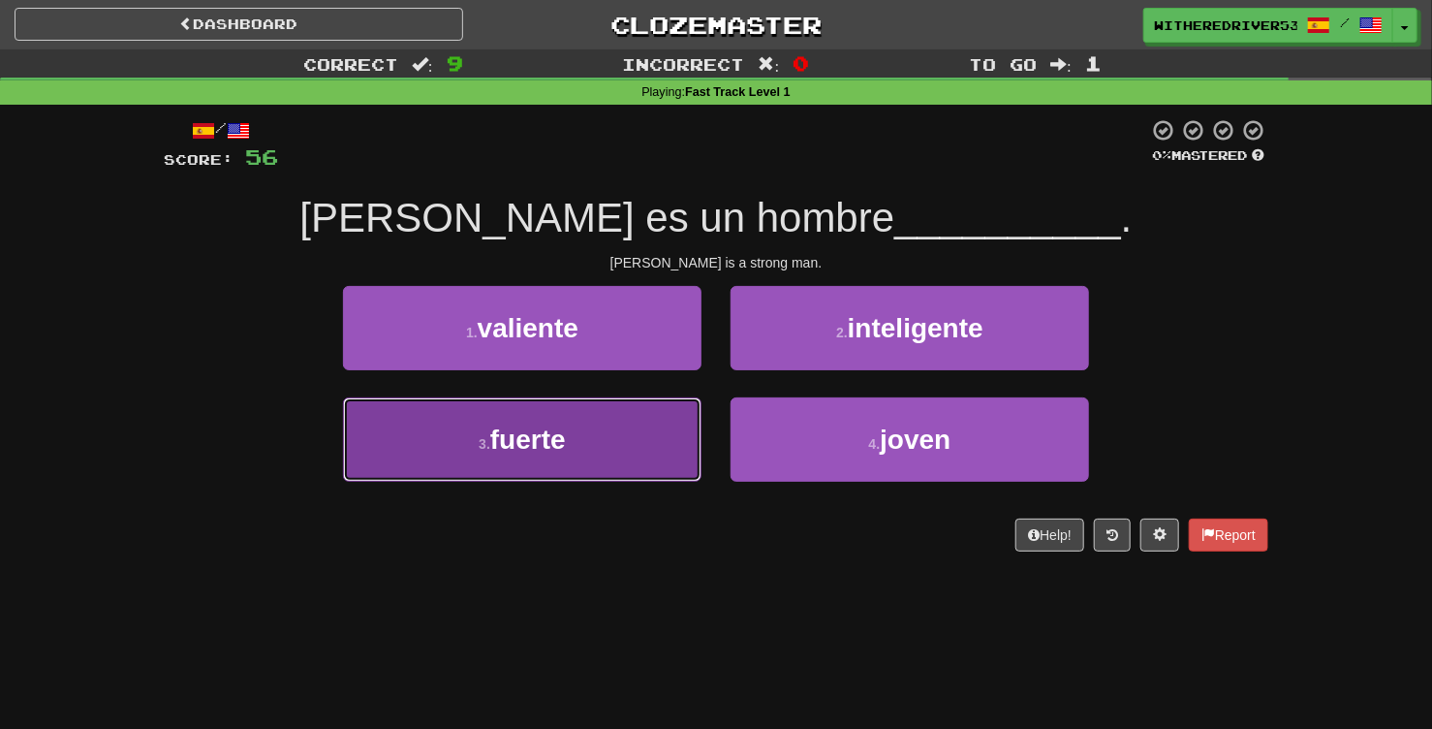
click at [620, 443] on button "3 . fuerte" at bounding box center [522, 439] width 359 height 84
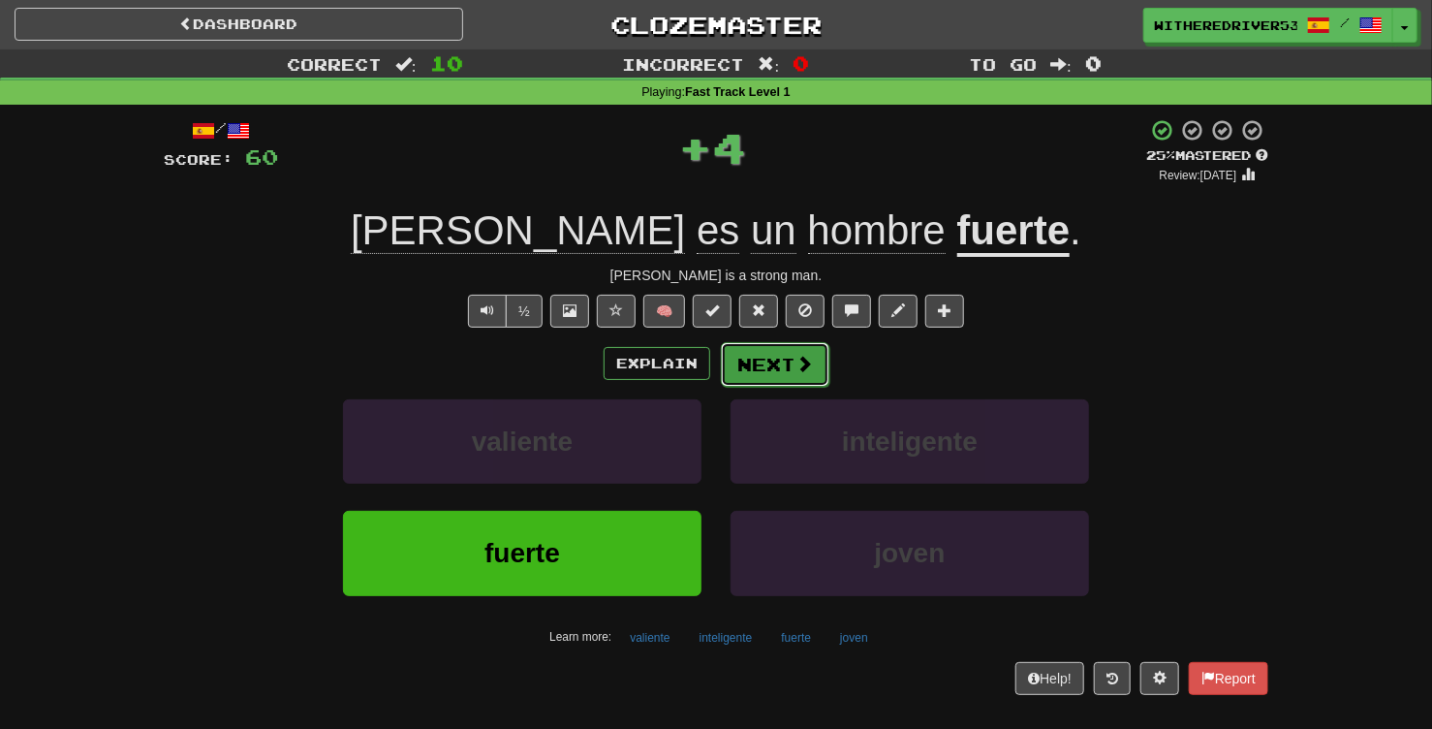
click at [777, 371] on button "Next" at bounding box center [775, 364] width 109 height 45
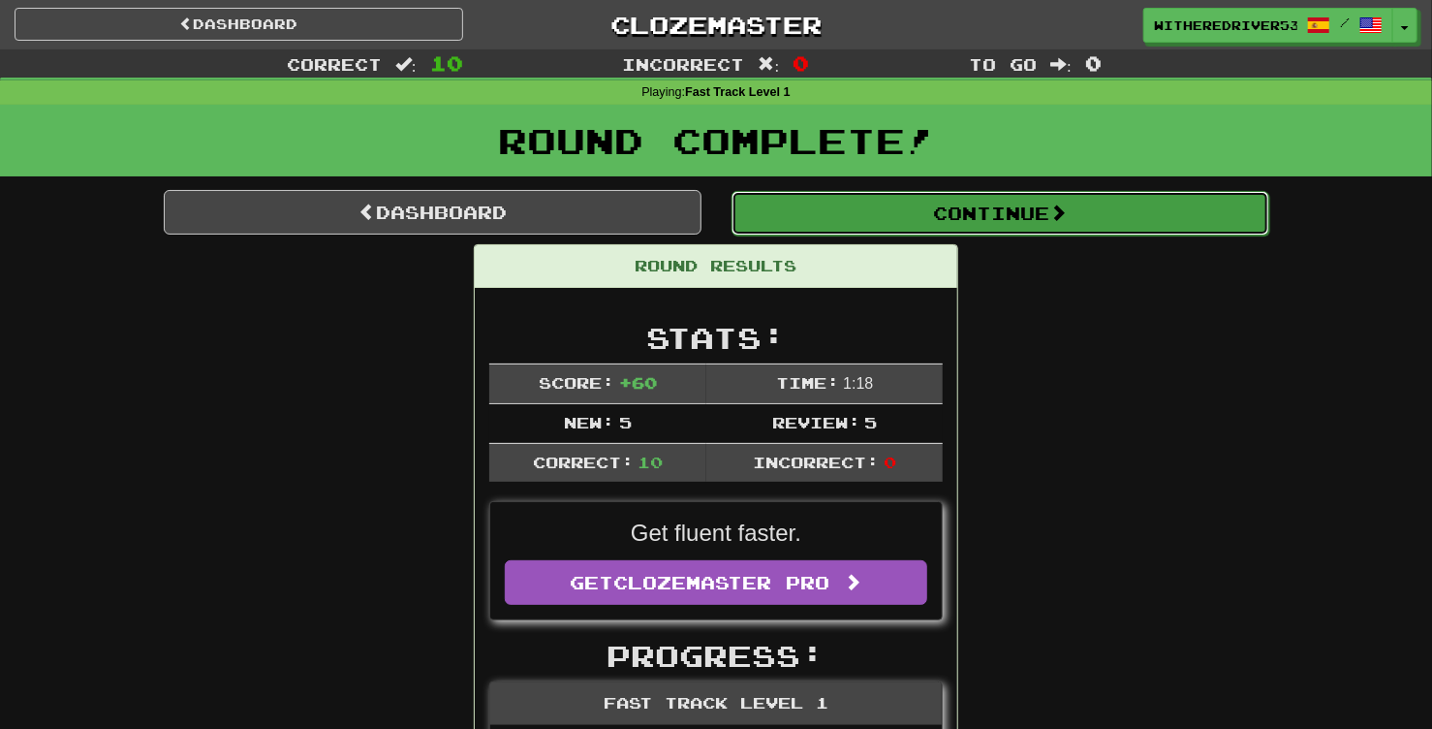
click at [998, 215] on button "Continue" at bounding box center [1001, 213] width 538 height 45
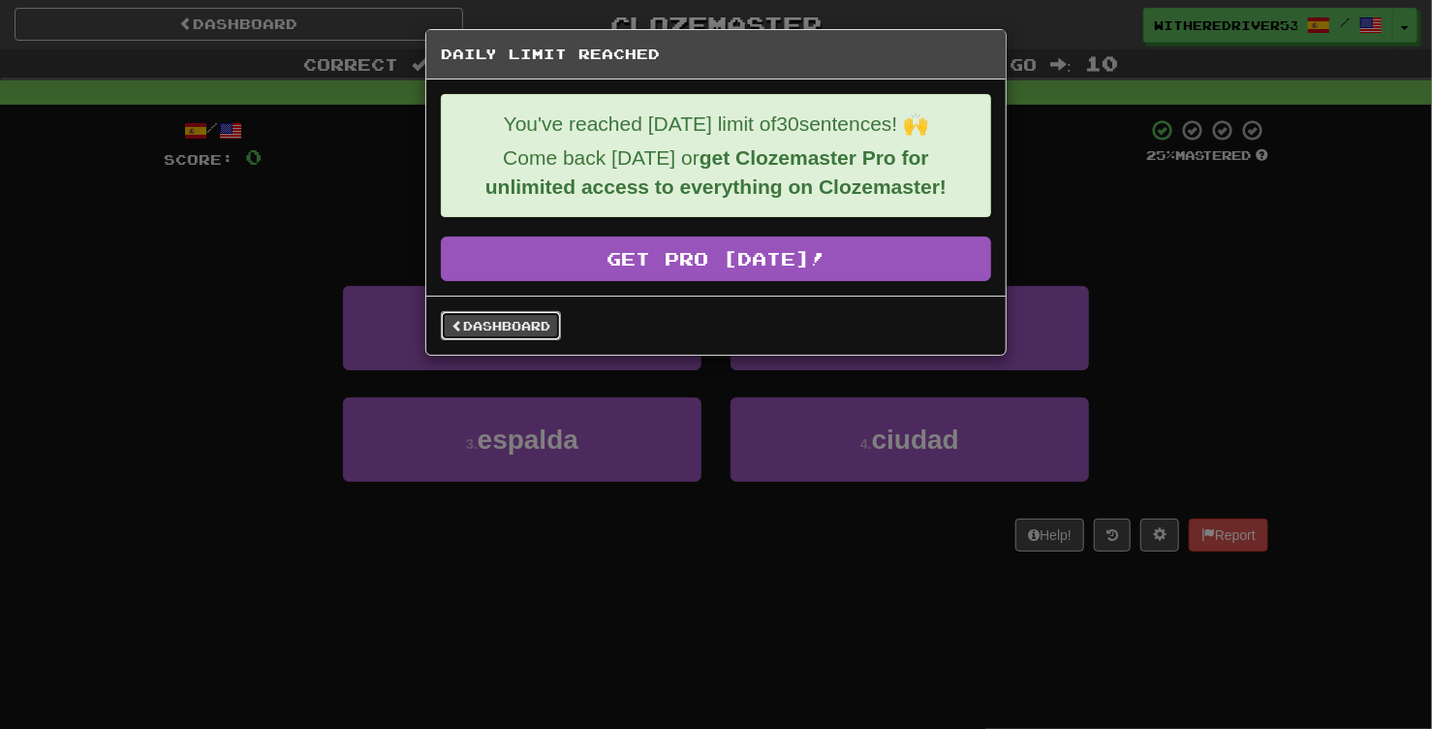
click at [510, 330] on link "Dashboard" at bounding box center [501, 325] width 120 height 29
